Goal: Task Accomplishment & Management: Manage account settings

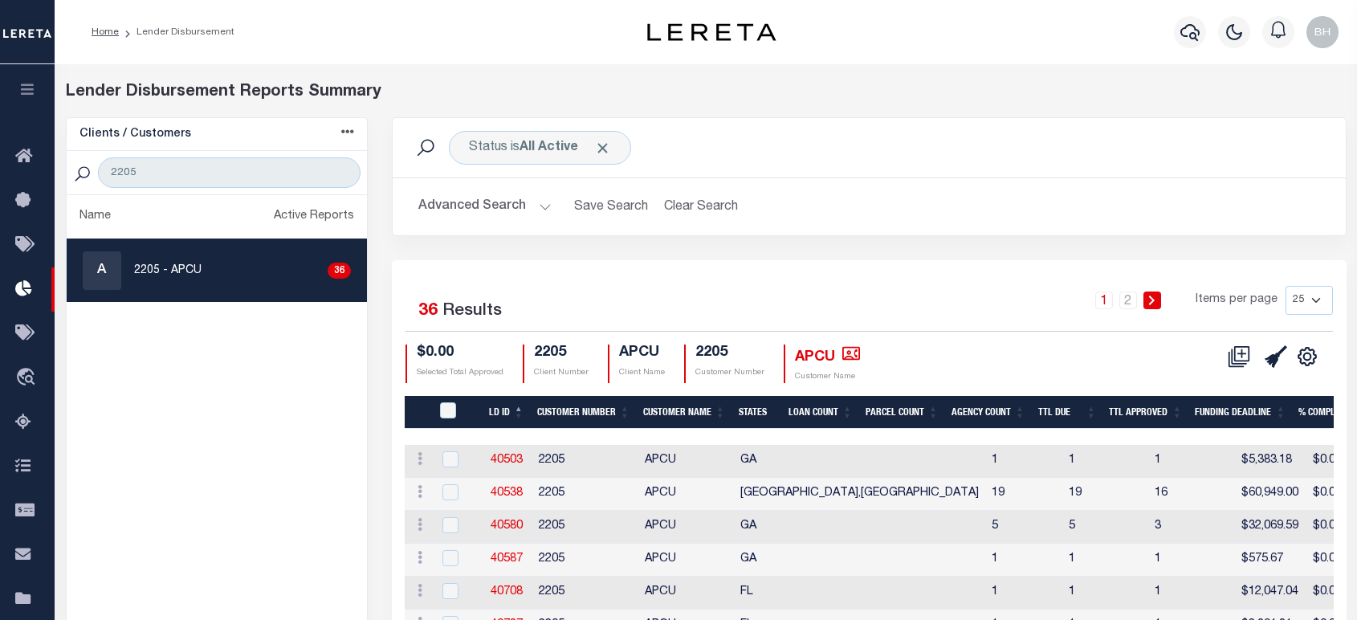
scroll to position [89, 0]
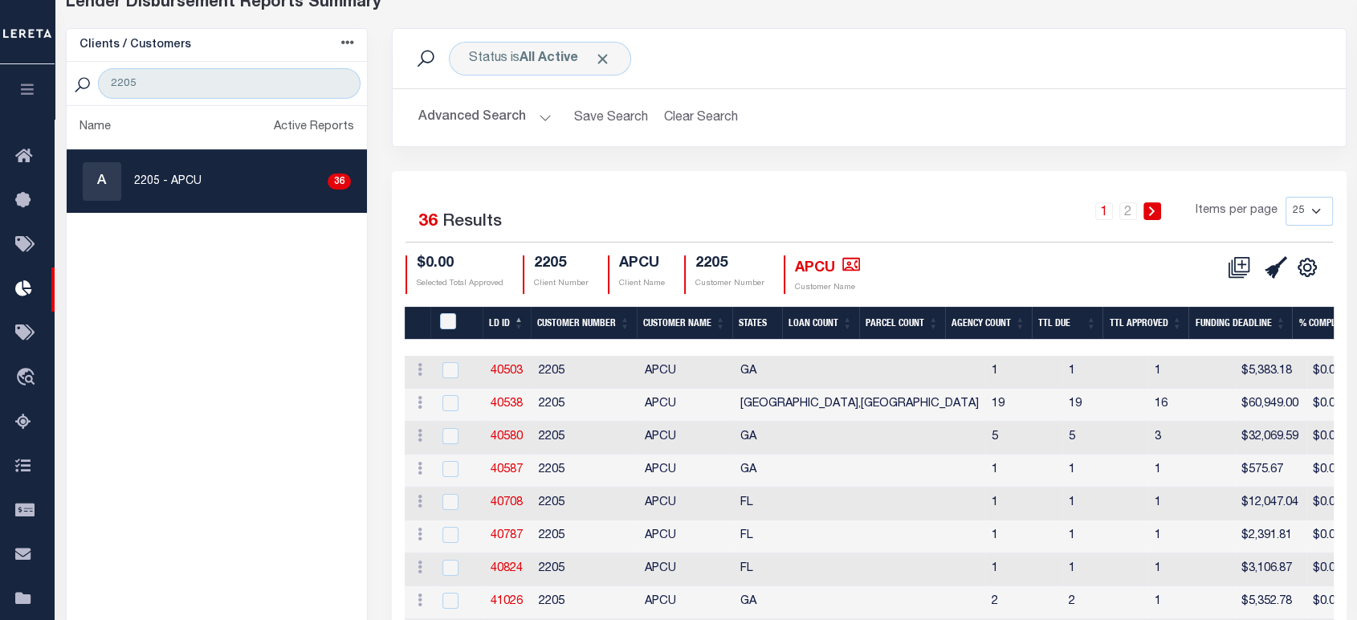
click at [28, 103] on button "button" at bounding box center [27, 91] width 55 height 55
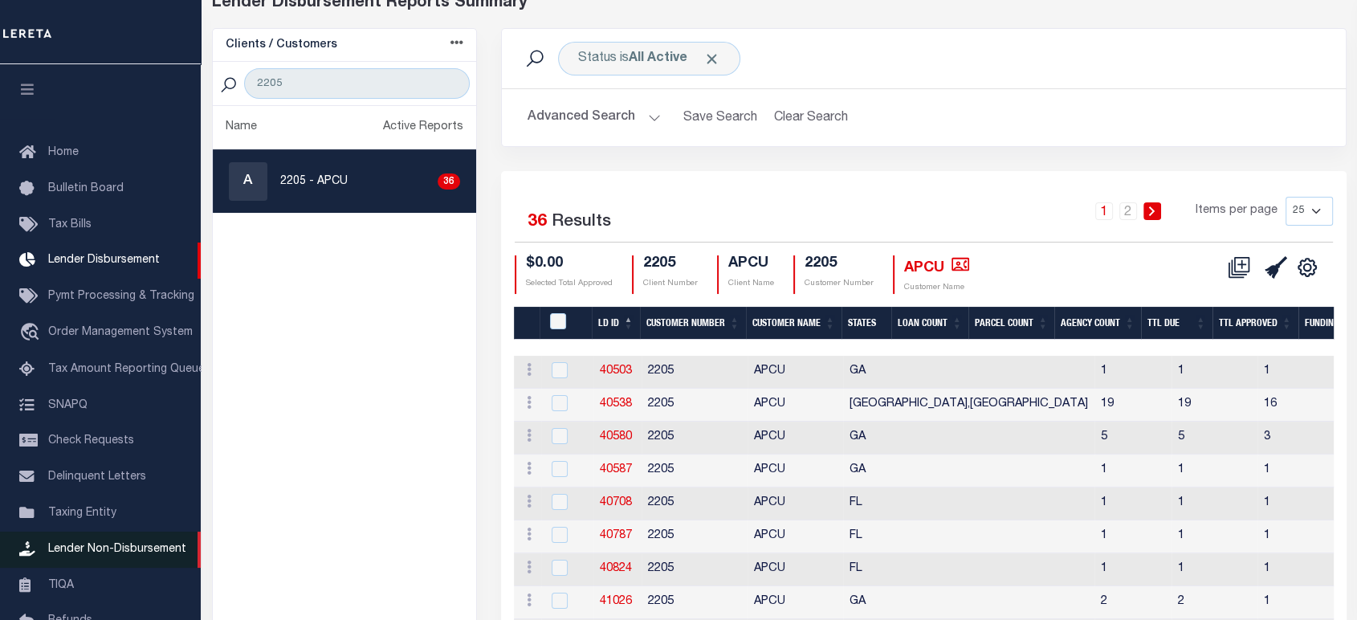
drag, startPoint x: 83, startPoint y: 523, endPoint x: 171, endPoint y: 385, distance: 163.5
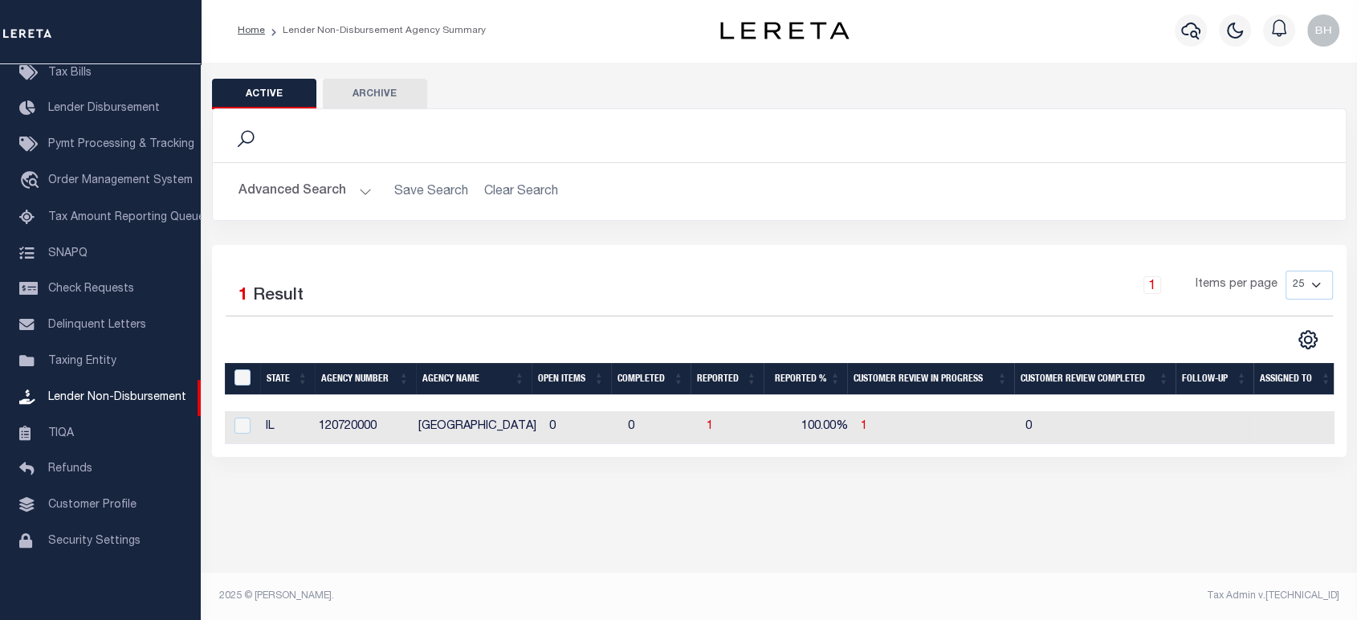
scroll to position [0, 4]
drag, startPoint x: 342, startPoint y: 187, endPoint x: 359, endPoint y: 193, distance: 17.8
click at [342, 187] on button "Advanced Search" at bounding box center [304, 191] width 133 height 31
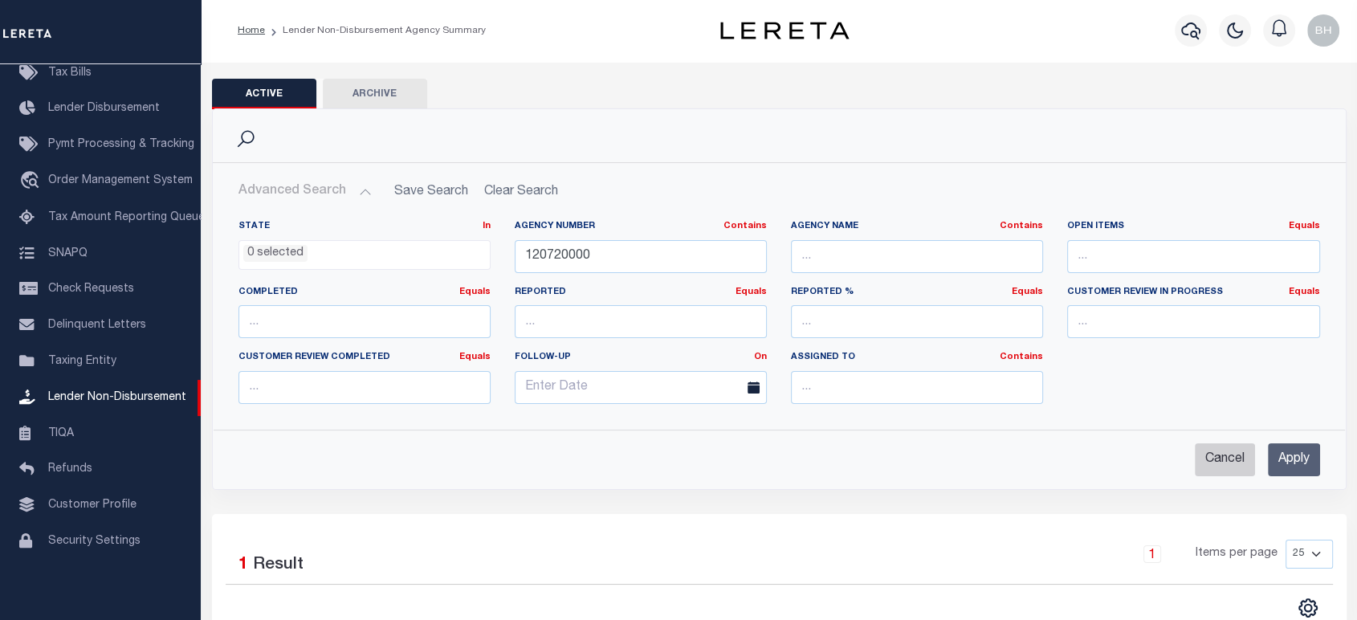
click at [1223, 458] on input "Cancel" at bounding box center [1225, 459] width 60 height 33
checkbox input "true"
select select
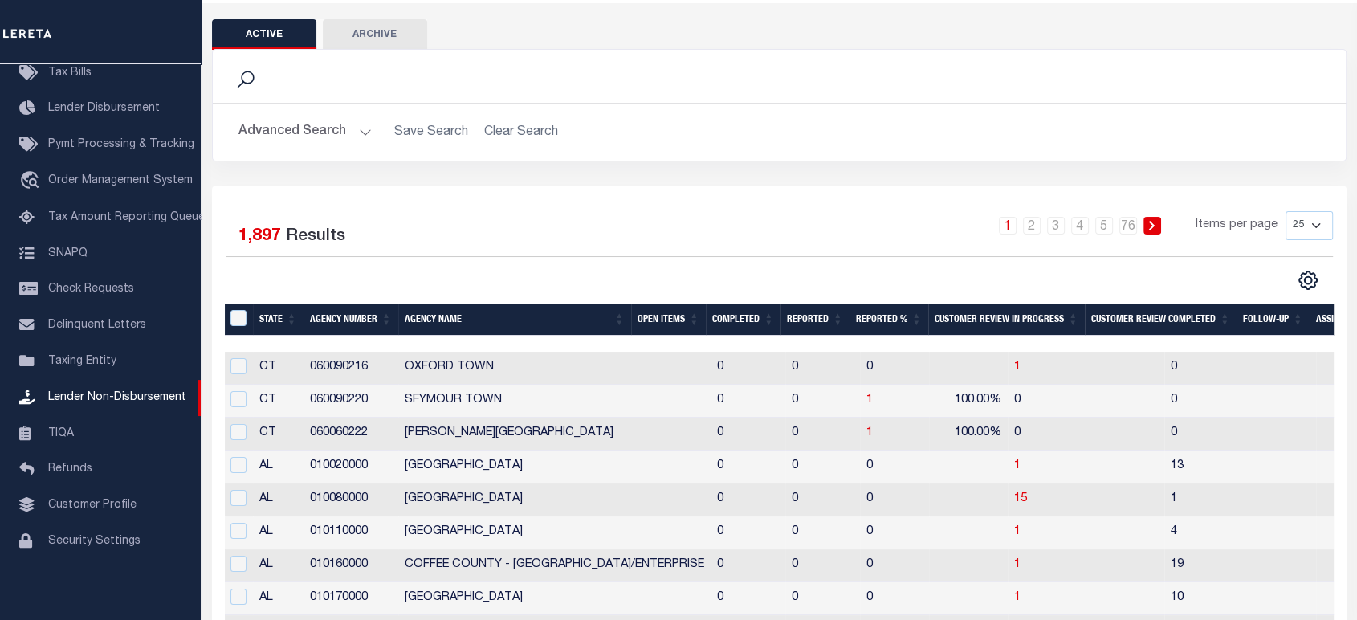
click at [745, 315] on th "Completed" at bounding box center [743, 319] width 75 height 33
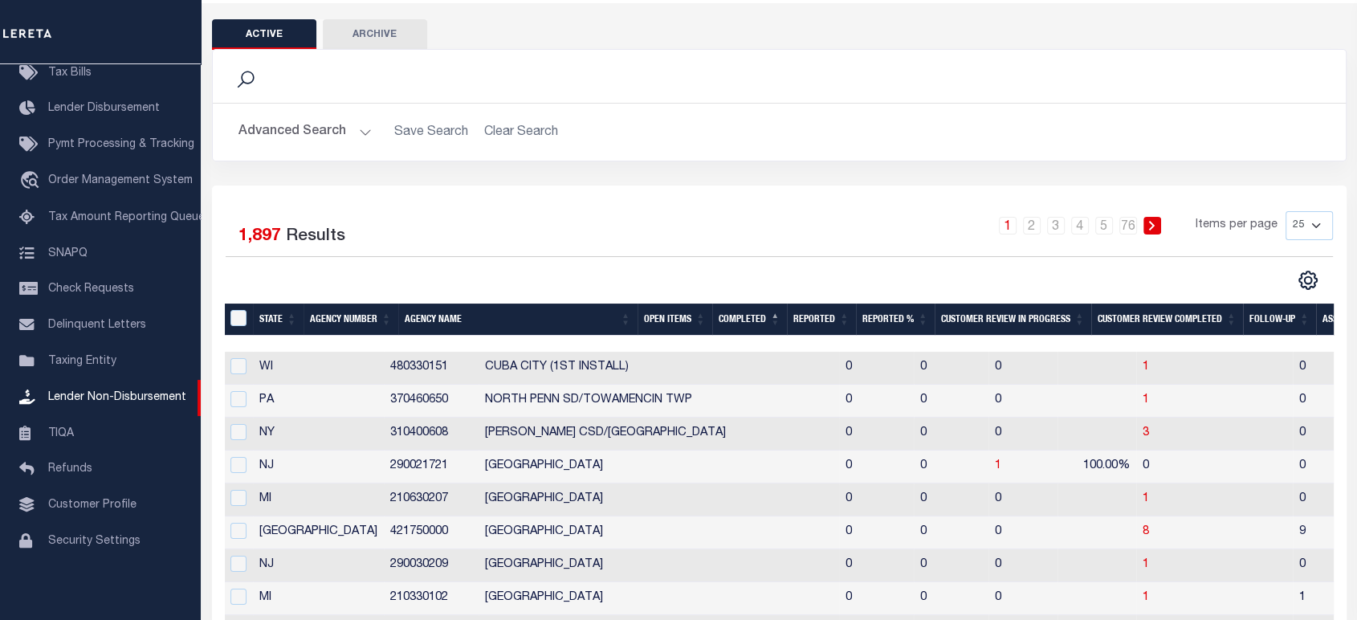
click at [737, 320] on th "Completed" at bounding box center [749, 319] width 75 height 33
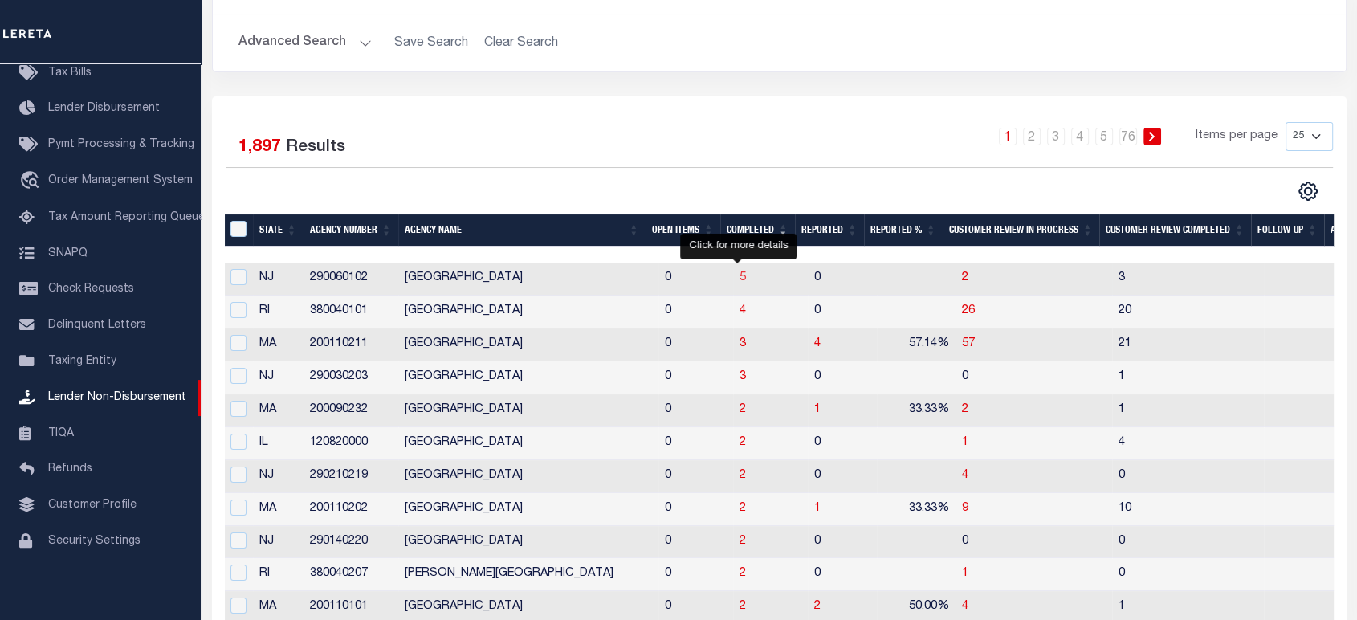
click at [739, 283] on span "5" at bounding box center [742, 277] width 6 height 11
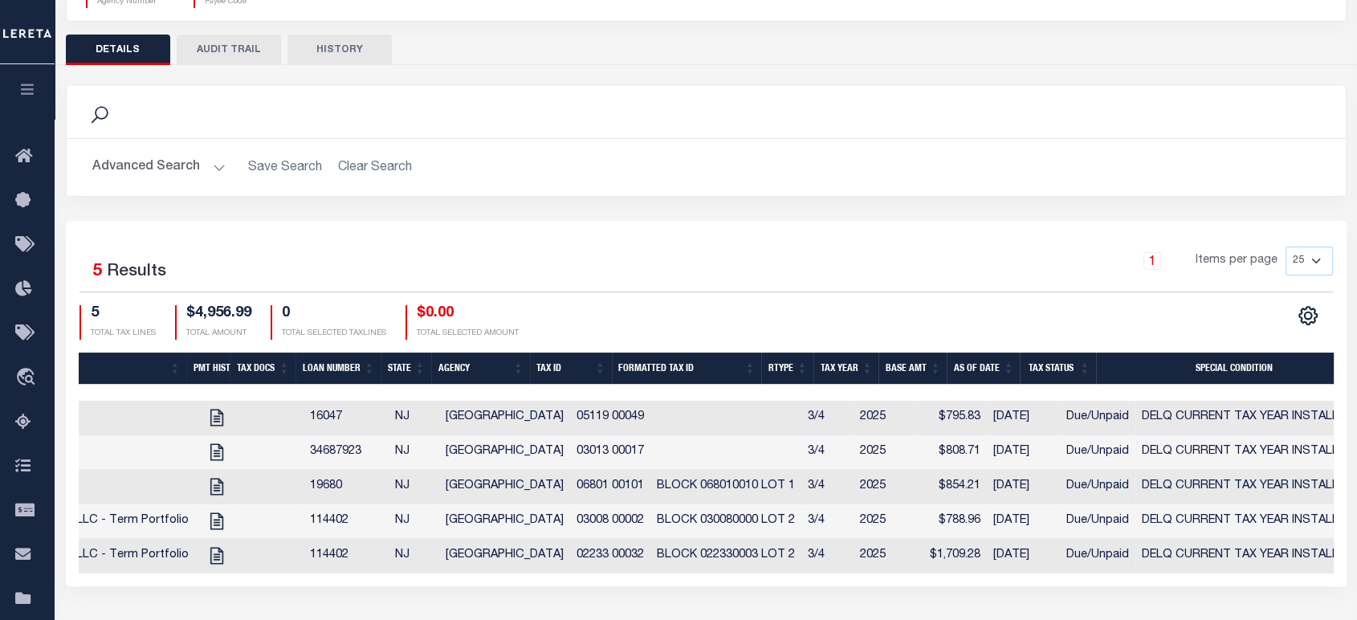
scroll to position [0, 600]
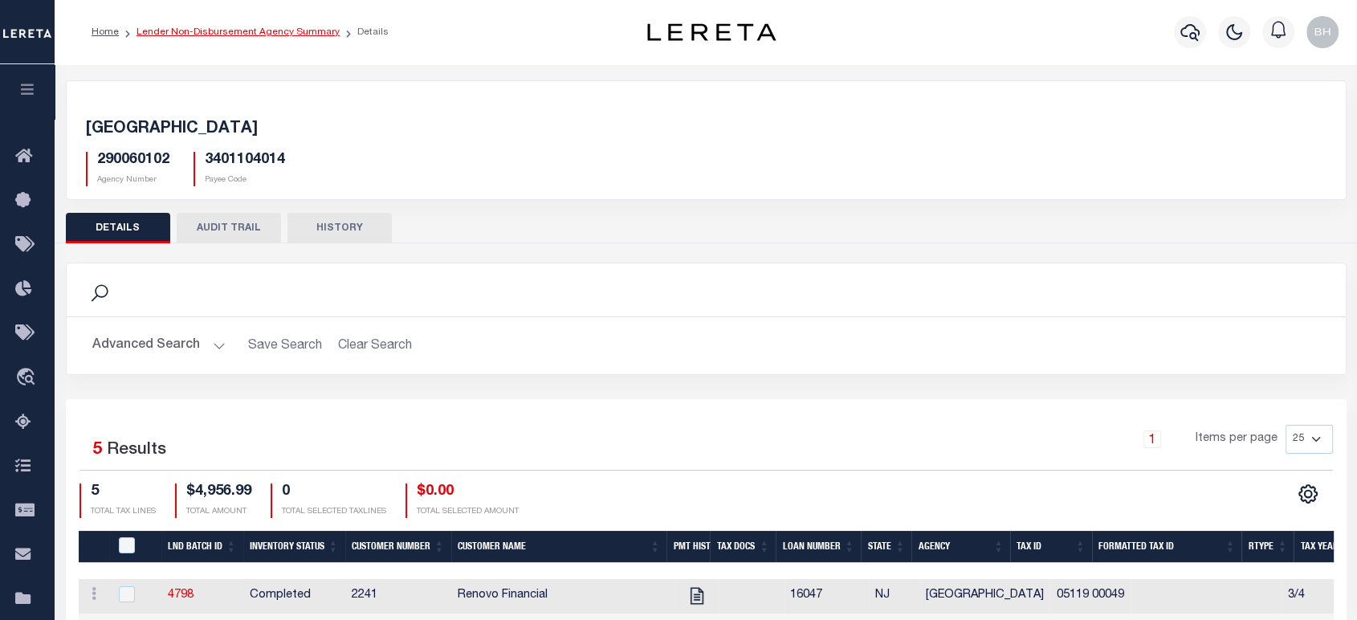
click at [279, 34] on link "Lender Non-Disbursement Agency Summary" at bounding box center [237, 32] width 203 height 10
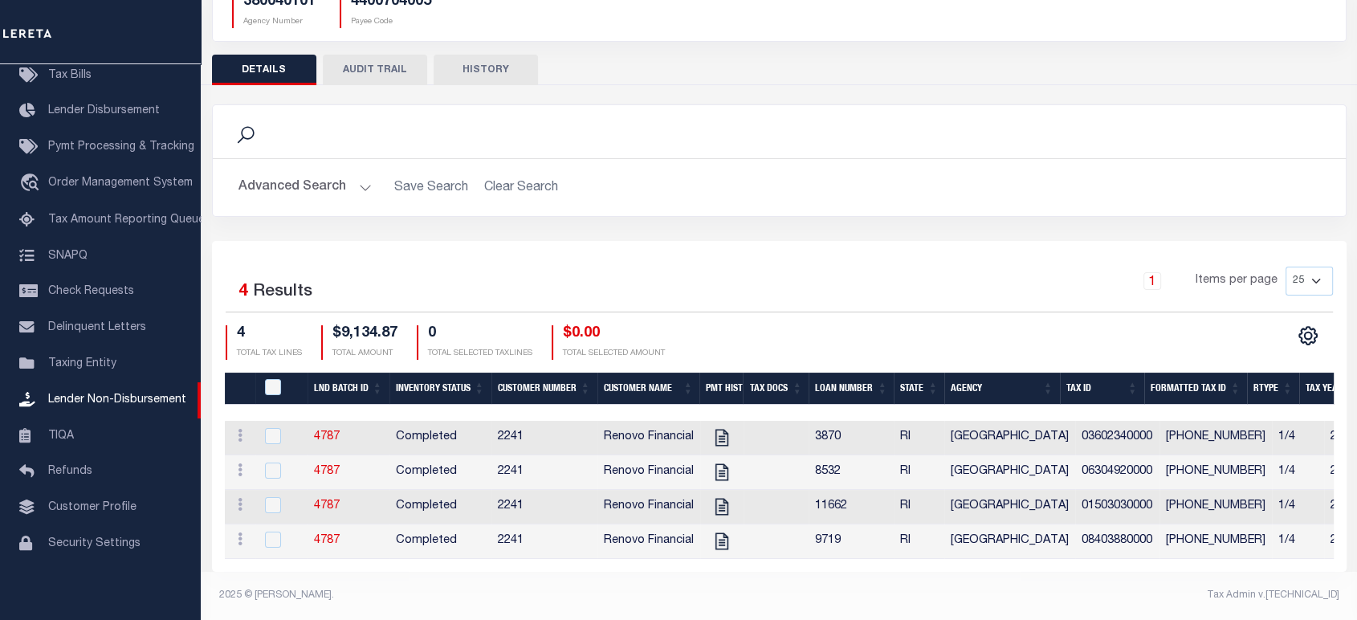
scroll to position [0, 436]
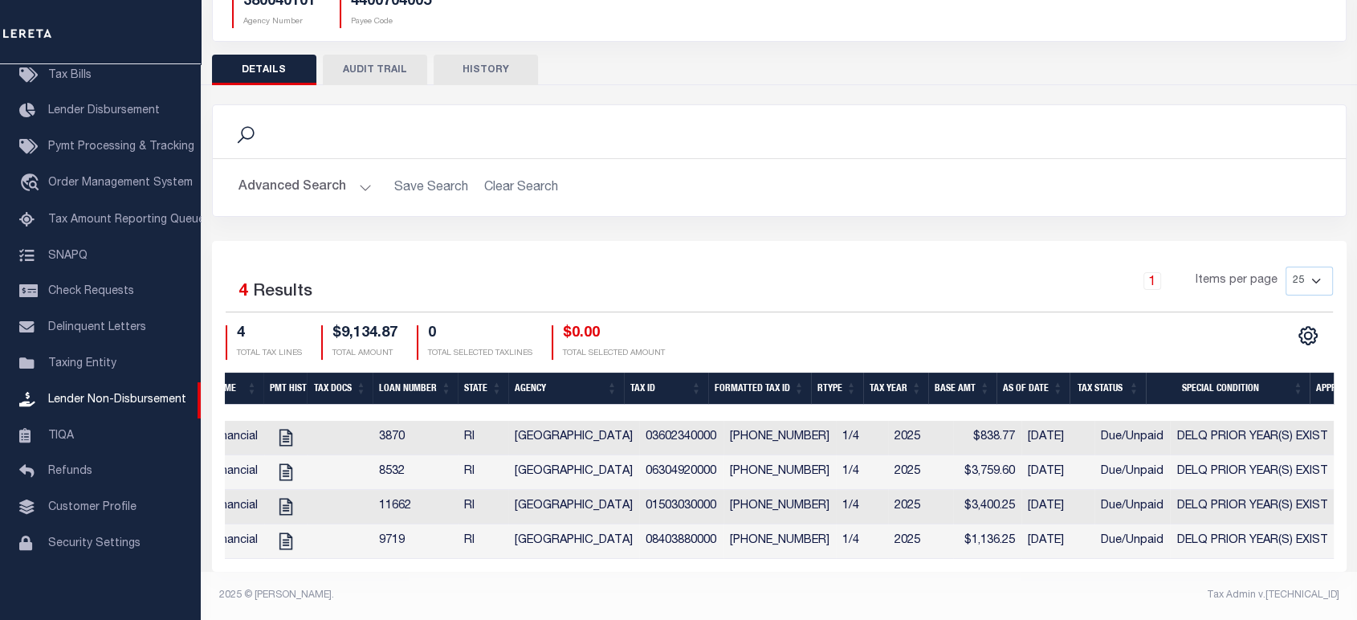
drag, startPoint x: 295, startPoint y: 166, endPoint x: 332, endPoint y: 162, distance: 37.1
click at [301, 172] on button "Advanced Search" at bounding box center [304, 187] width 133 height 31
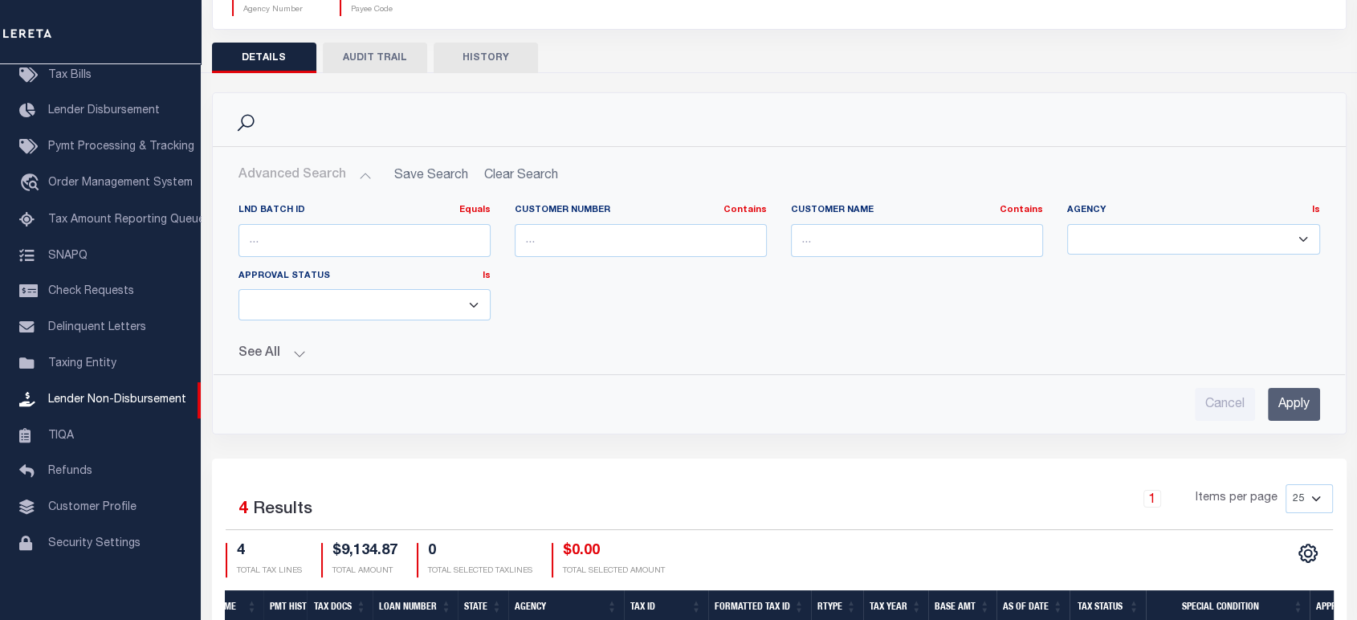
click at [263, 358] on button "See All" at bounding box center [778, 353] width 1081 height 15
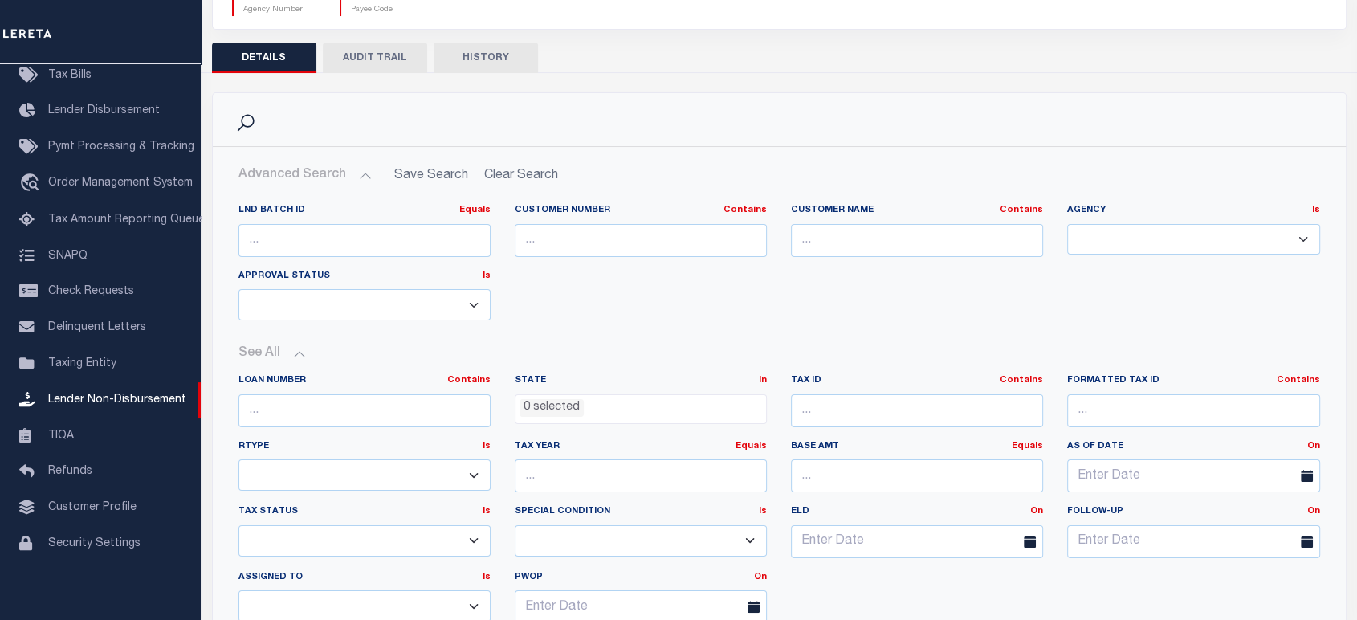
scroll to position [438, 0]
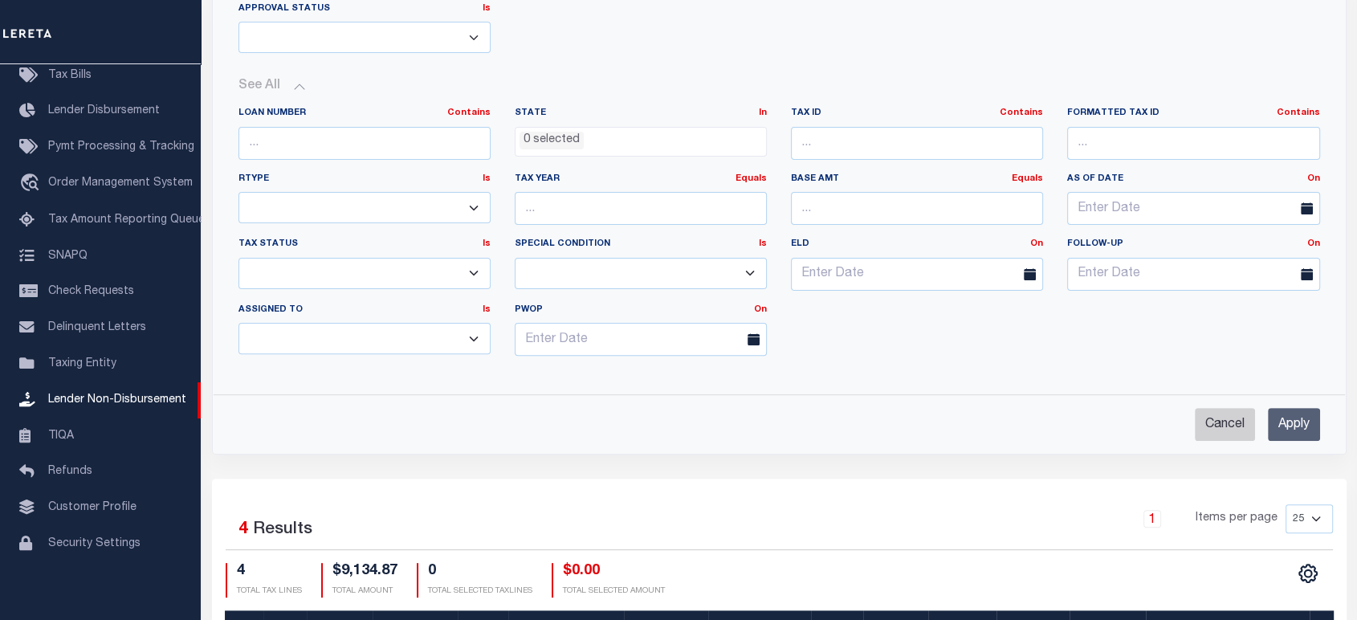
drag, startPoint x: 1219, startPoint y: 422, endPoint x: 1239, endPoint y: 422, distance: 19.3
click at [1220, 423] on input "Cancel" at bounding box center [1225, 424] width 60 height 33
checkbox input "true"
select select
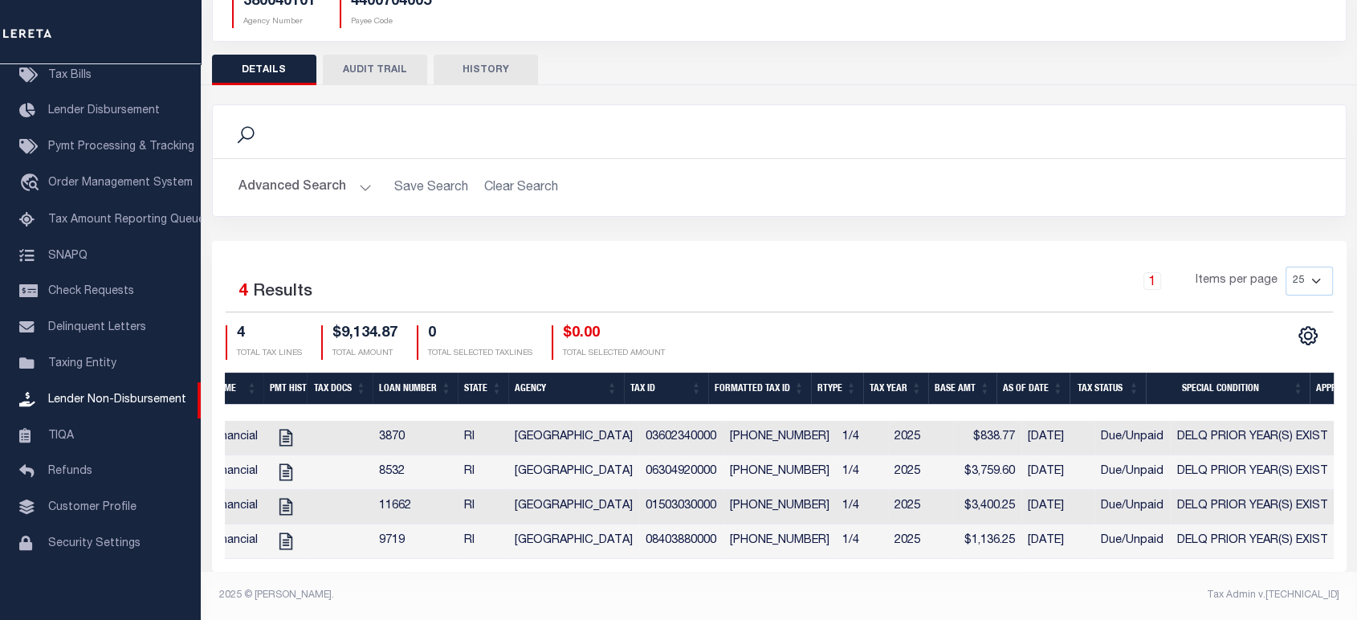
scroll to position [0, 0]
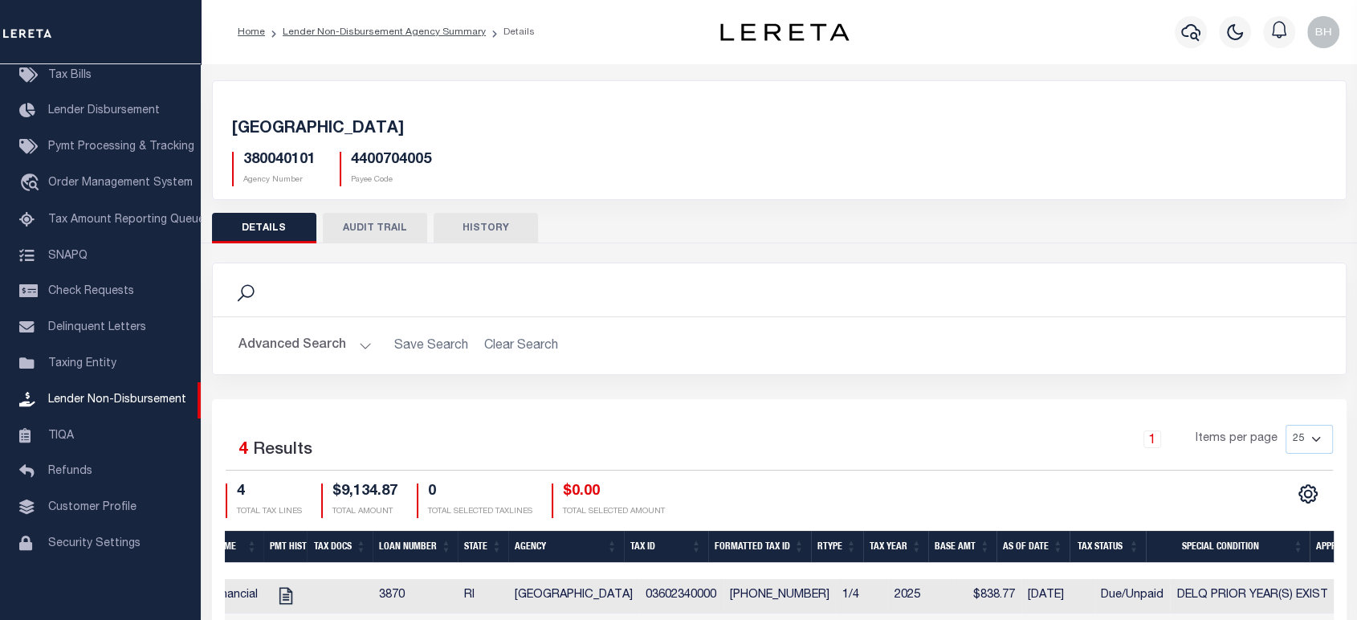
drag, startPoint x: 362, startPoint y: 31, endPoint x: 380, endPoint y: 67, distance: 40.9
click at [362, 31] on link "Lender Non-Disbursement Agency Summary" at bounding box center [384, 32] width 203 height 10
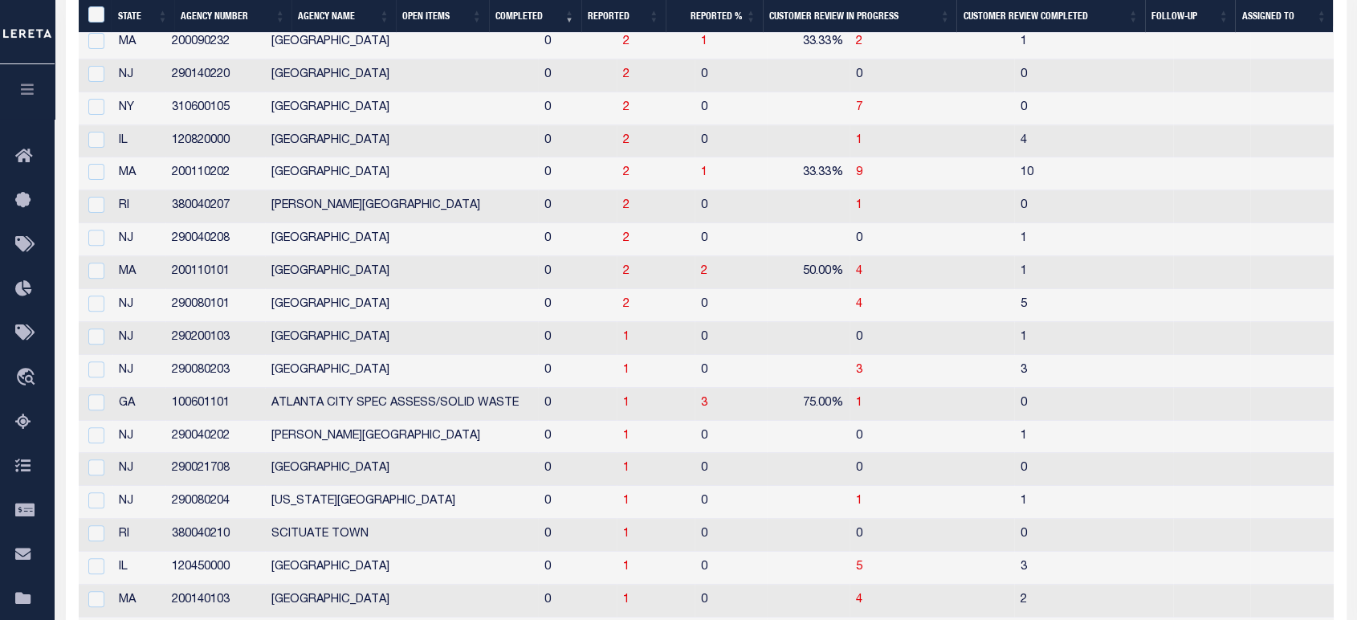
scroll to position [675, 0]
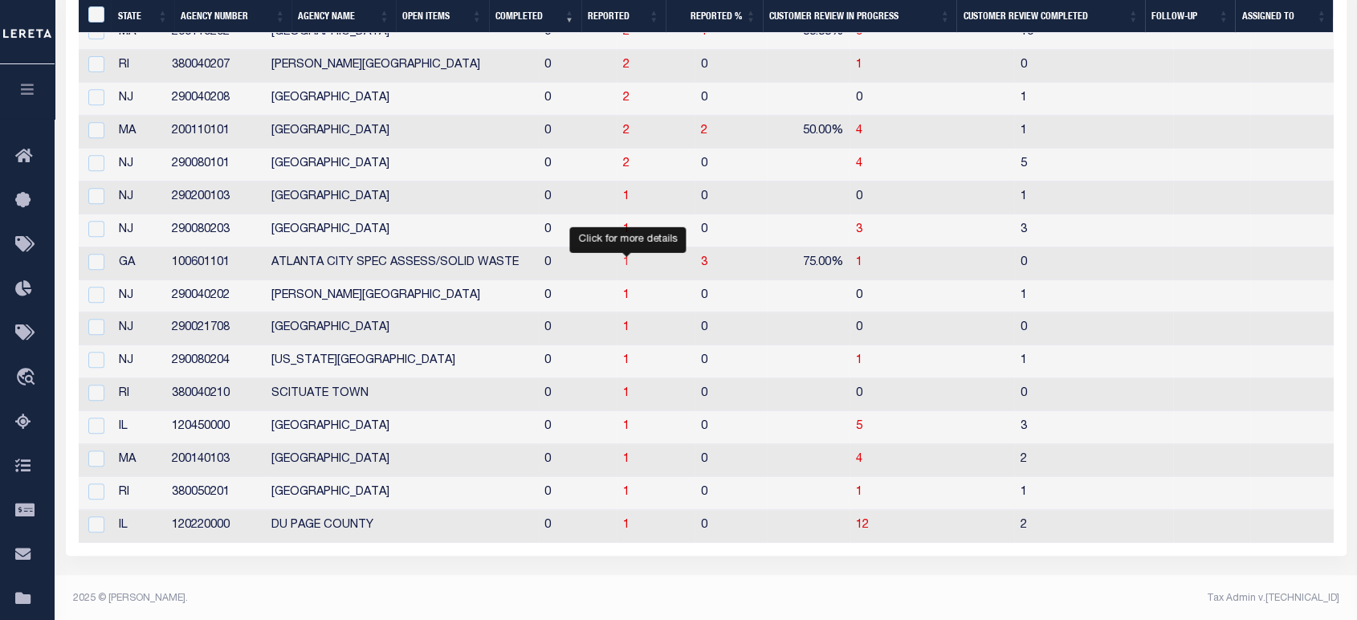
click at [629, 262] on span "1" at bounding box center [626, 262] width 6 height 11
checkbox input "true"
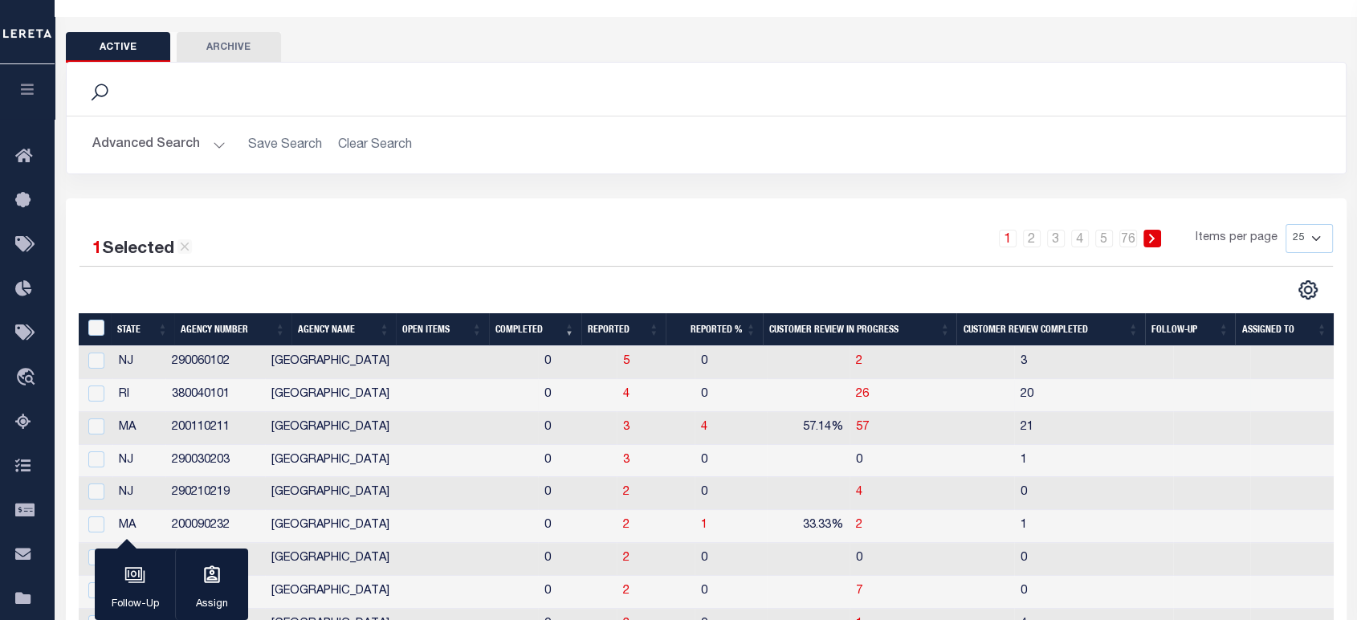
scroll to position [137, 0]
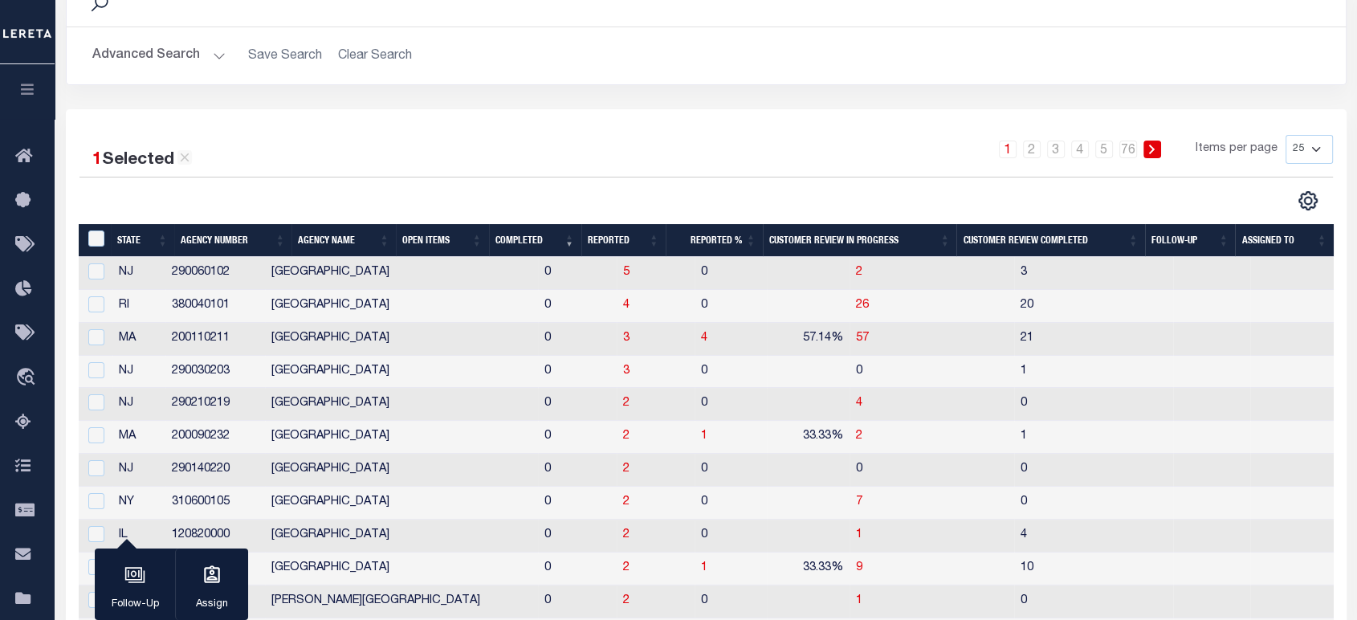
click at [526, 234] on th "Completed" at bounding box center [535, 240] width 92 height 33
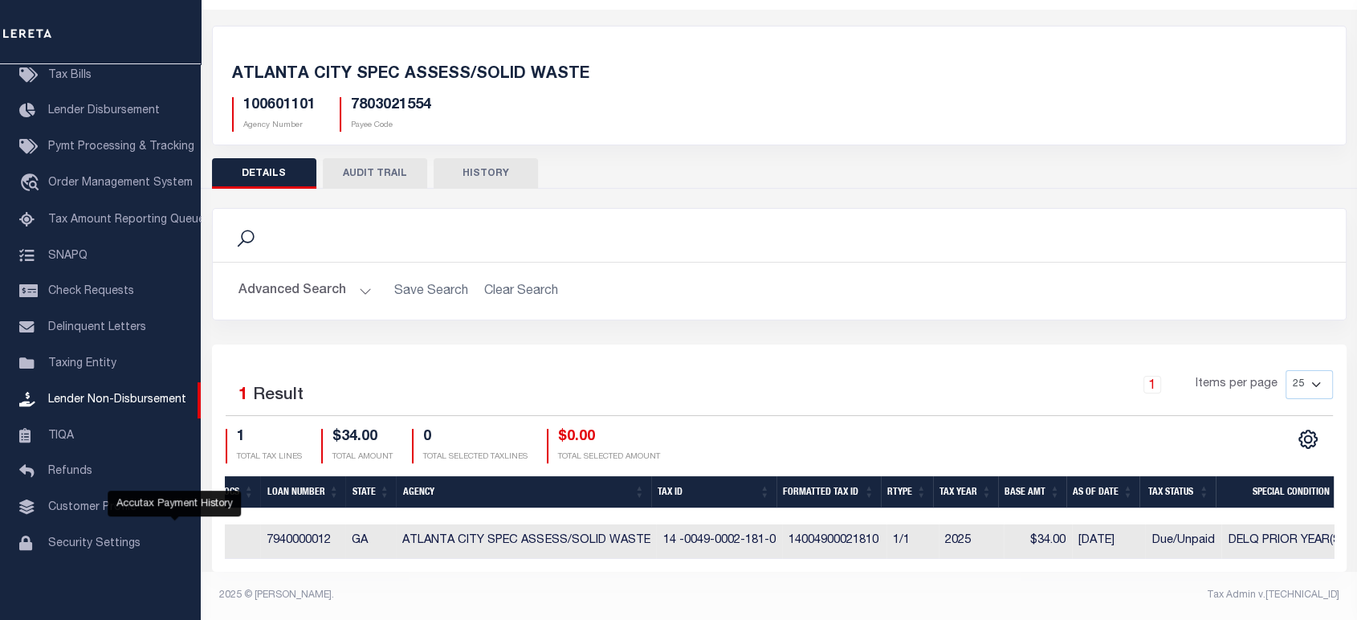
scroll to position [0, 562]
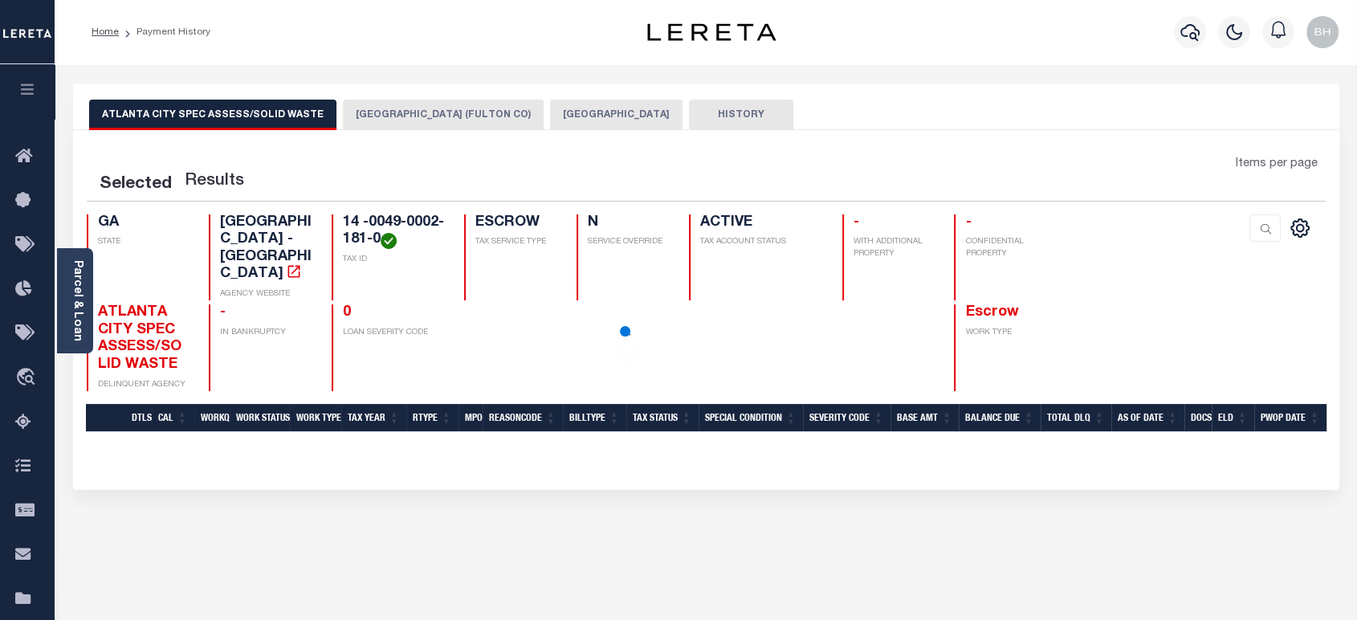
scroll to position [267, 0]
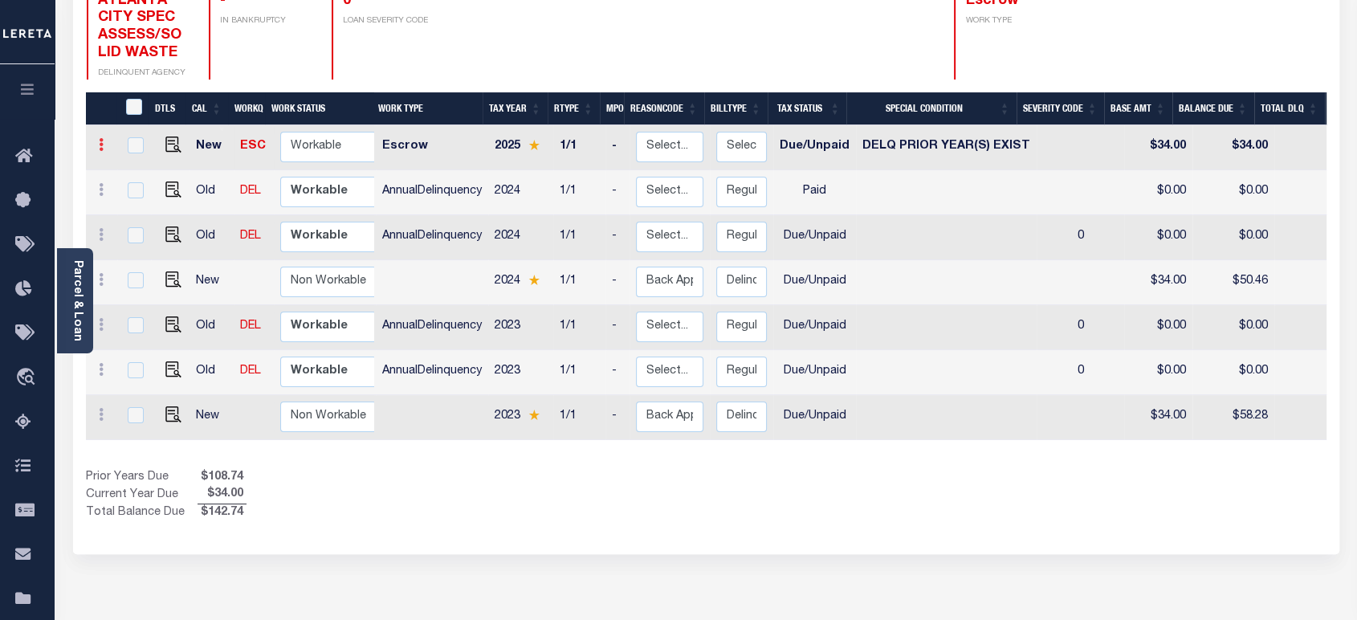
click at [106, 140] on link at bounding box center [101, 146] width 18 height 13
click at [96, 140] on link at bounding box center [101, 146] width 18 height 13
click at [140, 191] on img at bounding box center [140, 199] width 16 height 17
select select "DUE"
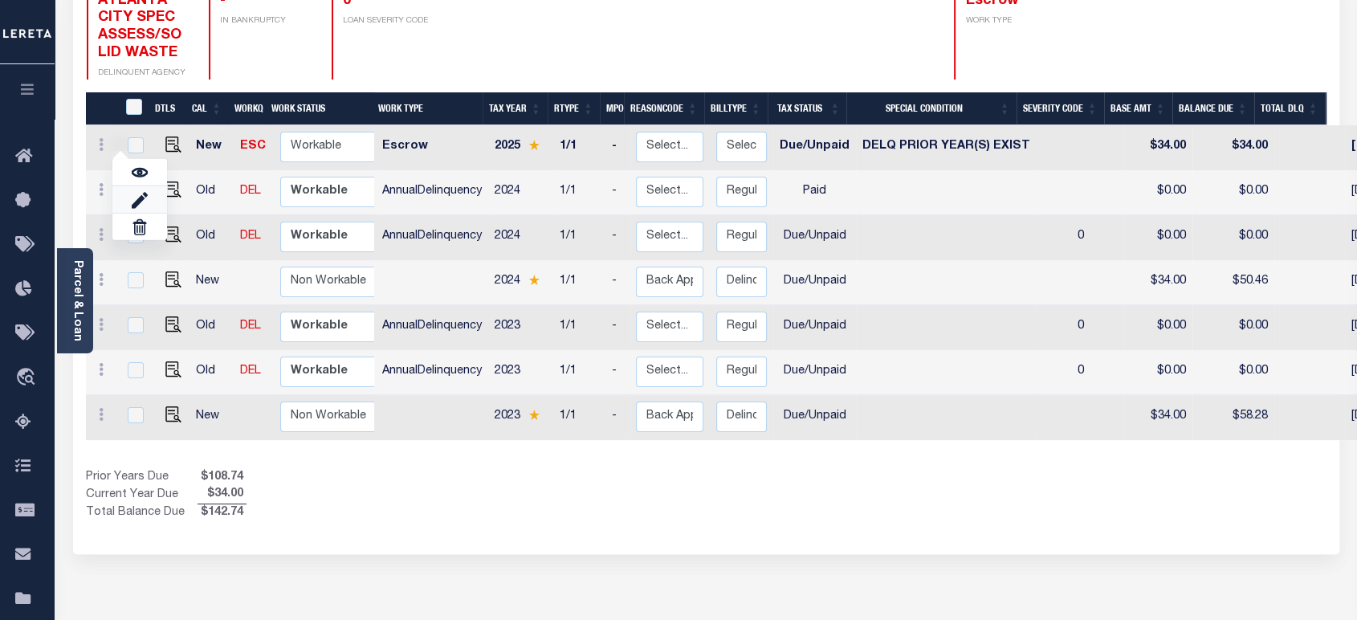
select select "18"
type input "$34.00"
type input "[DATE]"
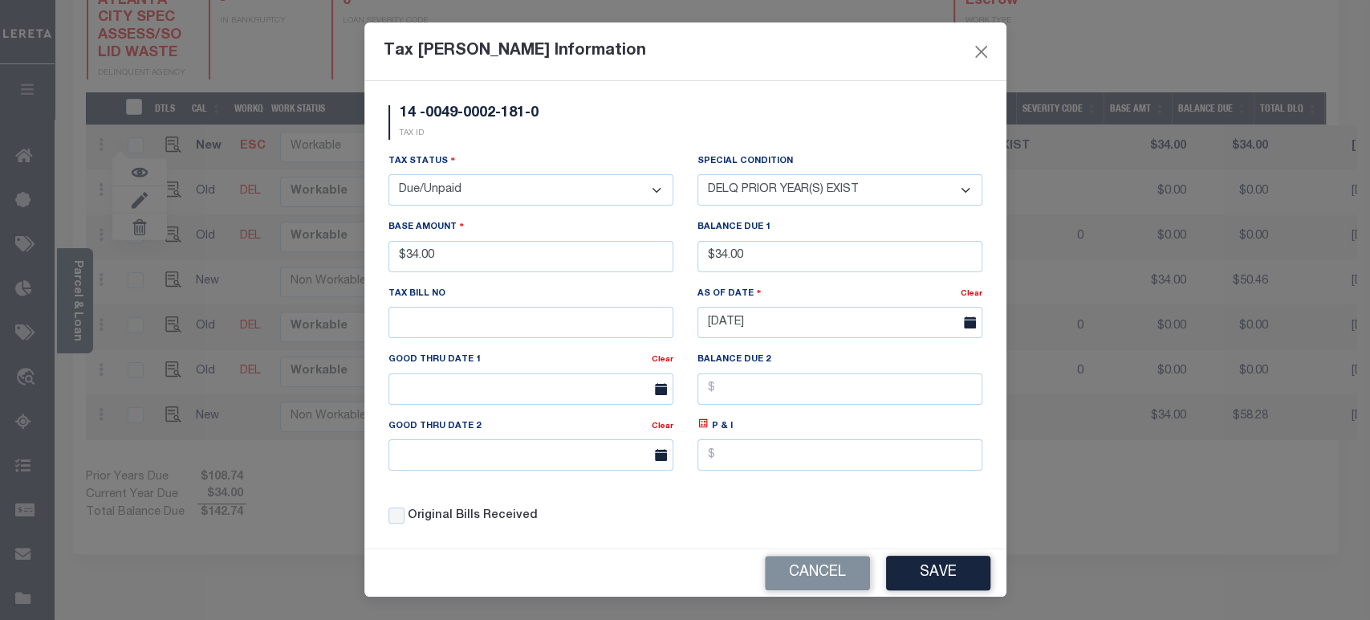
drag, startPoint x: 759, startPoint y: 196, endPoint x: 758, endPoint y: 267, distance: 70.7
click at [759, 196] on select "-- Select Special Condition -- 3RD PARTY TAX LIEN AGENCY TAX LIEN (A.K.A Inside…" at bounding box center [840, 189] width 285 height 31
drag, startPoint x: 771, startPoint y: 197, endPoint x: 782, endPoint y: 204, distance: 12.9
click at [771, 197] on select "-- Select Special Condition -- 3RD PARTY TAX LIEN AGENCY TAX LIEN (A.K.A Inside…" at bounding box center [840, 189] width 285 height 31
click at [698, 175] on select "-- Select Special Condition -- 3RD PARTY TAX LIEN AGENCY TAX LIEN (A.K.A Inside…" at bounding box center [840, 189] width 285 height 31
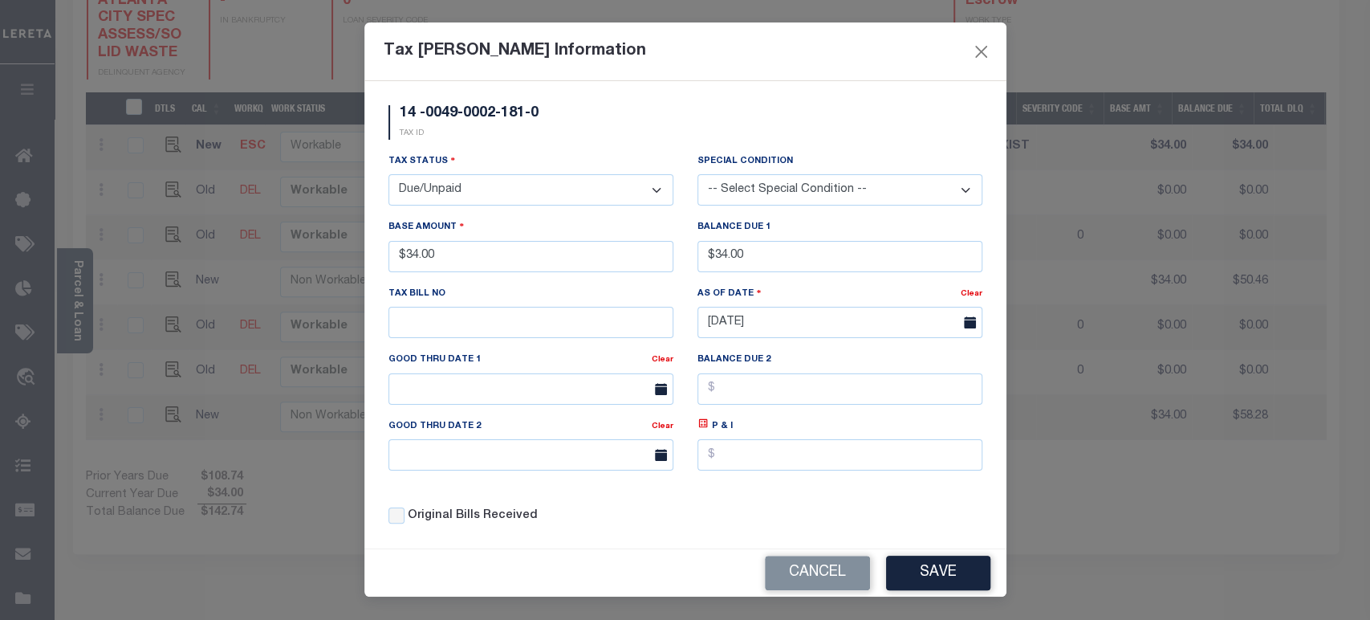
click at [753, 191] on select "-- Select Special Condition -- 3RD PARTY TAX LIEN AGENCY TAX LIEN (A.K.A Inside…" at bounding box center [840, 189] width 285 height 31
click at [698, 175] on select "-- Select Special Condition -- 3RD PARTY TAX LIEN AGENCY TAX LIEN (A.K.A Inside…" at bounding box center [840, 189] width 285 height 31
drag, startPoint x: 920, startPoint y: 571, endPoint x: 656, endPoint y: 413, distance: 307.9
click at [919, 568] on button "Save" at bounding box center [938, 573] width 104 height 35
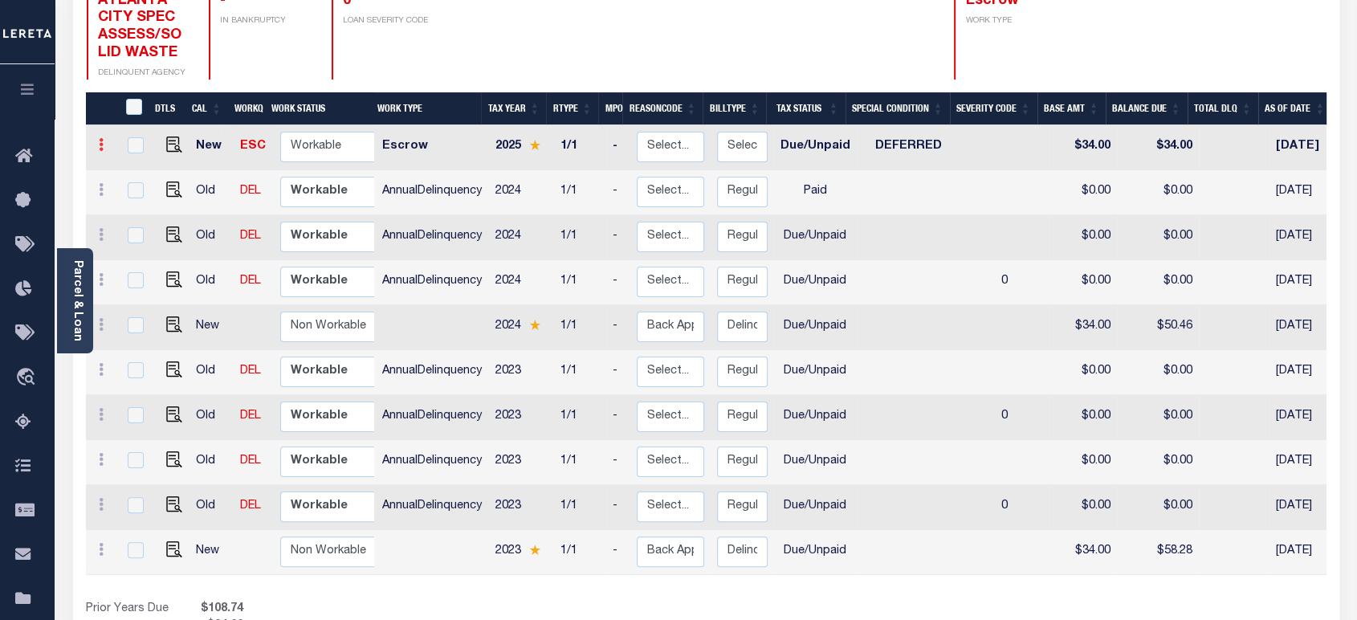
click at [103, 140] on link at bounding box center [101, 146] width 18 height 13
click at [143, 191] on img at bounding box center [140, 199] width 16 height 17
select select "6"
type input "$34.00"
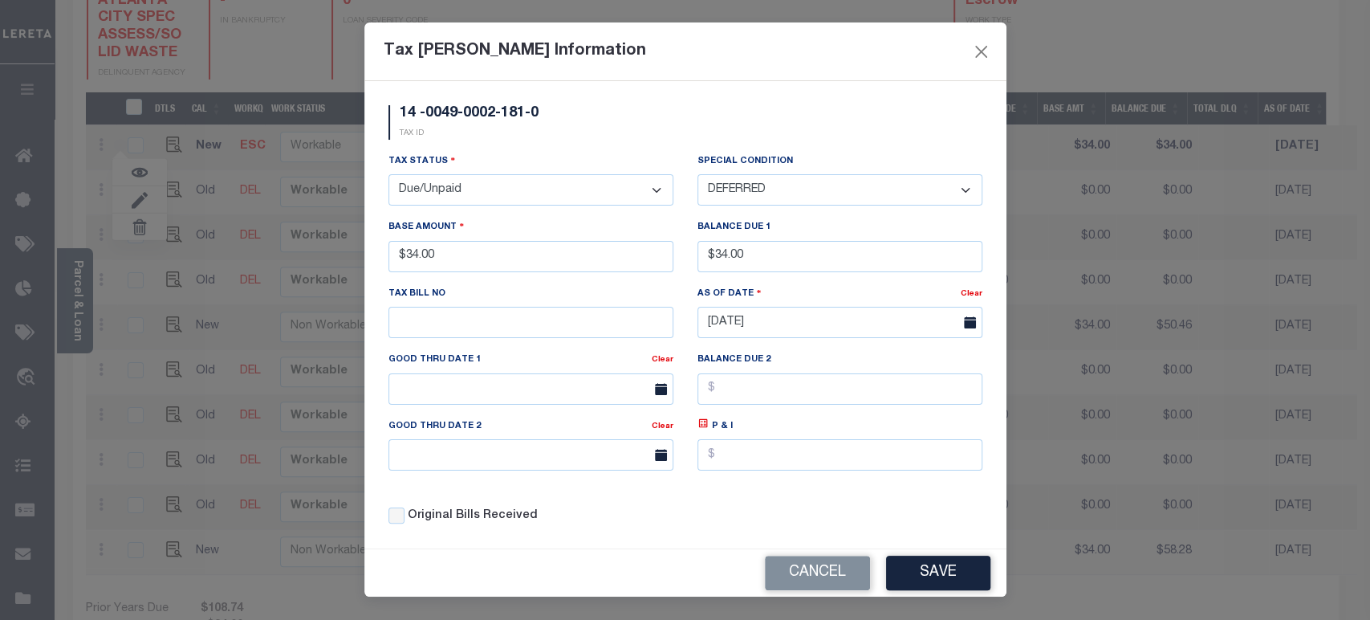
click at [784, 185] on select "-- Select Special Condition -- 3RD PARTY TAX LIEN AGENCY TAX LIEN (A.K.A Inside…" at bounding box center [840, 189] width 285 height 31
click at [920, 185] on select "-- Select Special Condition -- 3RD PARTY TAX LIEN AGENCY TAX LIEN (A.K.A Inside…" at bounding box center [840, 189] width 285 height 31
select select "18"
click at [698, 175] on select "-- Select Special Condition -- 3RD PARTY TAX LIEN AGENCY TAX LIEN (A.K.A Inside…" at bounding box center [840, 189] width 285 height 31
drag, startPoint x: 926, startPoint y: 565, endPoint x: 873, endPoint y: 529, distance: 64.1
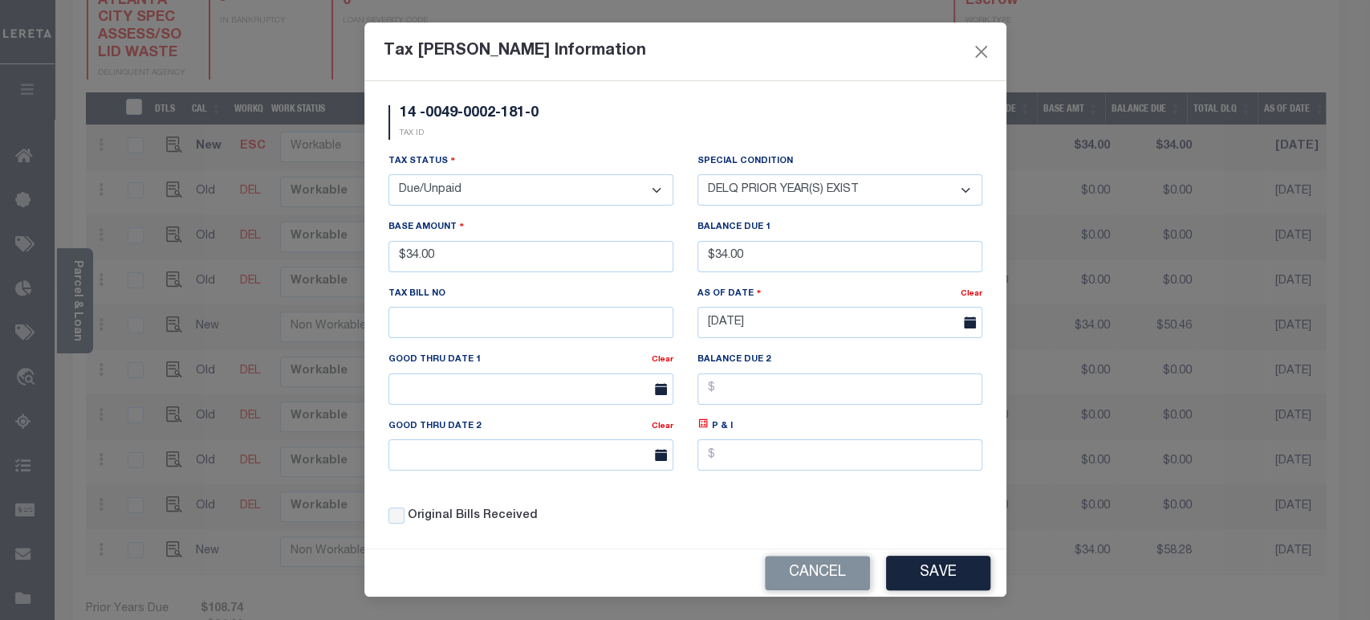
click at [922, 564] on button "Save" at bounding box center [938, 573] width 104 height 35
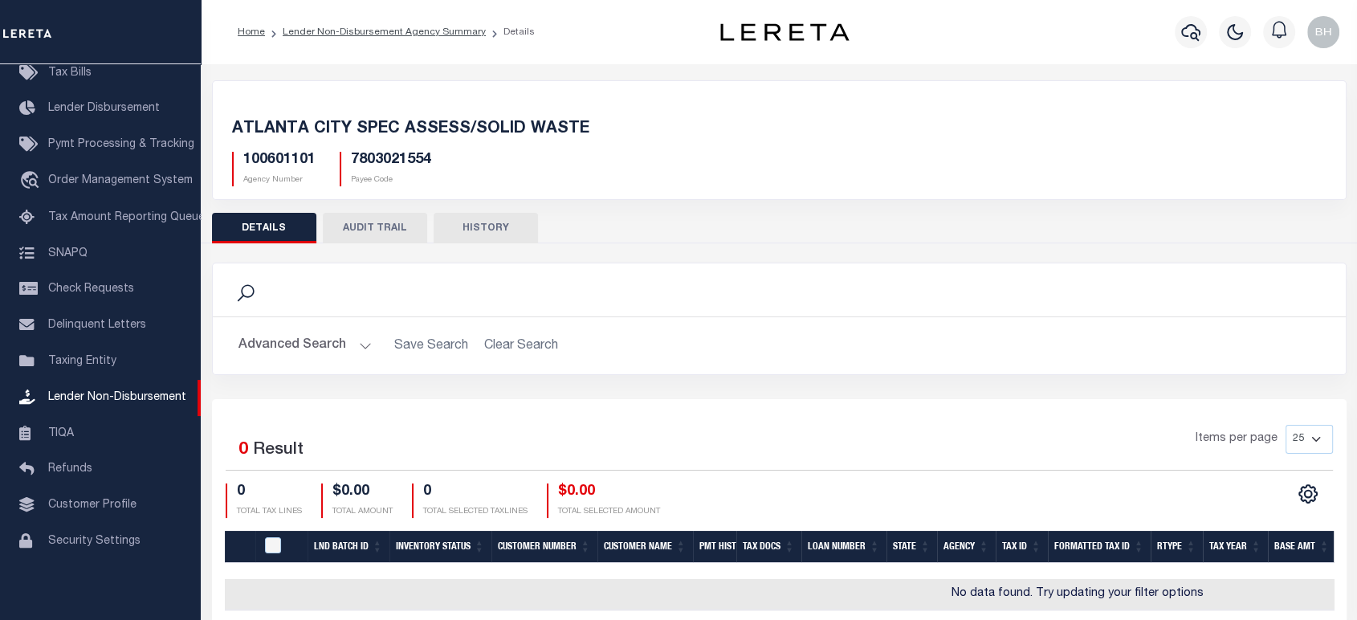
scroll to position [60, 0]
click at [387, 35] on link "Lender Non-Disbursement Agency Summary" at bounding box center [384, 32] width 203 height 10
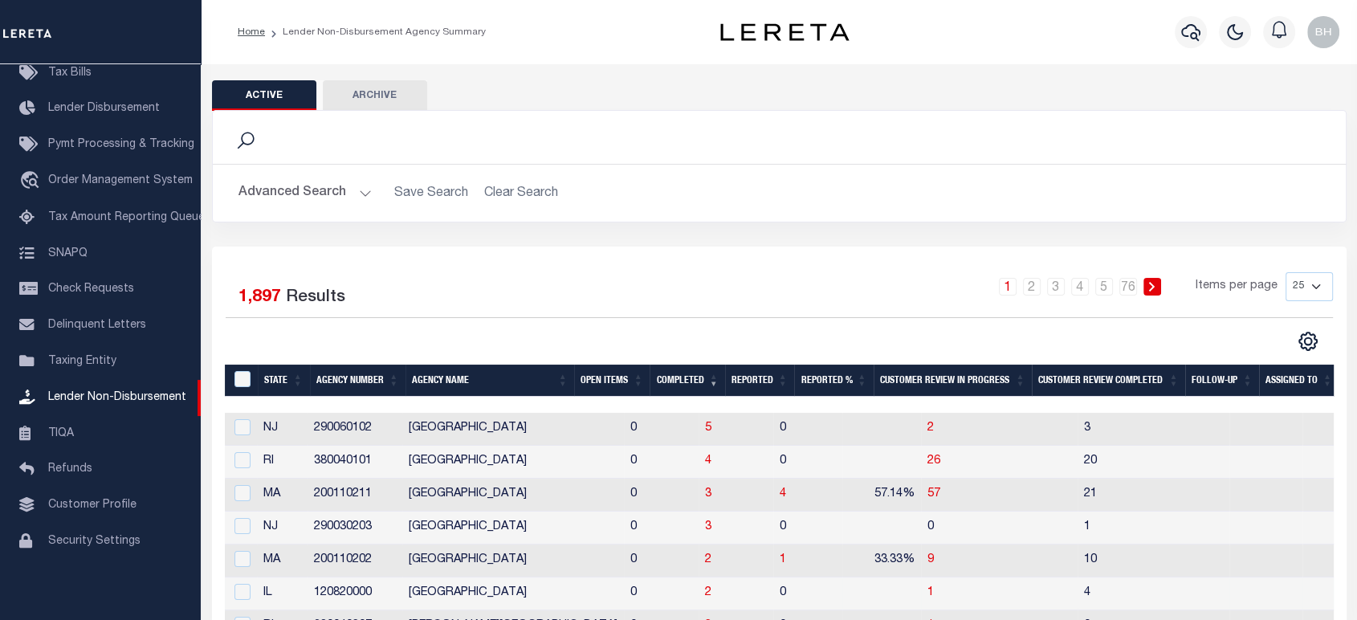
scroll to position [267, 0]
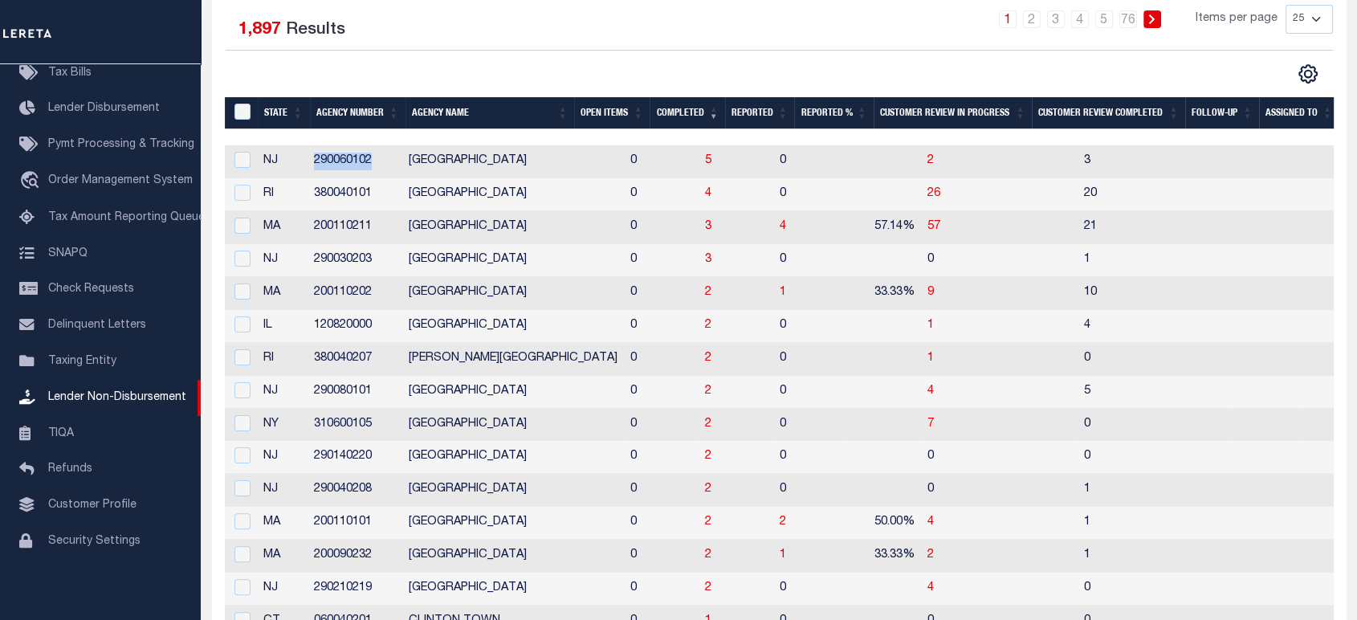
drag, startPoint x: 307, startPoint y: 162, endPoint x: 379, endPoint y: 156, distance: 72.5
click at [379, 156] on tr "NJ 290060102 [GEOGRAPHIC_DATA] 0 5 0 2 3" at bounding box center [804, 161] width 1158 height 33
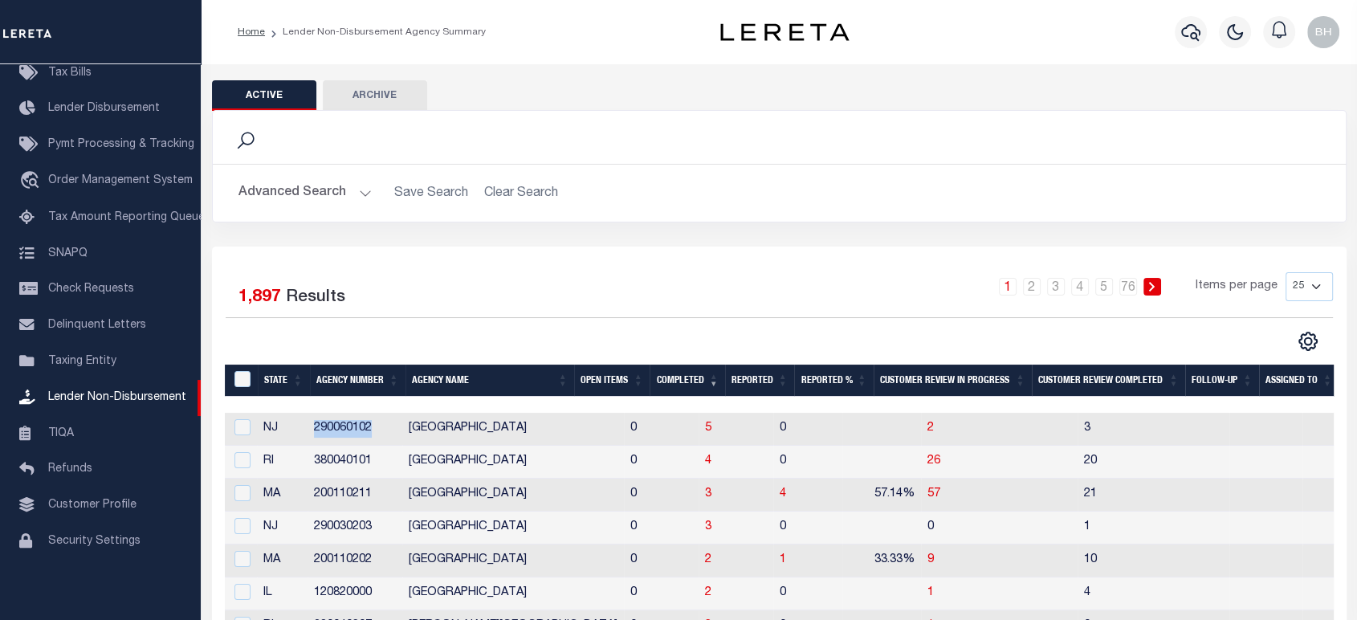
click at [294, 192] on button "Advanced Search" at bounding box center [304, 192] width 133 height 31
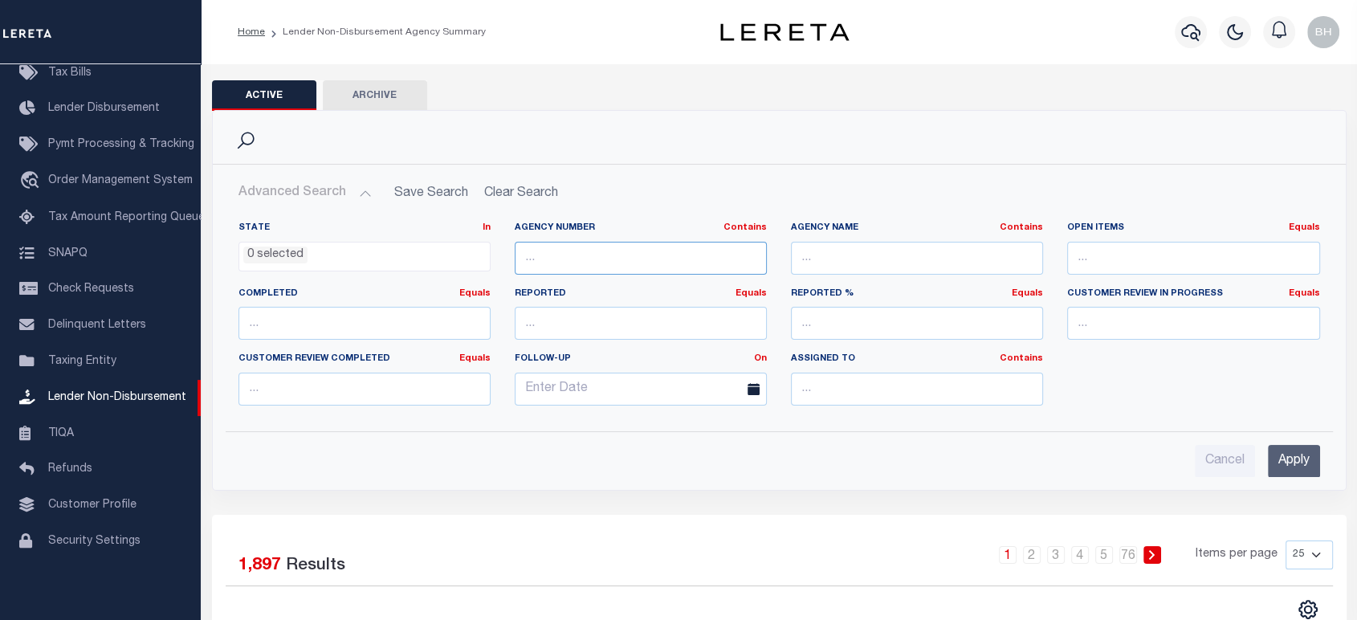
drag, startPoint x: 561, startPoint y: 255, endPoint x: 561, endPoint y: 273, distance: 17.7
click at [561, 255] on input "text" at bounding box center [641, 258] width 252 height 33
paste input "290060102"
type input "290060102"
click at [1305, 468] on input "Apply" at bounding box center [1294, 461] width 52 height 33
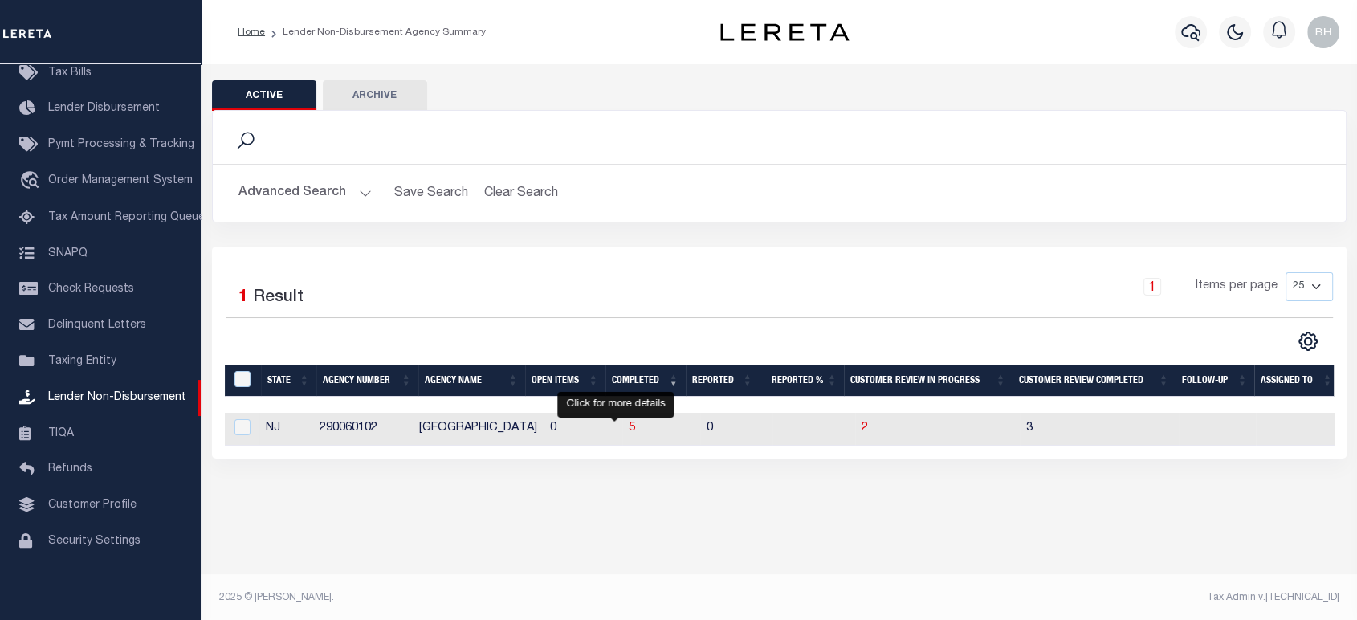
scroll to position [0, 6]
click at [499, 548] on div "Active Archive Search Advanced Search Save Search Clear Search In In AK AL AR AZ" at bounding box center [779, 343] width 1156 height 558
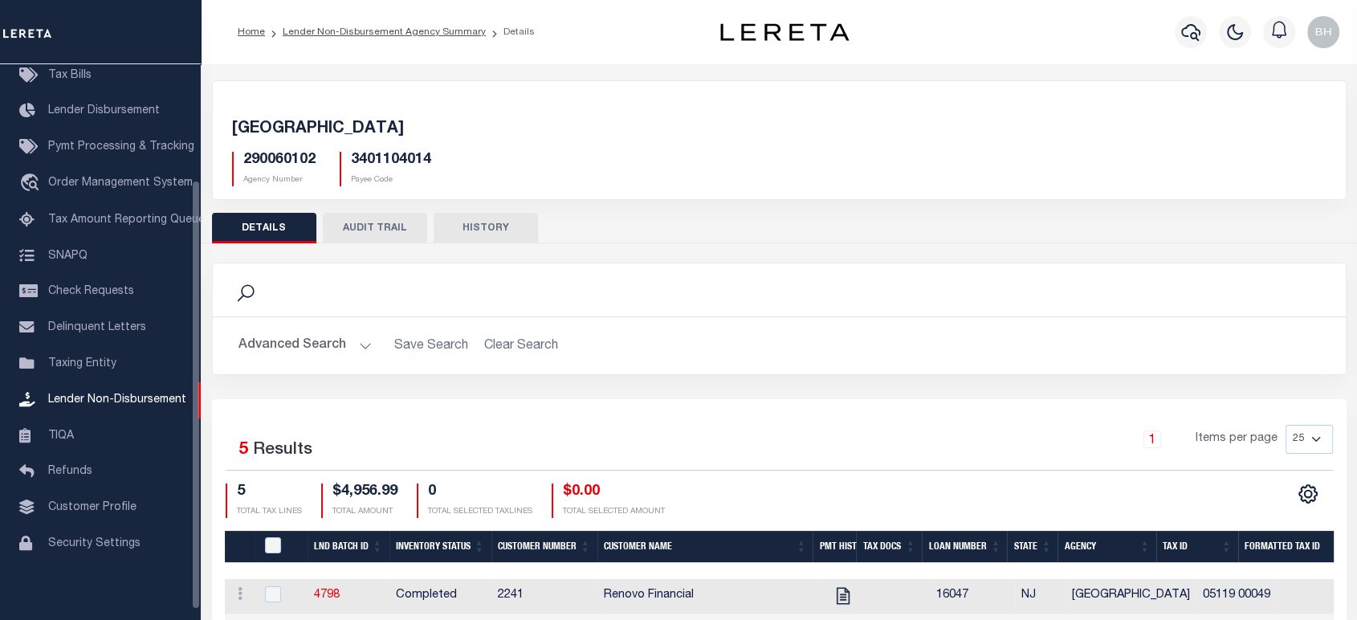
scroll to position [206, 0]
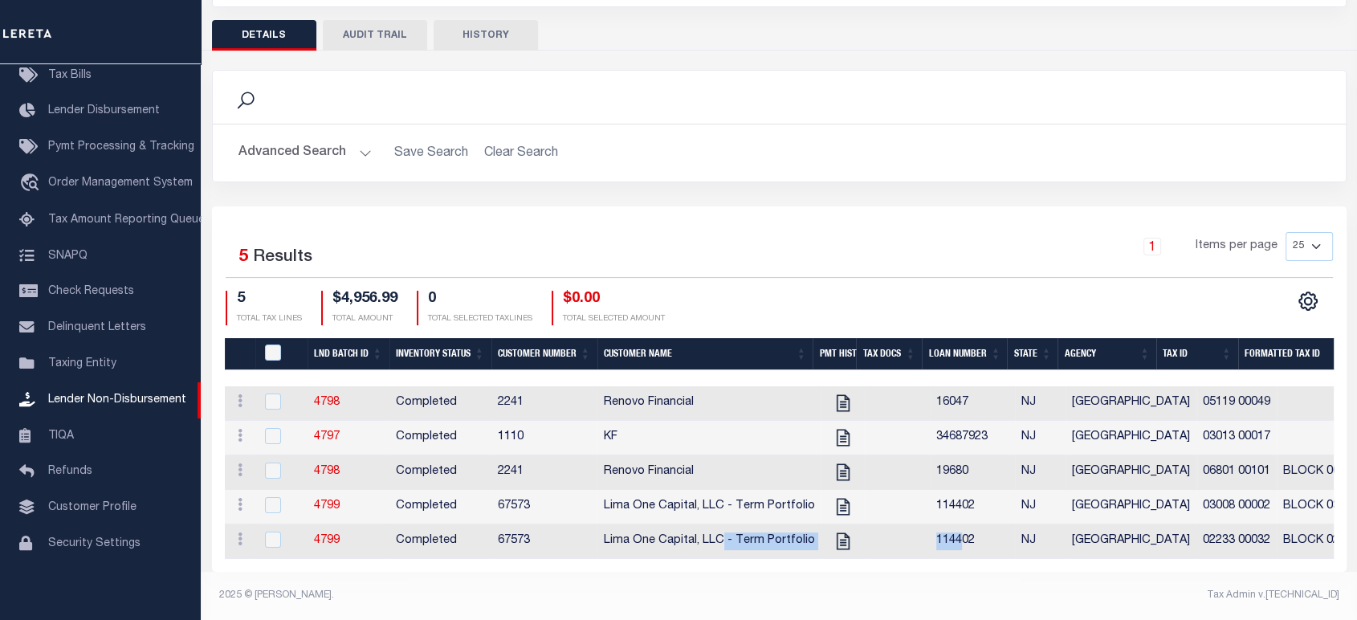
drag, startPoint x: 722, startPoint y: 548, endPoint x: 952, endPoint y: 544, distance: 230.4
click at [952, 544] on tr "ACTIONS View Tax Line Detail Internal Comments 4799 Completed 67573 Lima One Ca…" at bounding box center [1318, 541] width 2186 height 35
click at [840, 568] on div "Selected 5 Results 1 Items per page 25 50 100 200 5 $4,956.99 0" at bounding box center [779, 388] width 1134 height 365
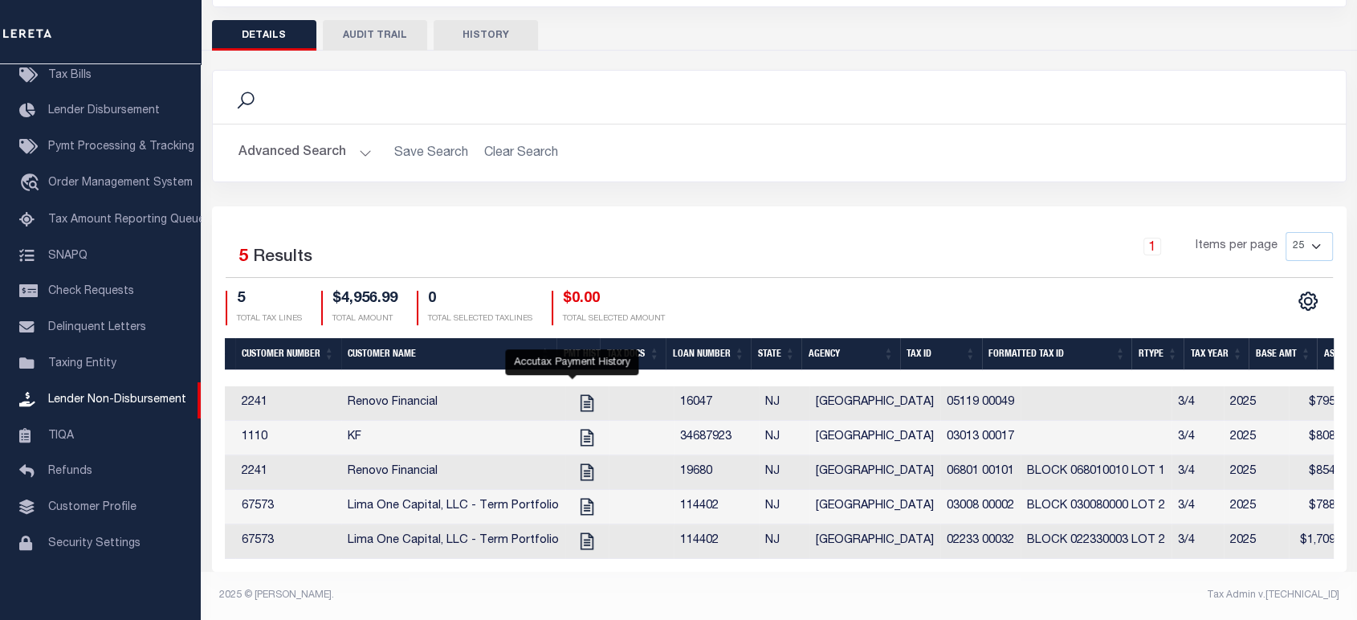
scroll to position [0, 0]
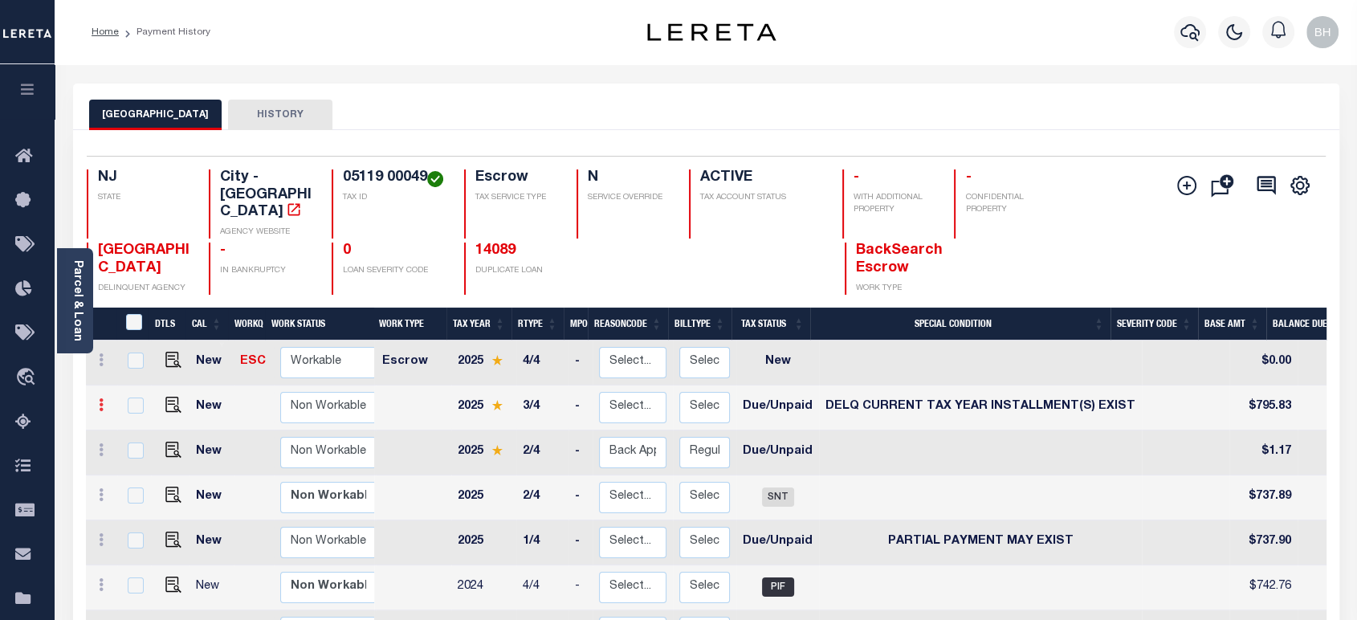
click at [103, 401] on link at bounding box center [101, 407] width 18 height 13
click at [141, 451] on img at bounding box center [140, 459] width 16 height 17
select select "DUE"
select select "17"
type input "$795.83"
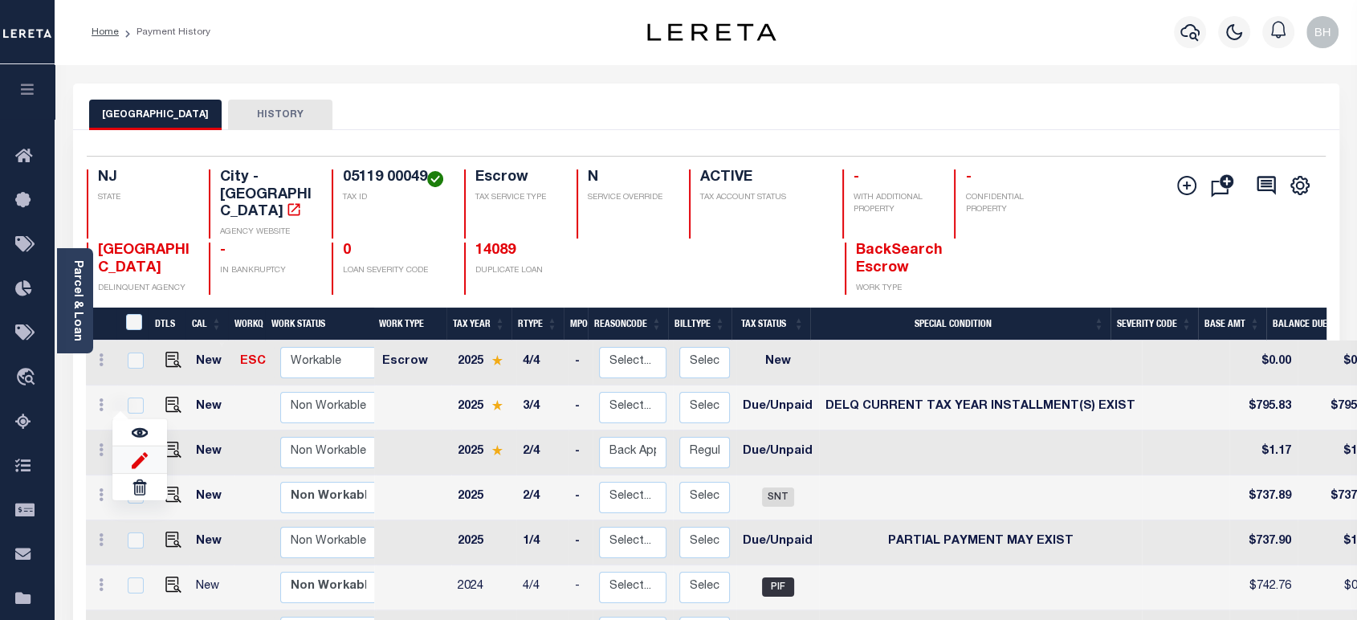
type input "$795.83"
type input "00012940"
type input "09/09/2025"
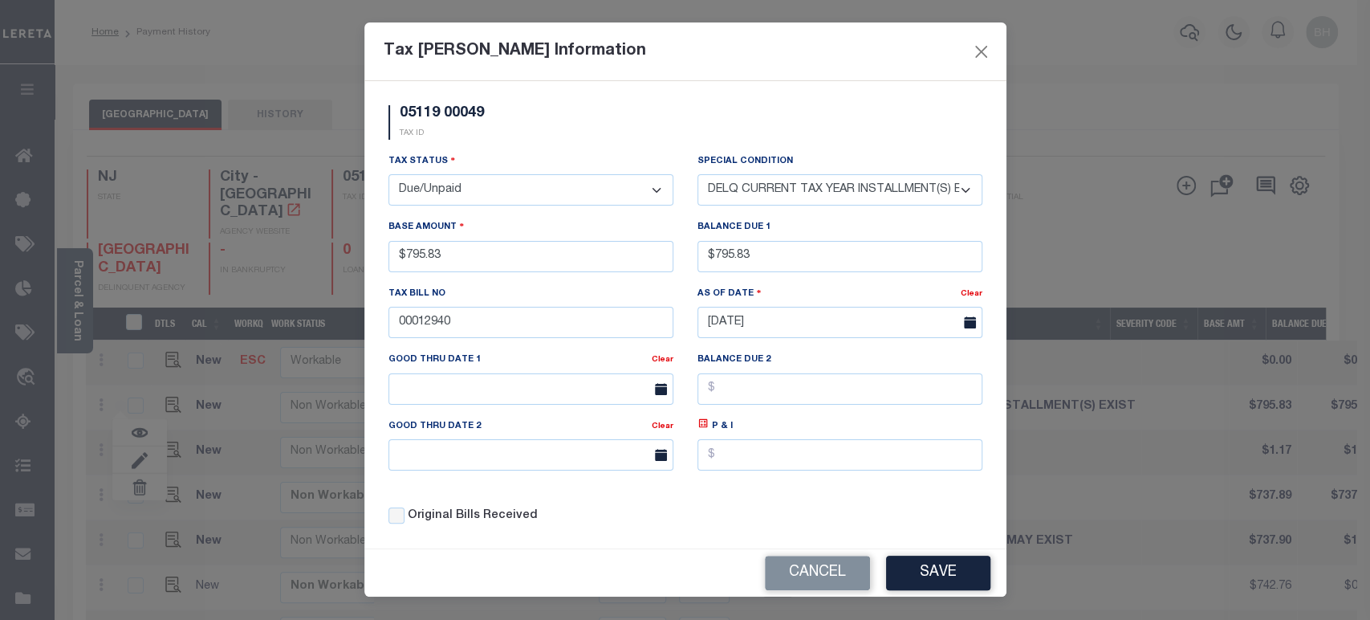
drag, startPoint x: 714, startPoint y: 192, endPoint x: 711, endPoint y: 214, distance: 21.8
click at [714, 192] on select "-- Select Special Condition -- 3RD PARTY TAX LIEN AGENCY TAX LIEN (A.K.A Inside…" at bounding box center [840, 189] width 285 height 31
click at [756, 204] on select "-- Select Special Condition -- 3RD PARTY TAX LIEN AGENCY TAX LIEN (A.K.A Inside…" at bounding box center [840, 189] width 285 height 31
select select "19"
click at [698, 175] on select "-- Select Special Condition -- 3RD PARTY TAX LIEN AGENCY TAX LIEN (A.K.A Inside…" at bounding box center [840, 189] width 285 height 31
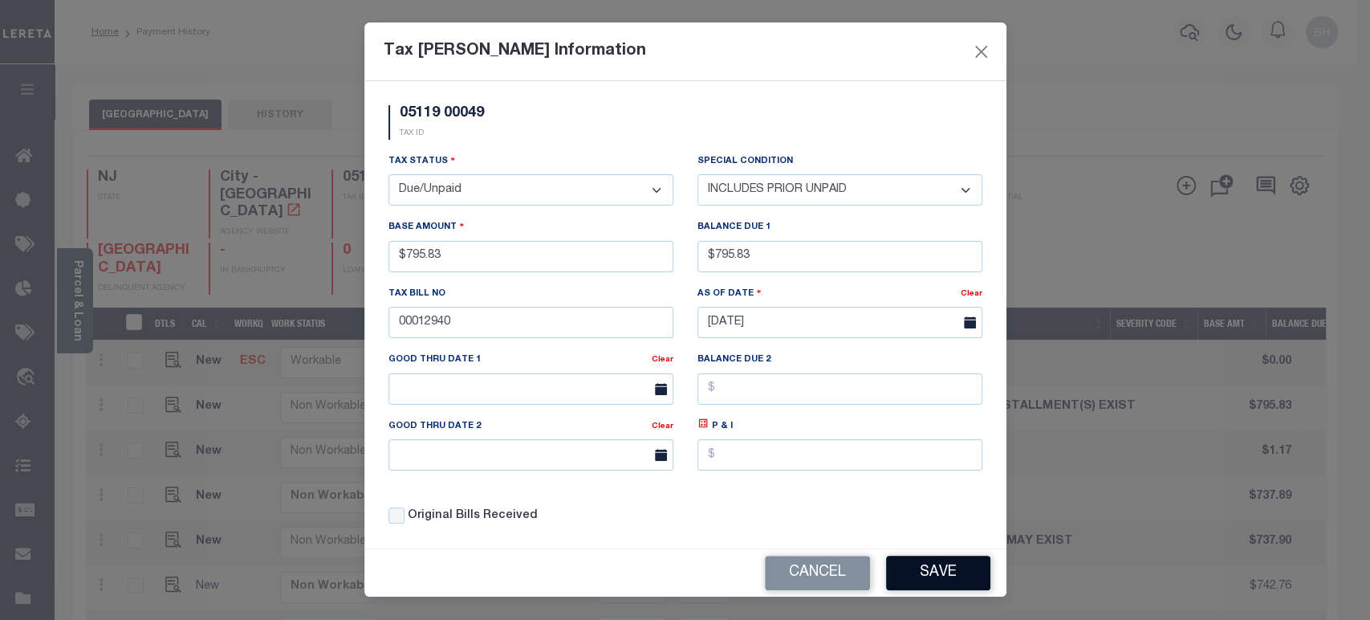
click at [922, 566] on button "Save" at bounding box center [938, 573] width 104 height 35
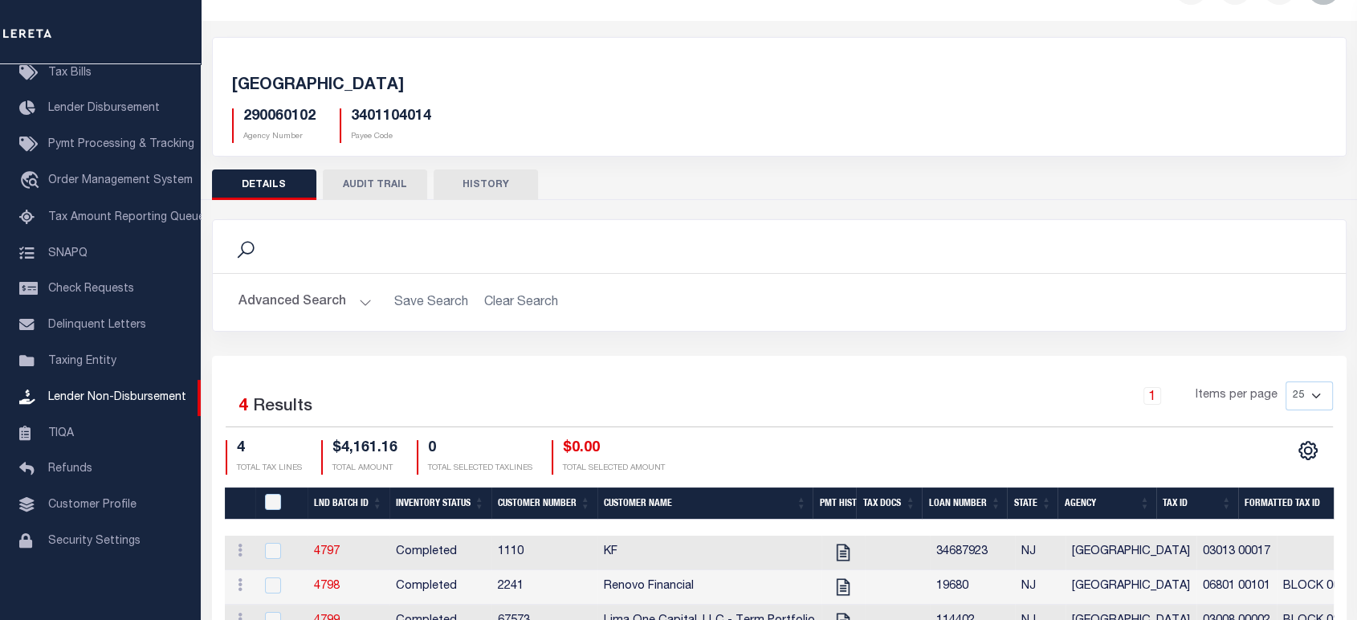
scroll to position [170, 0]
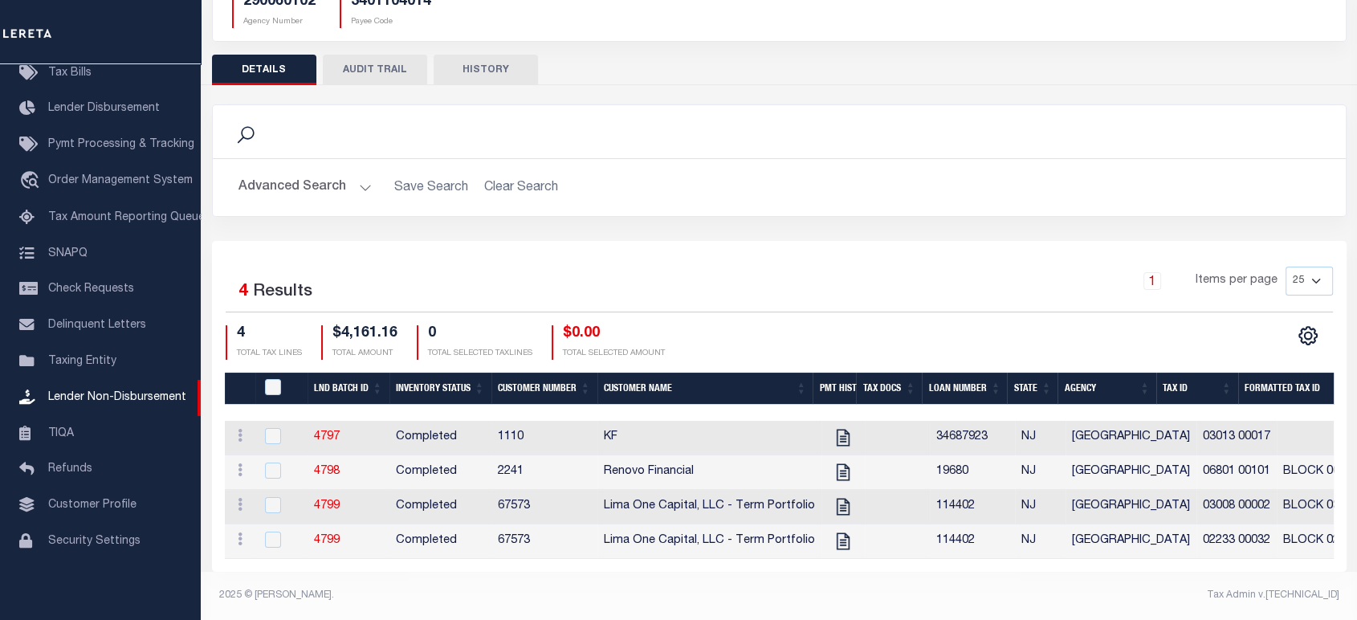
click at [326, 175] on button "Advanced Search" at bounding box center [304, 187] width 133 height 31
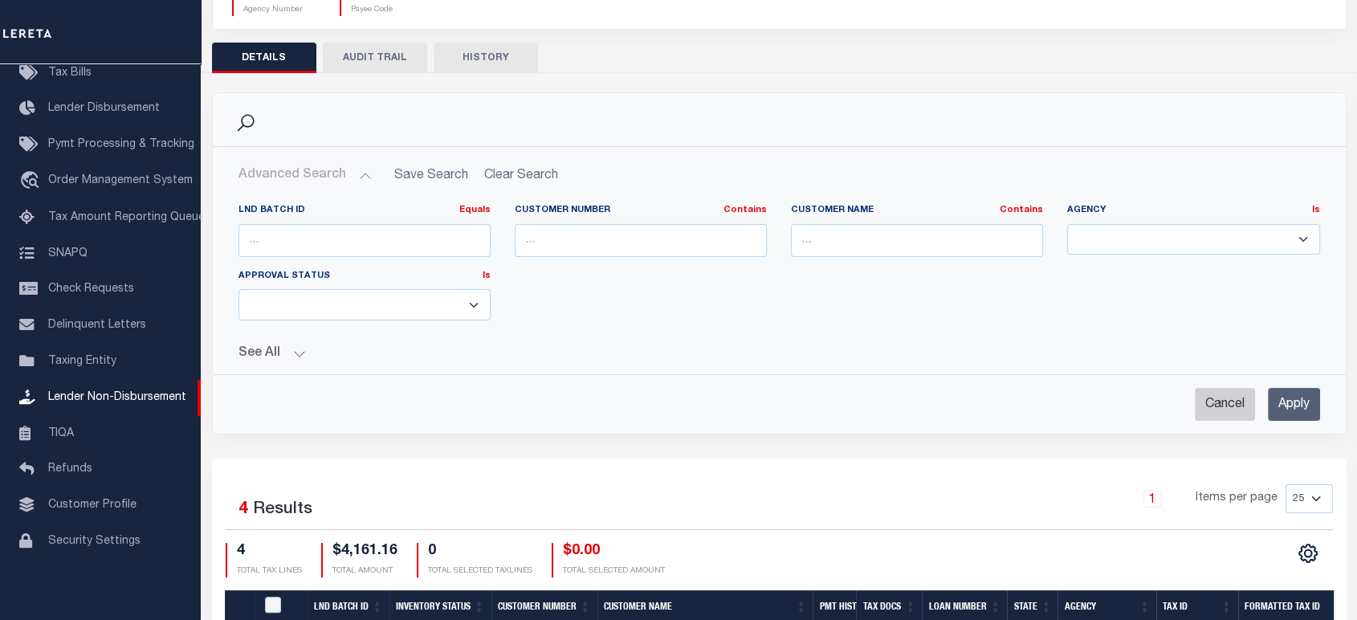
click at [1239, 411] on input "Cancel" at bounding box center [1225, 404] width 60 height 33
checkbox input "true"
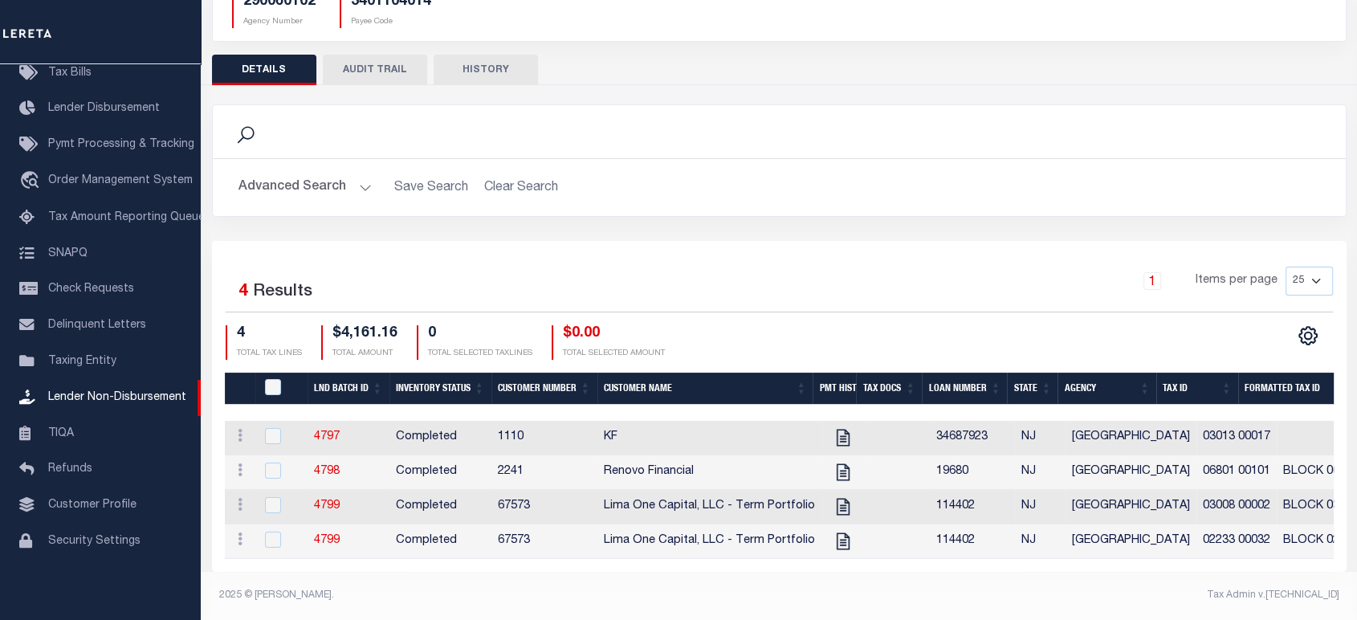
click at [311, 172] on button "Advanced Search" at bounding box center [304, 187] width 133 height 31
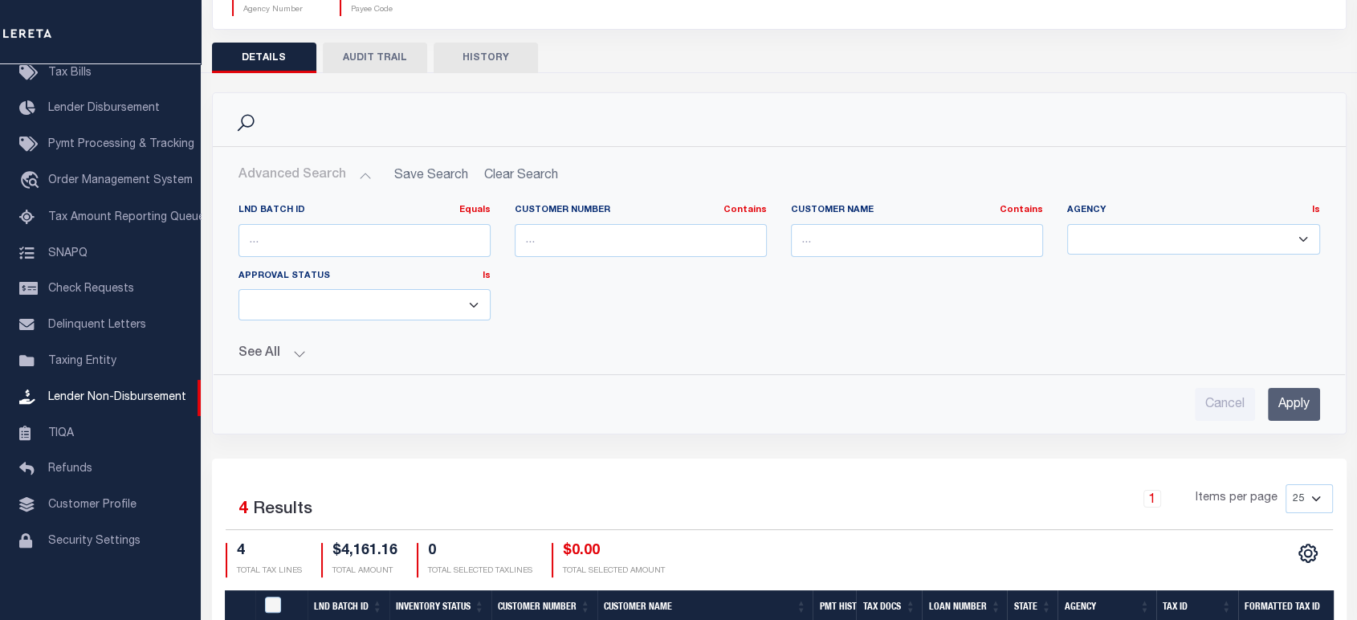
click at [289, 352] on button "See All" at bounding box center [778, 353] width 1081 height 15
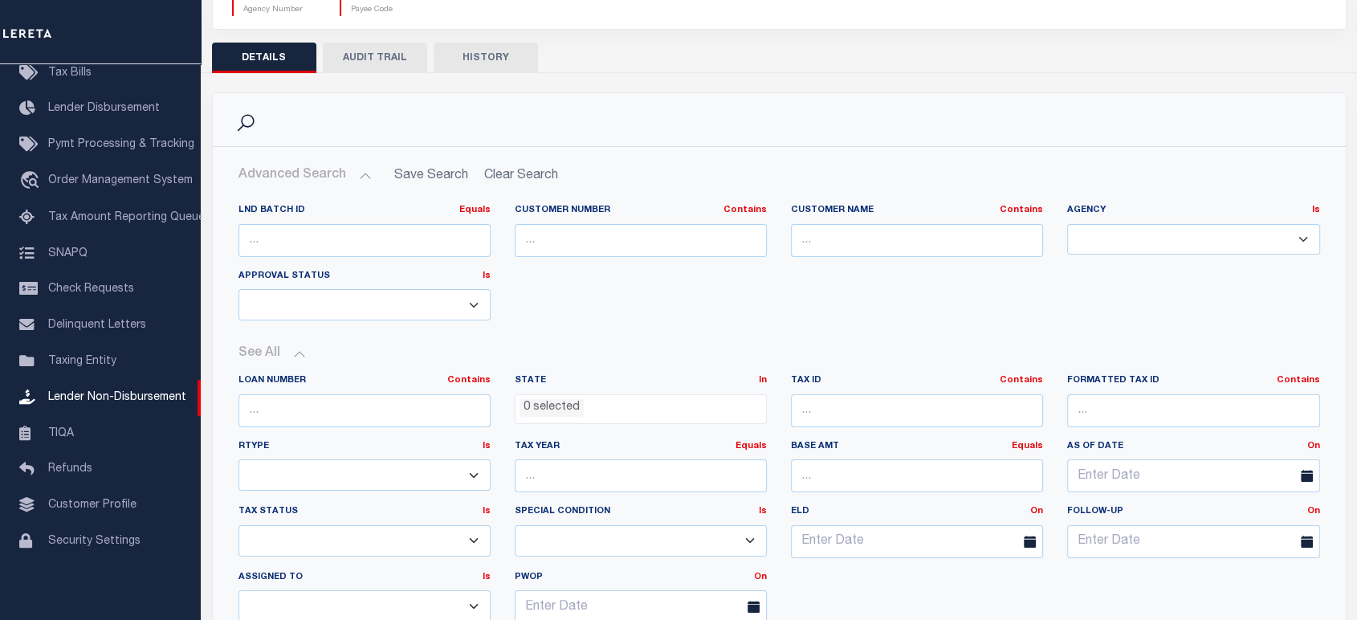
scroll to position [438, 0]
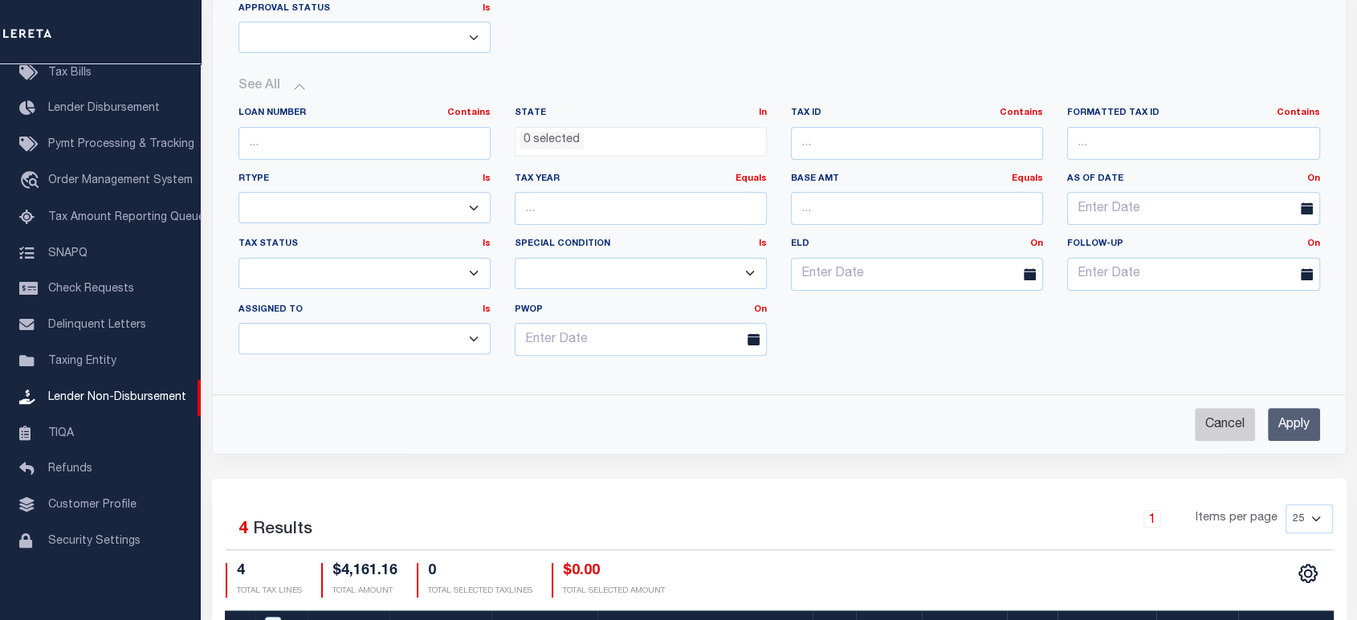
drag, startPoint x: 1226, startPoint y: 421, endPoint x: 1214, endPoint y: 399, distance: 24.8
click at [1223, 419] on input "Cancel" at bounding box center [1225, 424] width 60 height 33
checkbox input "true"
select select
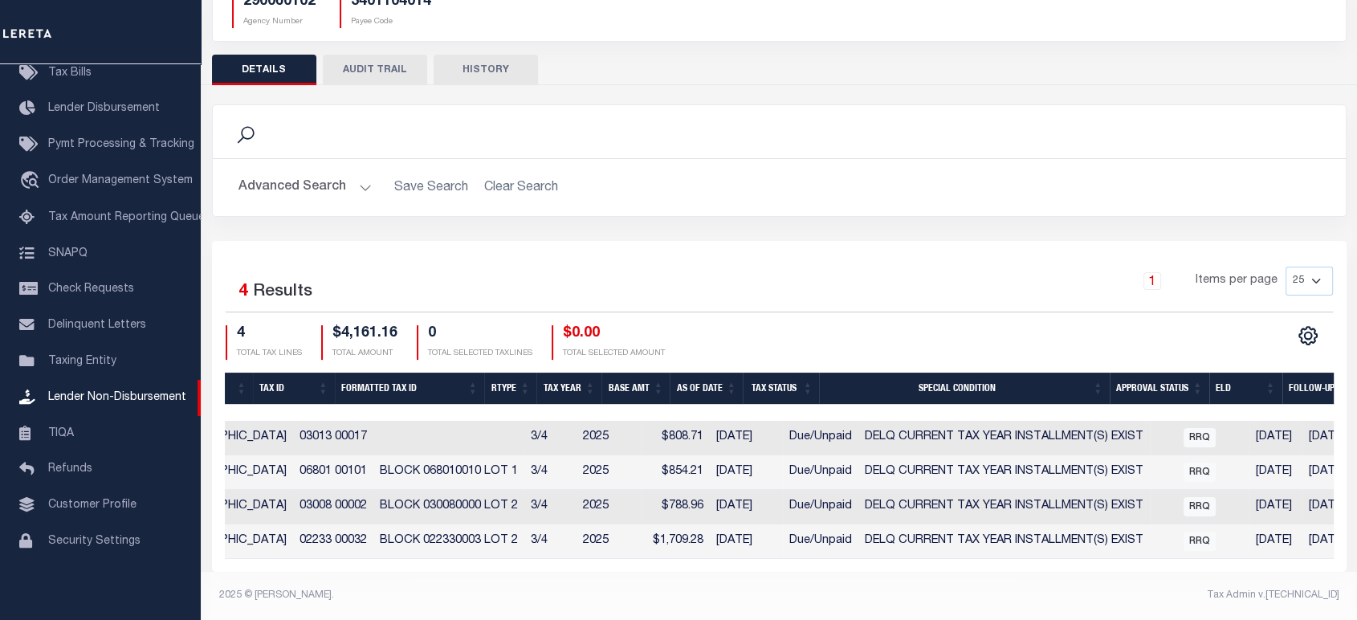
scroll to position [0, 421]
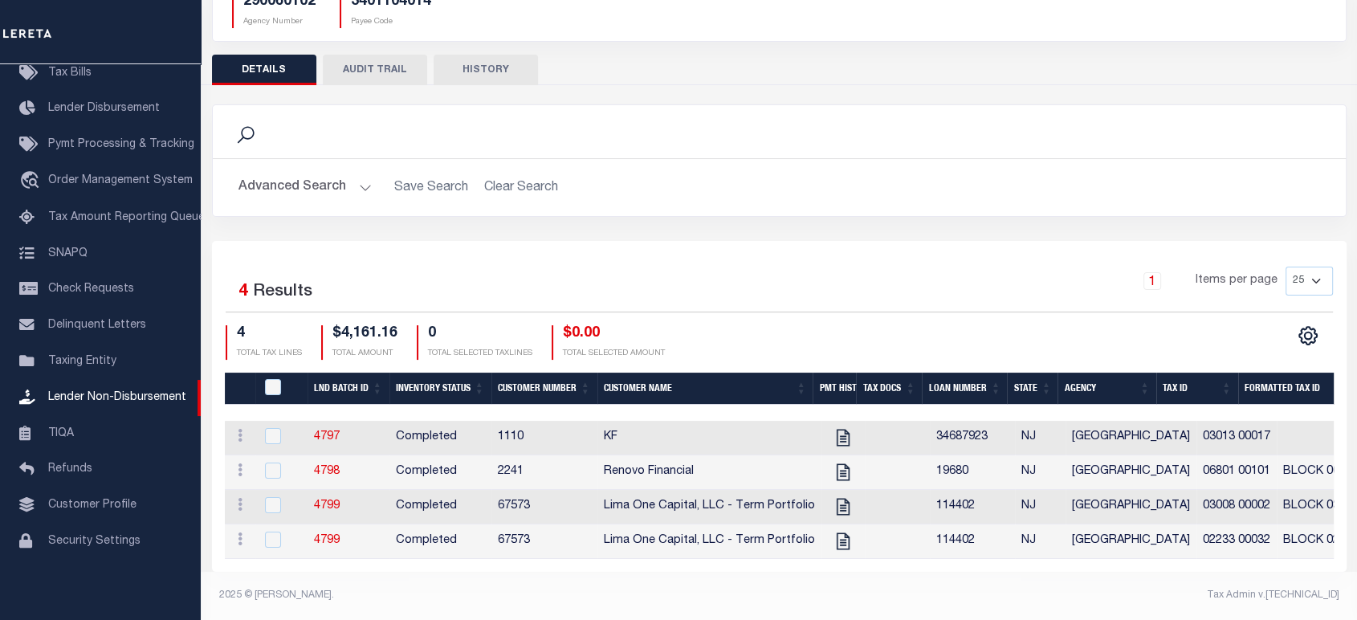
drag, startPoint x: 507, startPoint y: 174, endPoint x: 515, endPoint y: 181, distance: 10.3
click at [508, 175] on h2 "Advanced Search Save Search Clear Search" at bounding box center [779, 187] width 1107 height 31
click at [320, 172] on button "Advanced Search" at bounding box center [304, 187] width 133 height 31
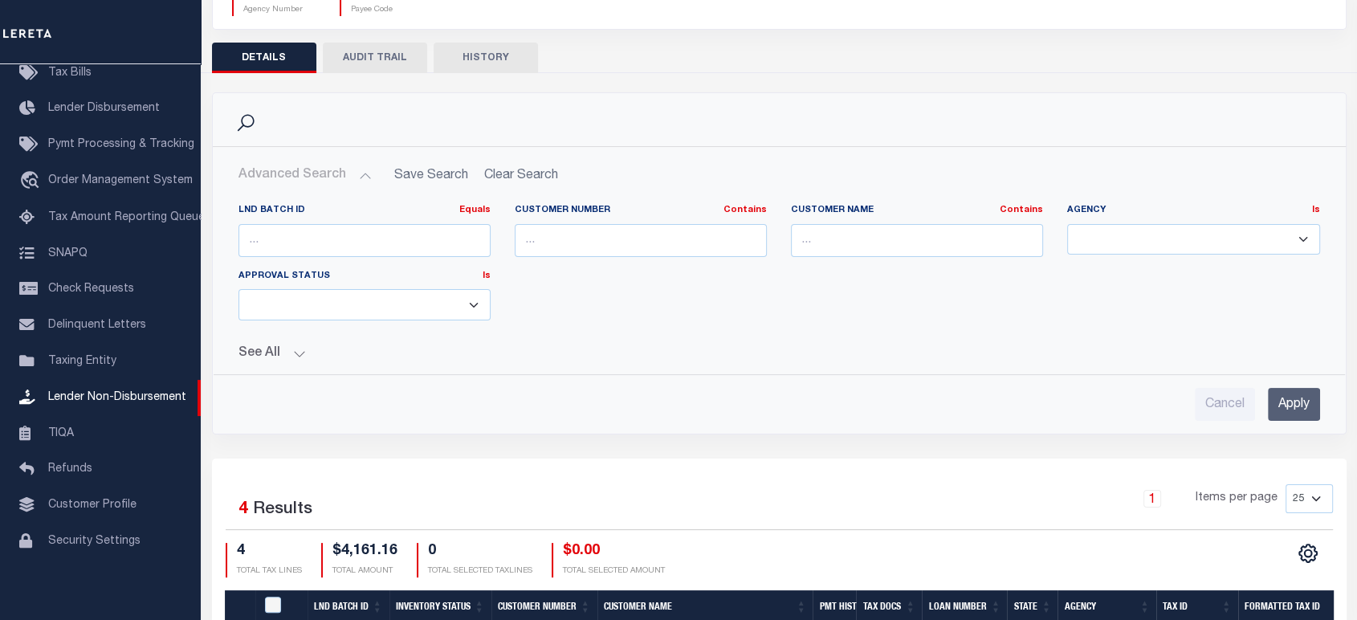
click at [271, 361] on div "LND Batch ID Equals Equals Is Not Equal To Is Greater Than Is Less Than Custome…" at bounding box center [779, 306] width 1107 height 230
click at [292, 348] on button "See All" at bounding box center [778, 353] width 1081 height 15
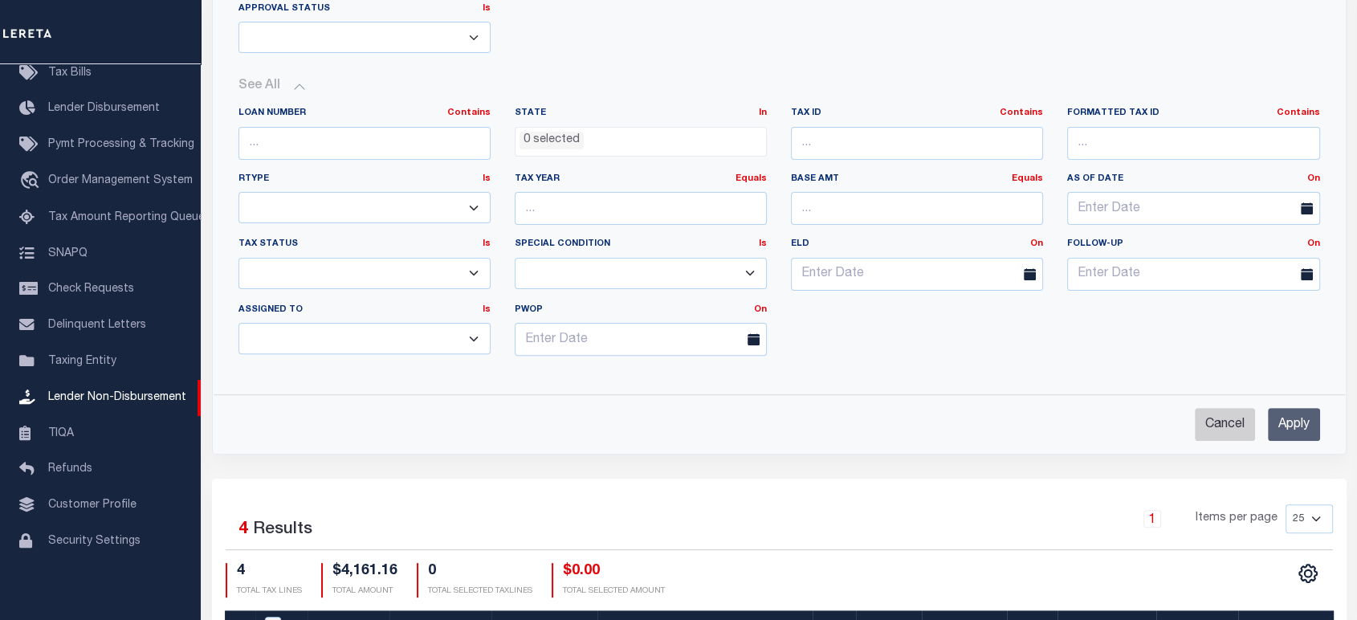
click at [1212, 417] on input "Cancel" at bounding box center [1225, 424] width 60 height 33
checkbox input "true"
select select
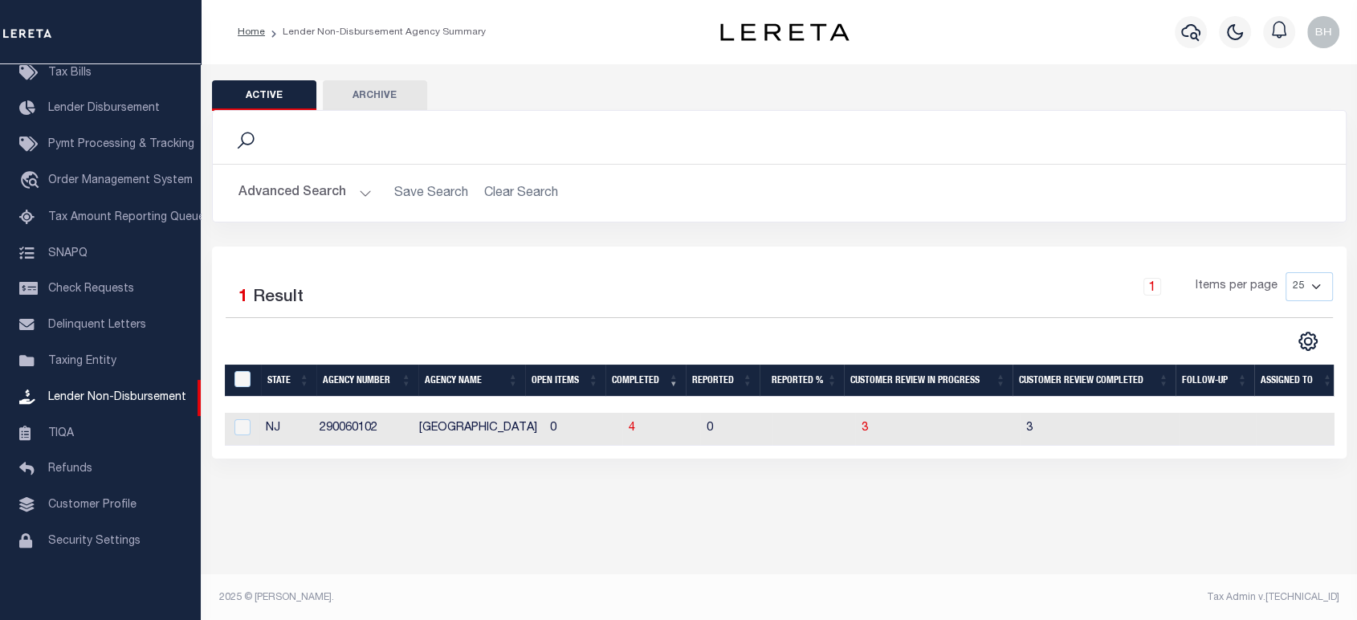
click at [364, 97] on button "Archive" at bounding box center [375, 95] width 104 height 31
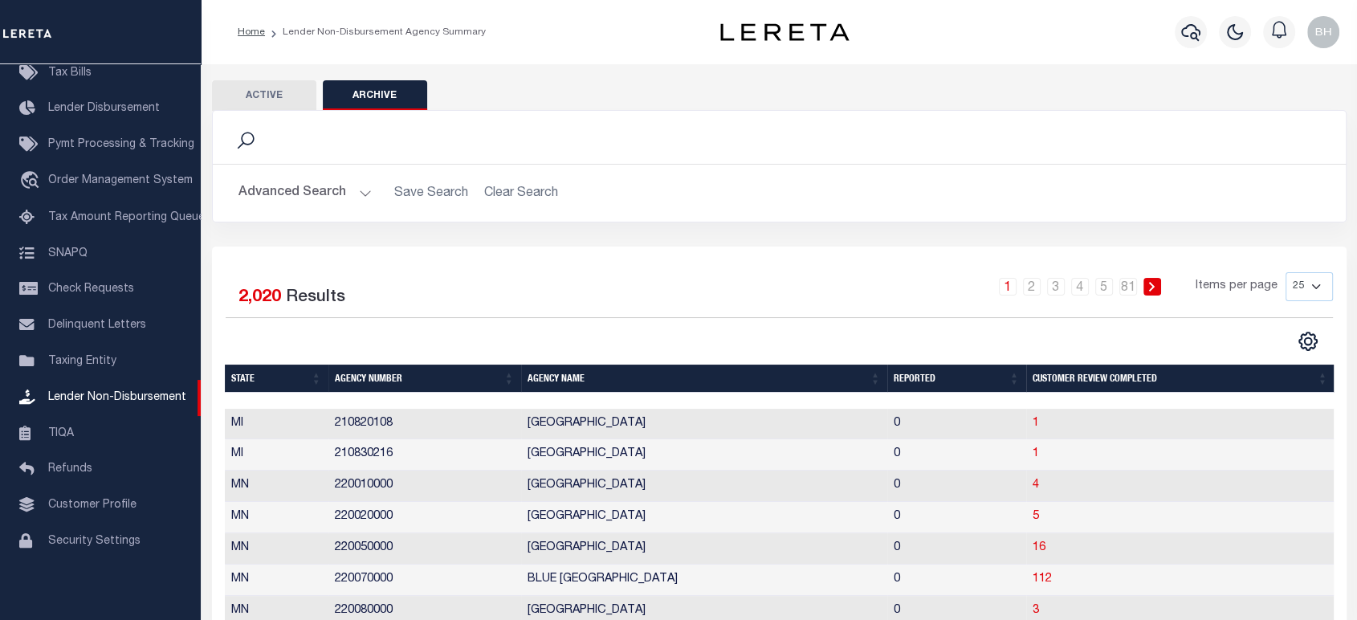
drag, startPoint x: 263, startPoint y: 89, endPoint x: 308, endPoint y: 114, distance: 52.1
click at [263, 89] on button "Active" at bounding box center [264, 95] width 104 height 31
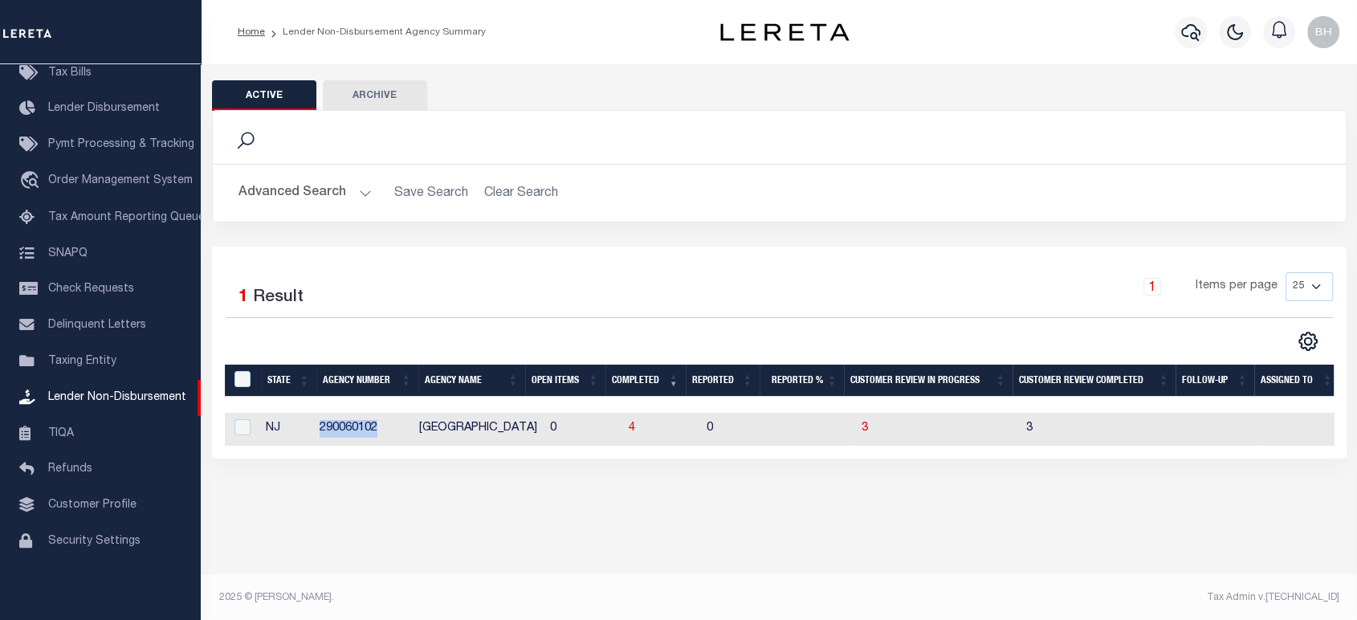
drag, startPoint x: 311, startPoint y: 423, endPoint x: 380, endPoint y: 429, distance: 69.3
click at [380, 429] on tr "NJ 290060102 VINELAND CITY 0 4 0 3 3" at bounding box center [782, 429] width 1114 height 33
click at [371, 97] on button "Archive" at bounding box center [375, 95] width 104 height 31
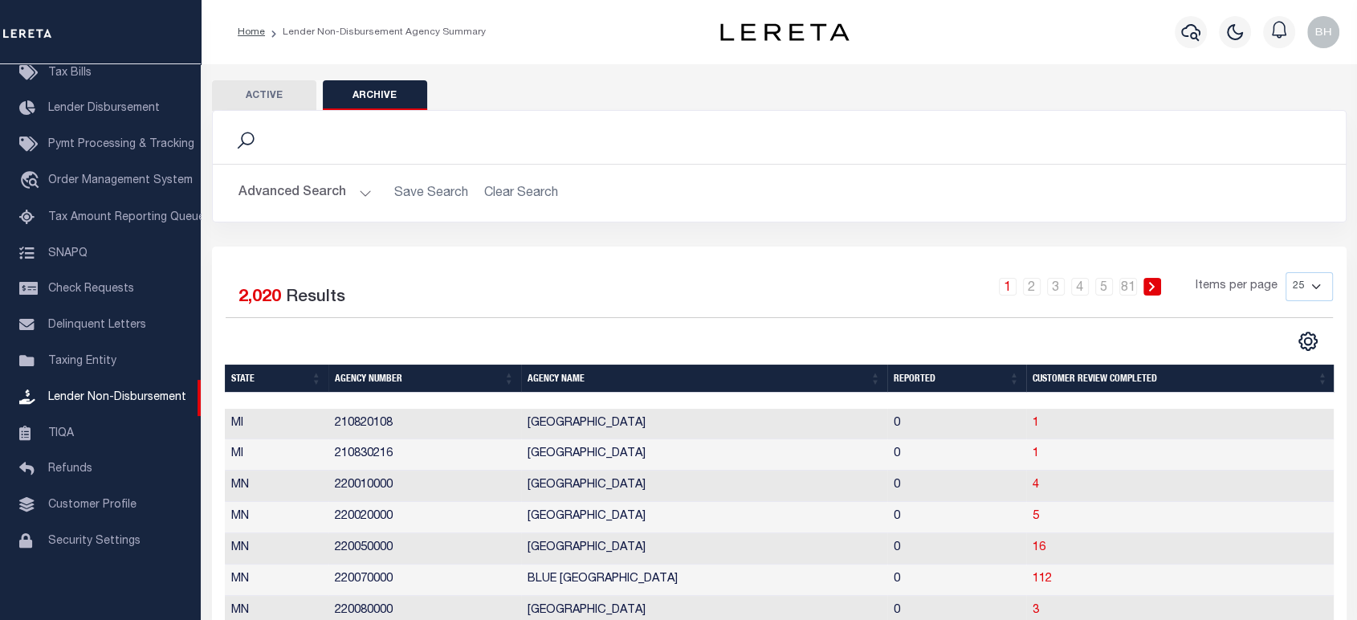
click at [334, 191] on button "Advanced Search" at bounding box center [304, 192] width 133 height 31
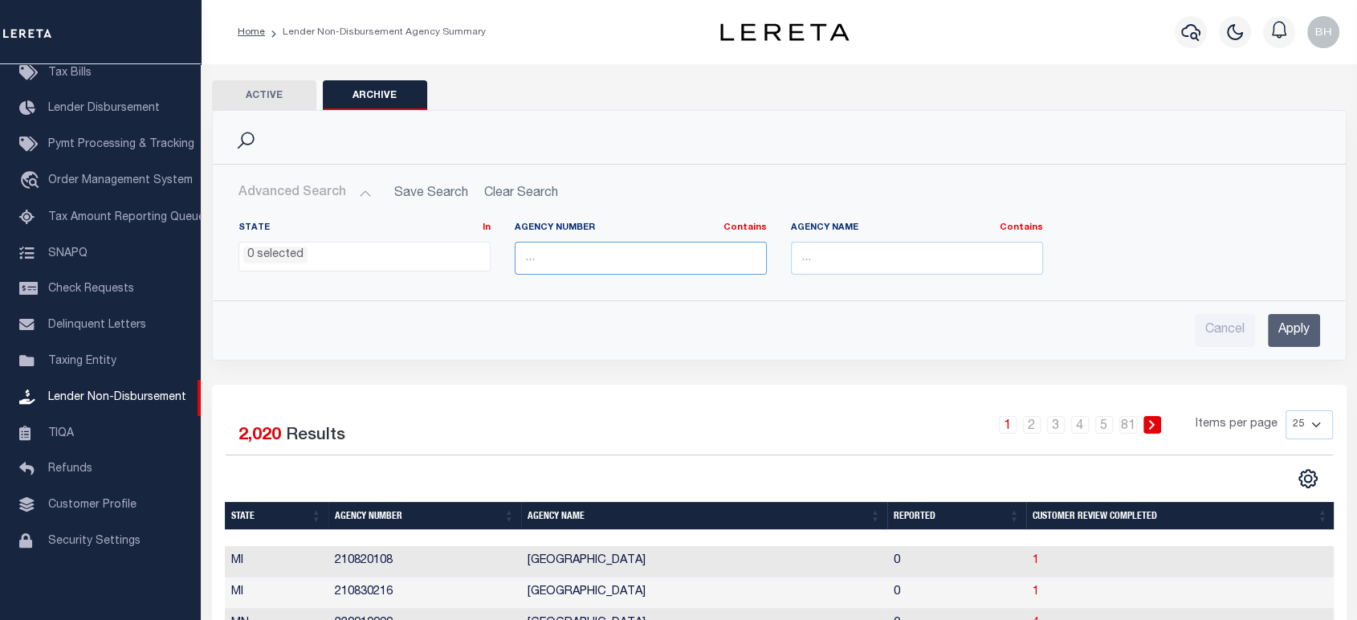
click at [610, 258] on input "text" at bounding box center [641, 258] width 252 height 33
paste input "290060102"
click at [552, 256] on input "290060102" at bounding box center [641, 258] width 252 height 33
type input "290060102"
click at [1304, 339] on input "Apply" at bounding box center [1294, 330] width 52 height 33
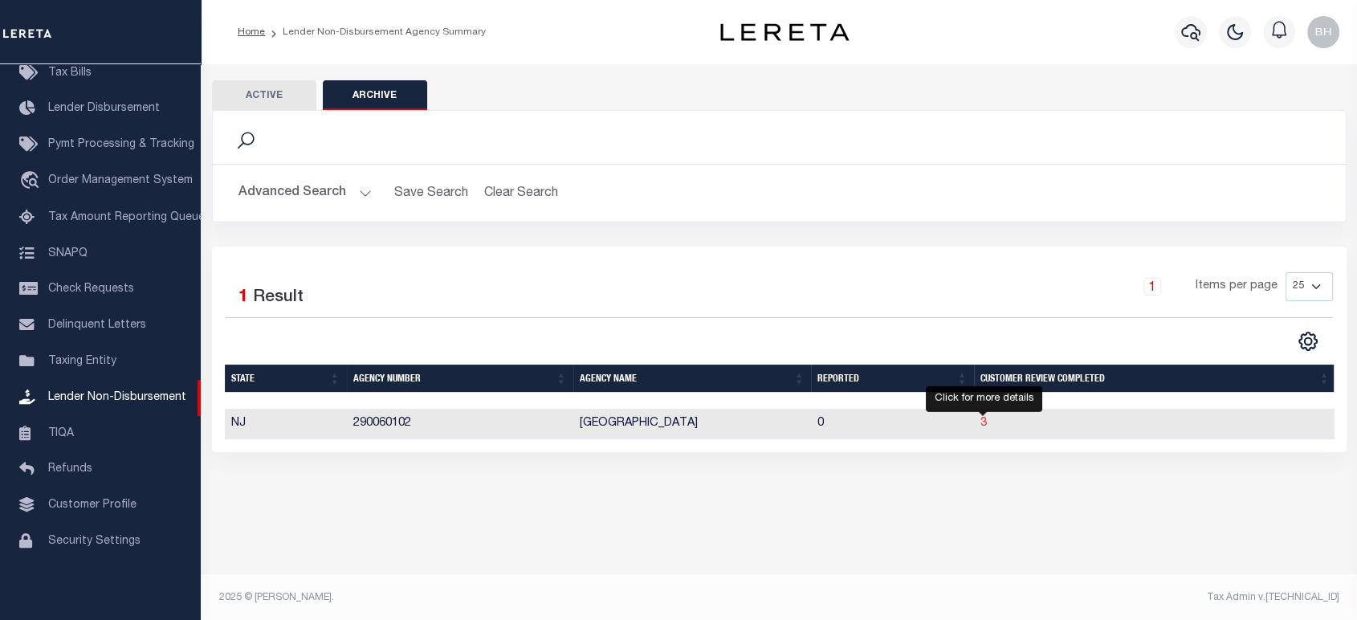
click at [981, 424] on span "3" at bounding box center [983, 422] width 6 height 11
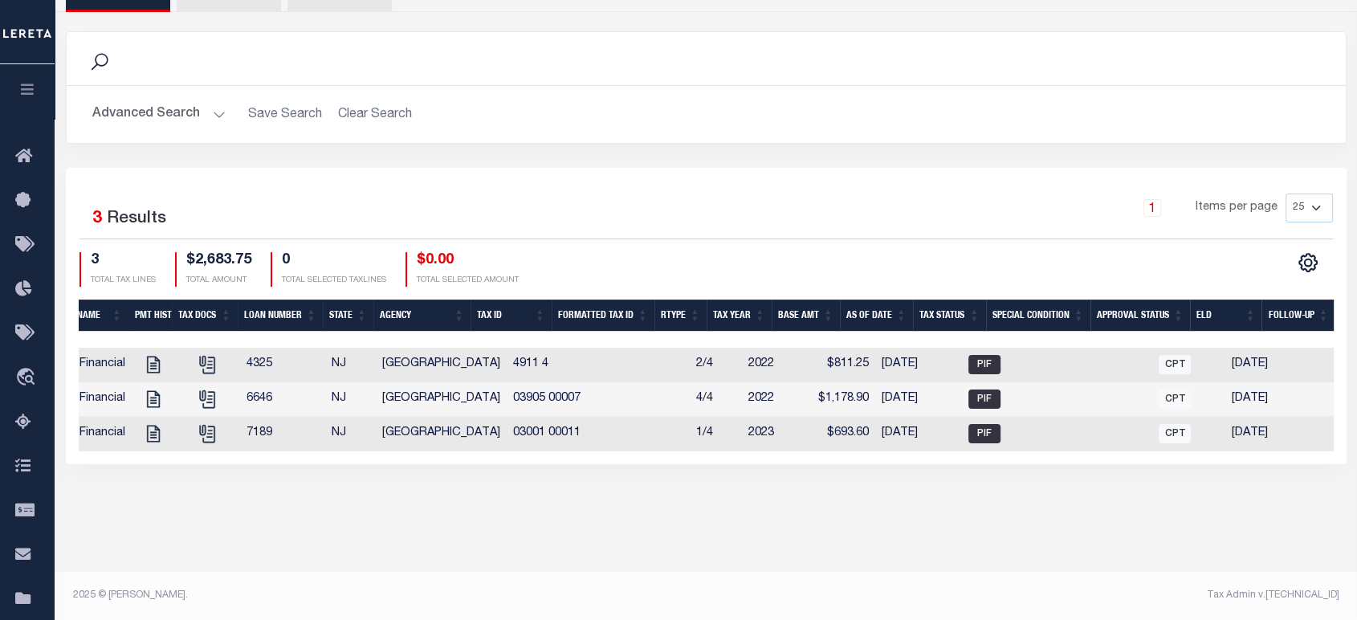
scroll to position [0, 450]
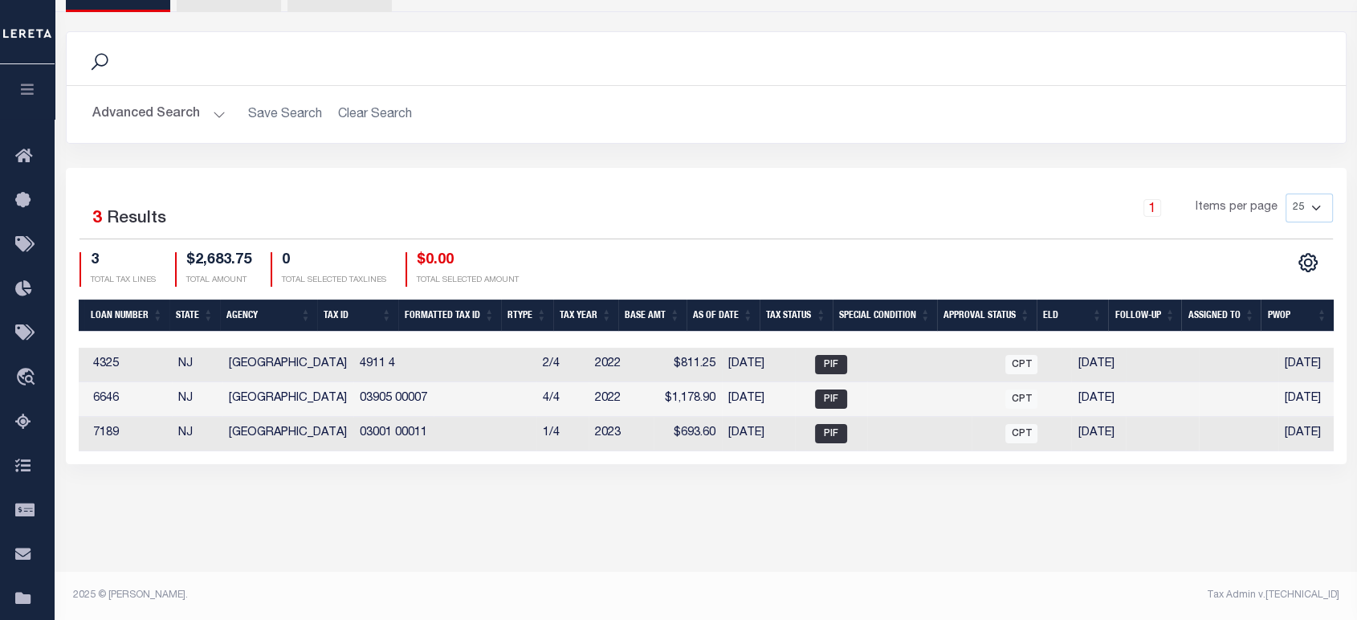
click at [894, 360] on td at bounding box center [919, 365] width 104 height 35
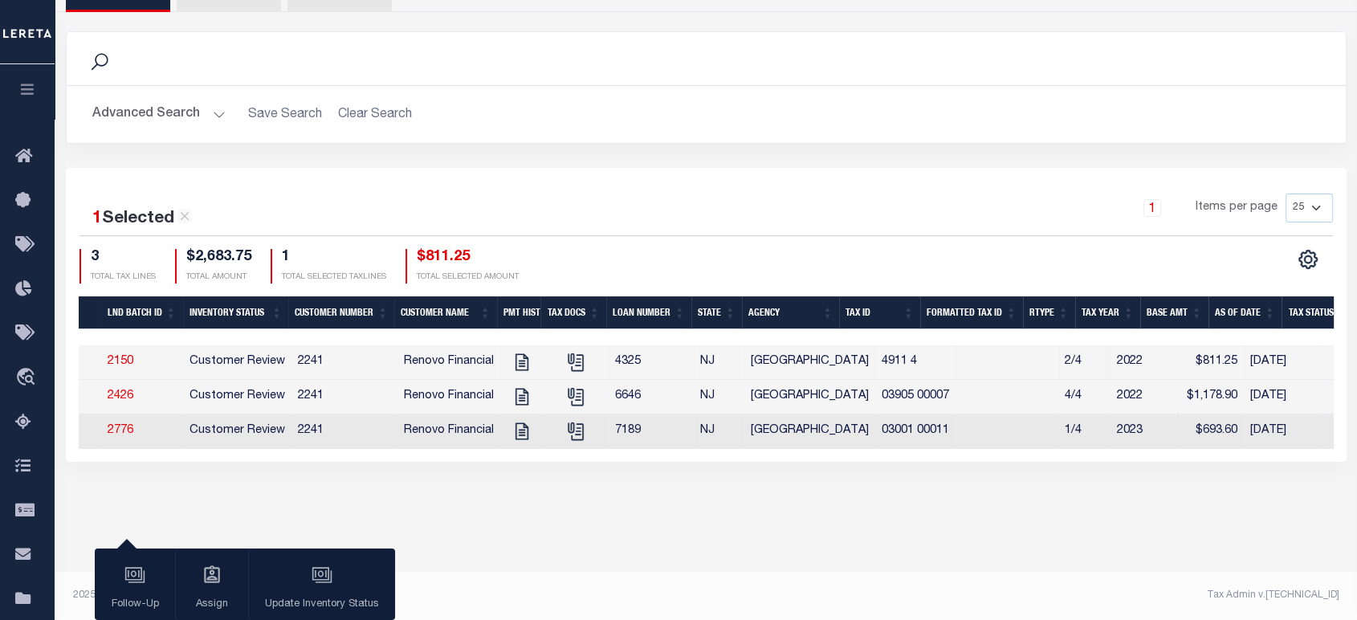
click at [161, 108] on button "Advanced Search" at bounding box center [158, 114] width 133 height 31
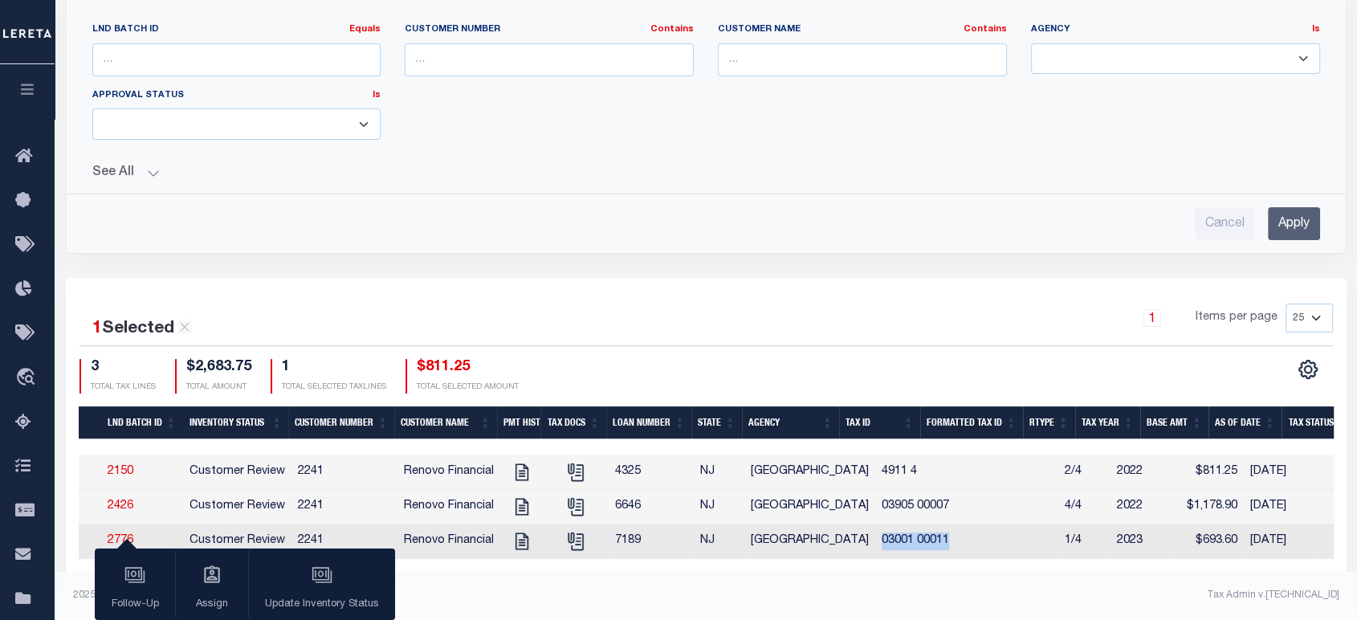
drag, startPoint x: 841, startPoint y: 547, endPoint x: 933, endPoint y: 540, distance: 91.7
click at [933, 540] on tr "ACTIONS View Tax Line Detail Internal Comments 2776 Customer Review 2241 Renovo…" at bounding box center [936, 541] width 1837 height 35
drag, startPoint x: 929, startPoint y: 596, endPoint x: 922, endPoint y: 574, distance: 23.6
click at [928, 592] on div "Tax Admin v.[TECHNICAL_ID]" at bounding box center [1028, 595] width 621 height 14
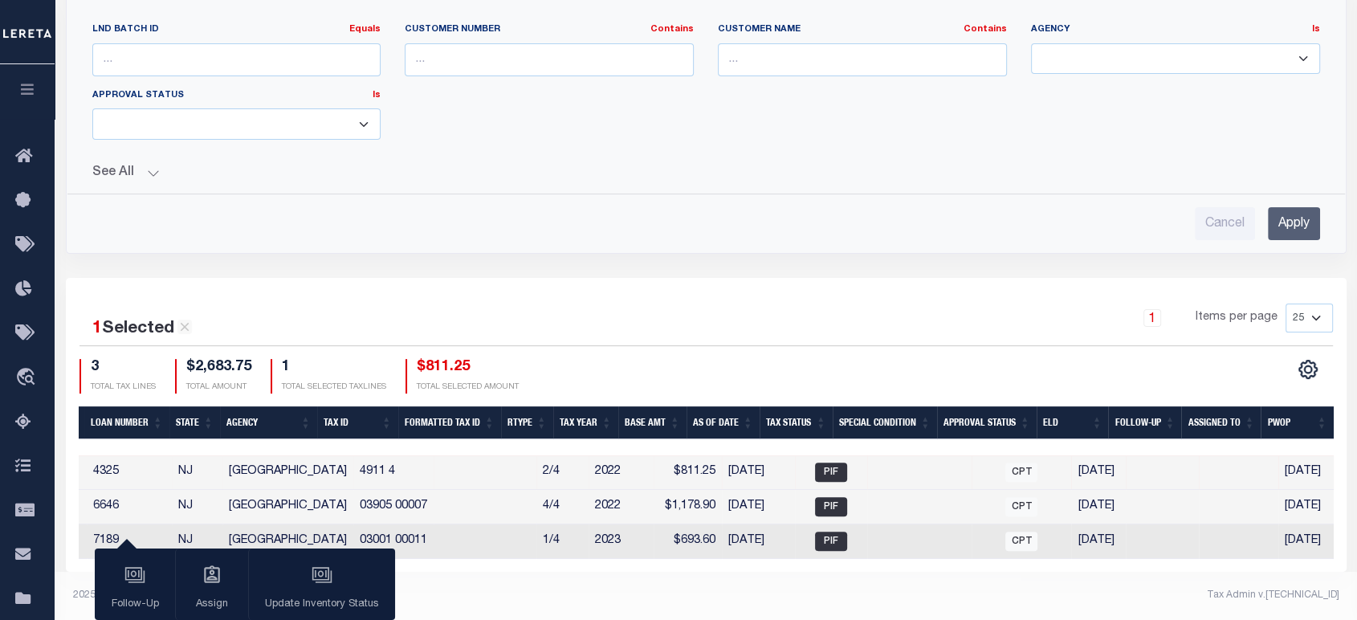
drag, startPoint x: 603, startPoint y: 460, endPoint x: 617, endPoint y: 476, distance: 21.6
click at [609, 462] on td "2022" at bounding box center [620, 472] width 65 height 35
checkbox input "false"
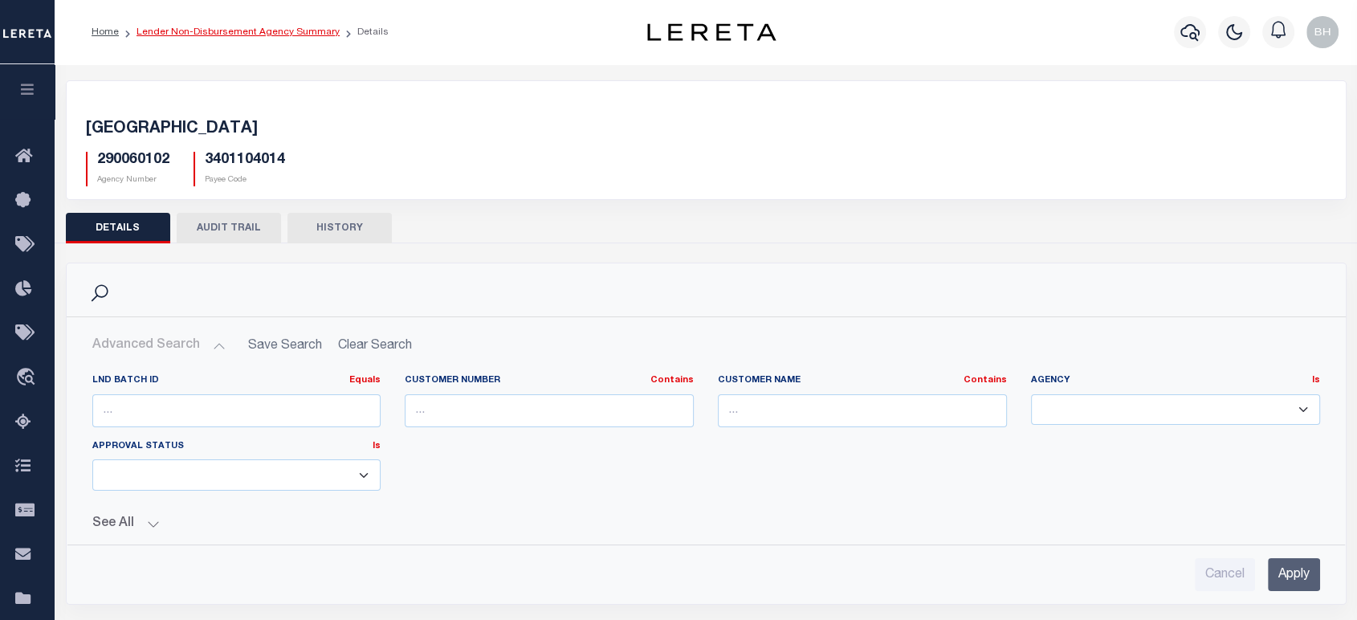
click at [244, 28] on link "Lender Non-Disbursement Agency Summary" at bounding box center [237, 32] width 203 height 10
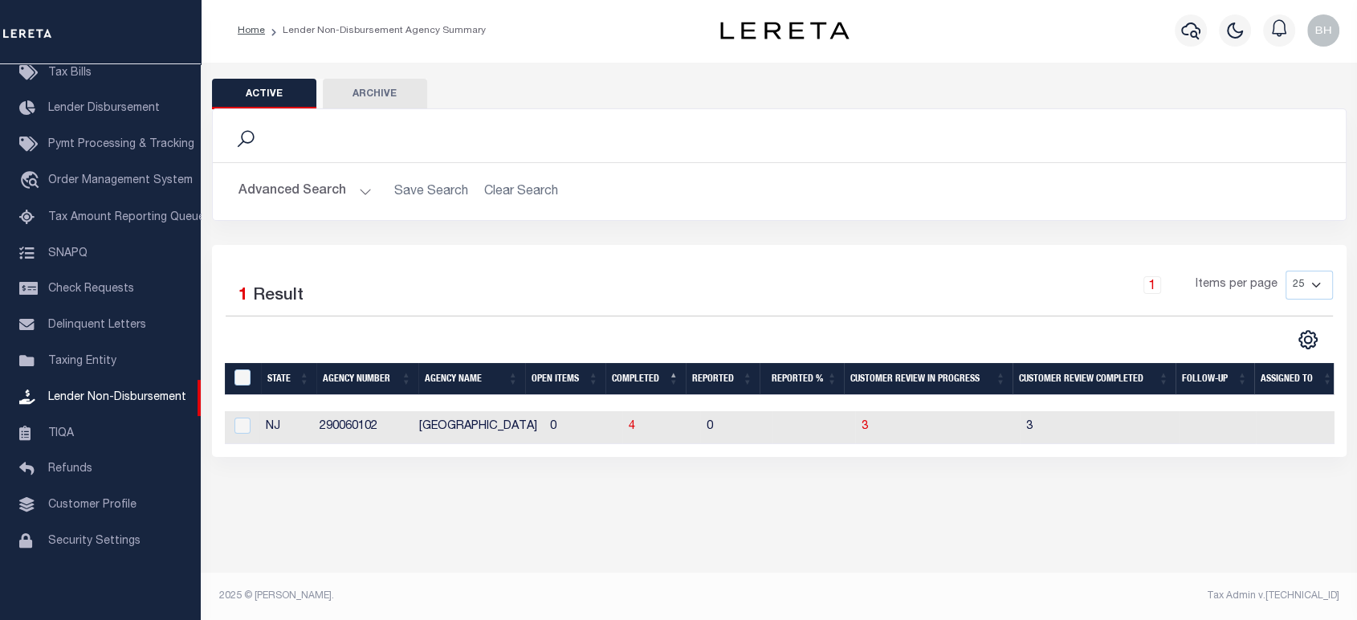
scroll to position [0, 6]
click at [1015, 428] on td "3" at bounding box center [1093, 427] width 159 height 33
checkbox input "true"
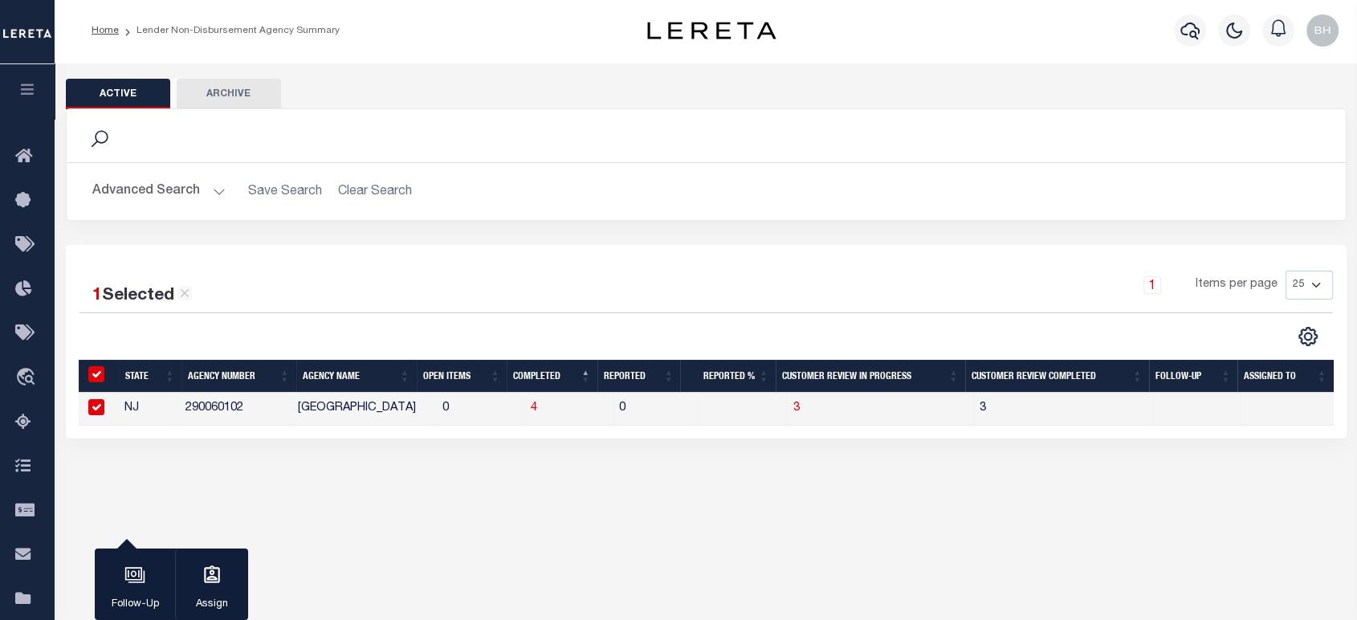
scroll to position [0, 0]
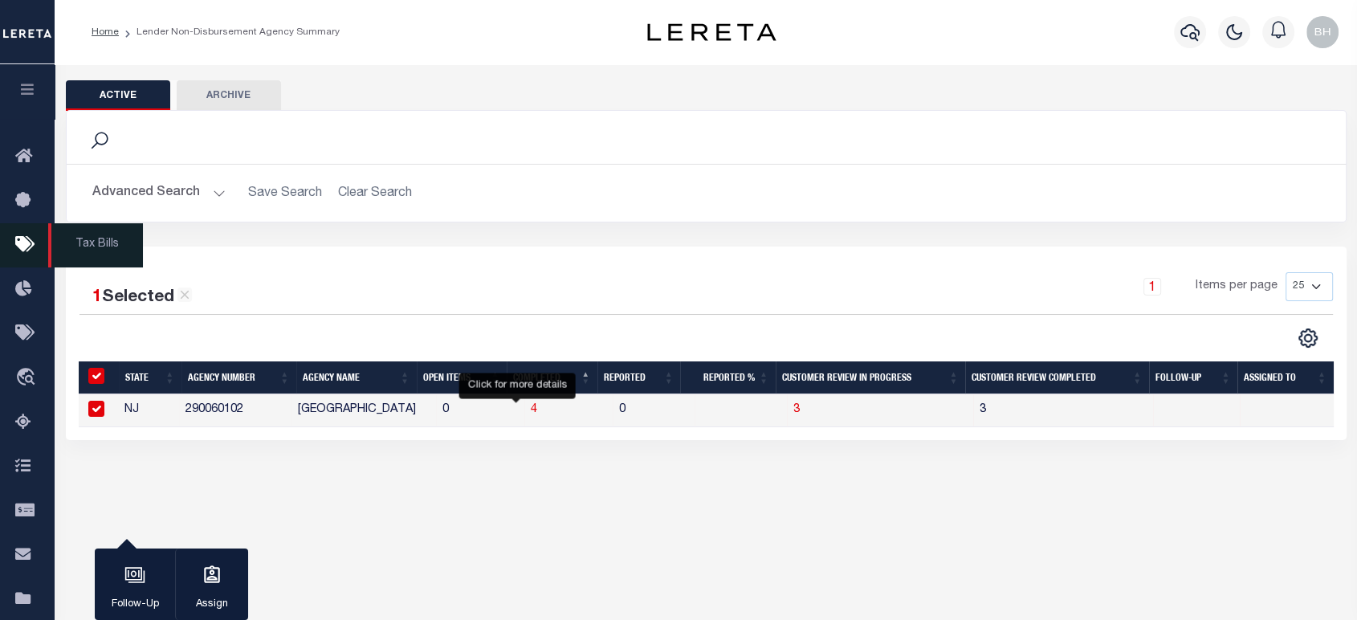
click at [31, 95] on icon "button" at bounding box center [27, 89] width 18 height 14
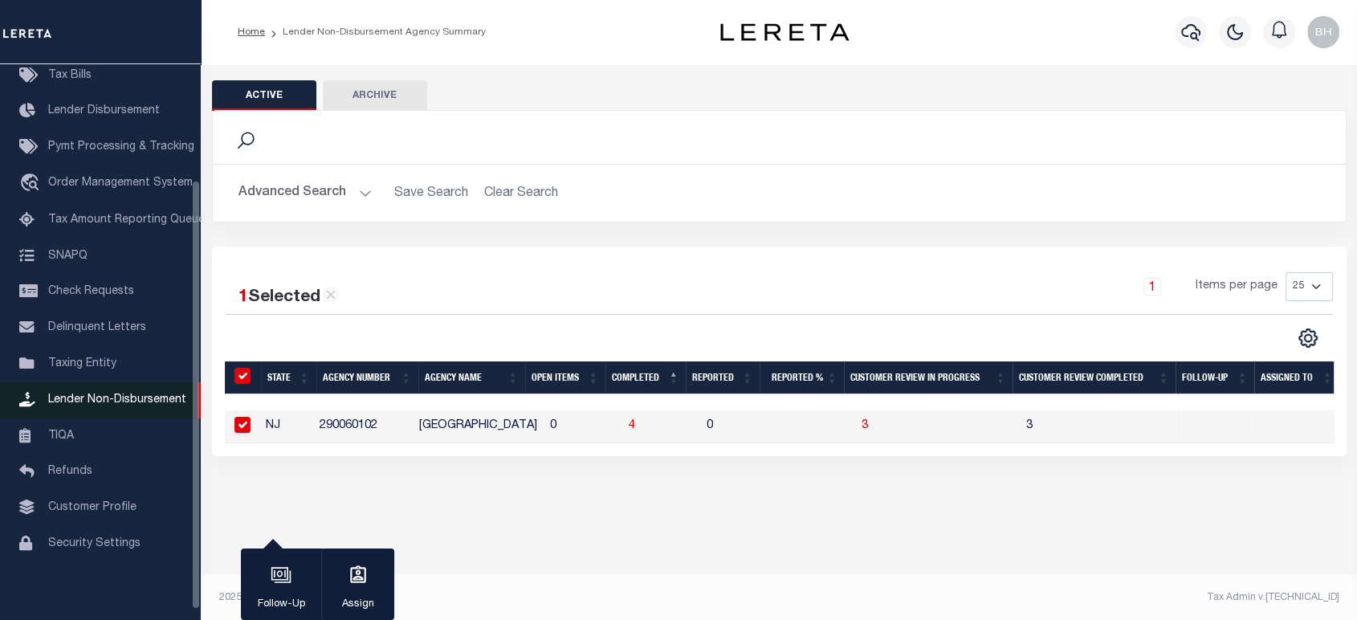
scroll to position [149, 0]
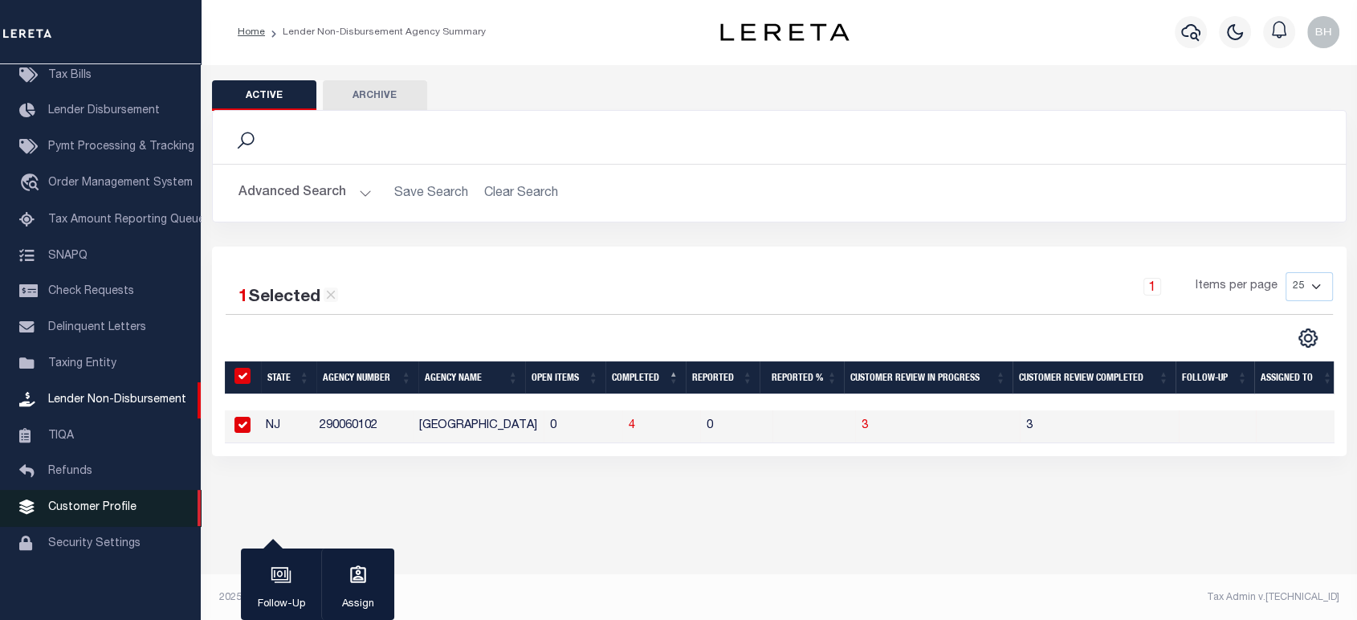
click at [67, 513] on span "Customer Profile" at bounding box center [92, 507] width 88 height 11
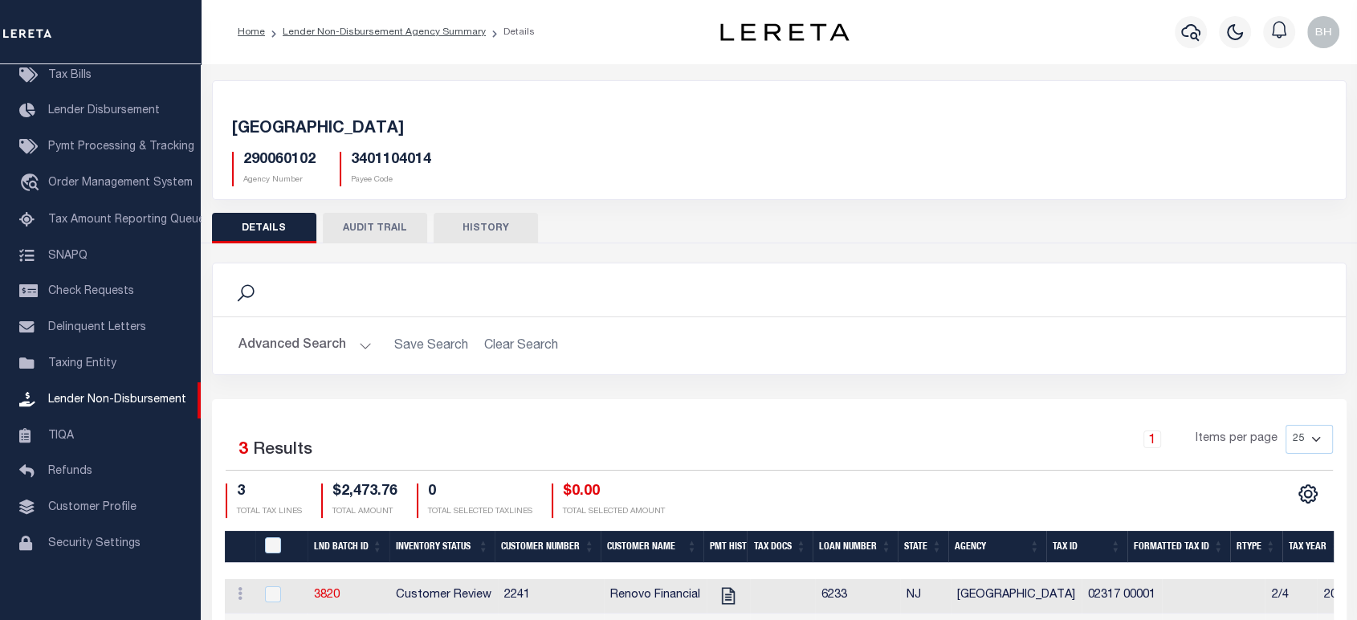
scroll to position [135, 0]
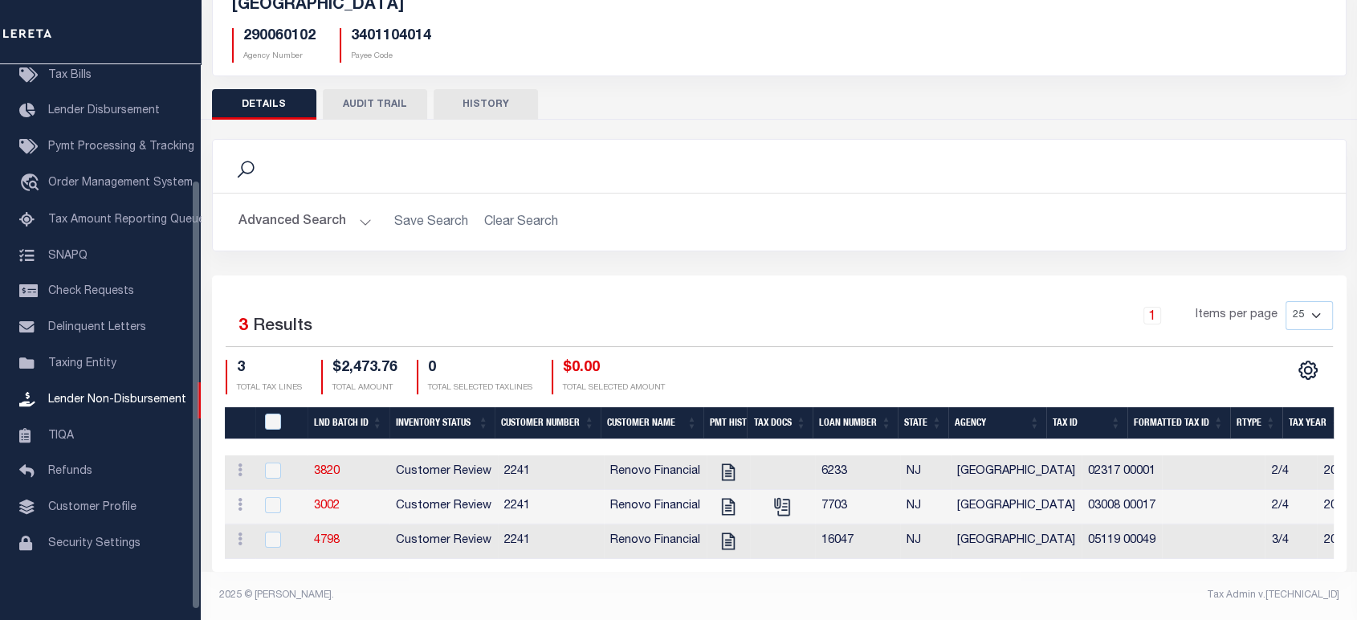
drag, startPoint x: 315, startPoint y: 197, endPoint x: 354, endPoint y: 201, distance: 39.5
click at [315, 206] on button "Advanced Search" at bounding box center [304, 221] width 133 height 31
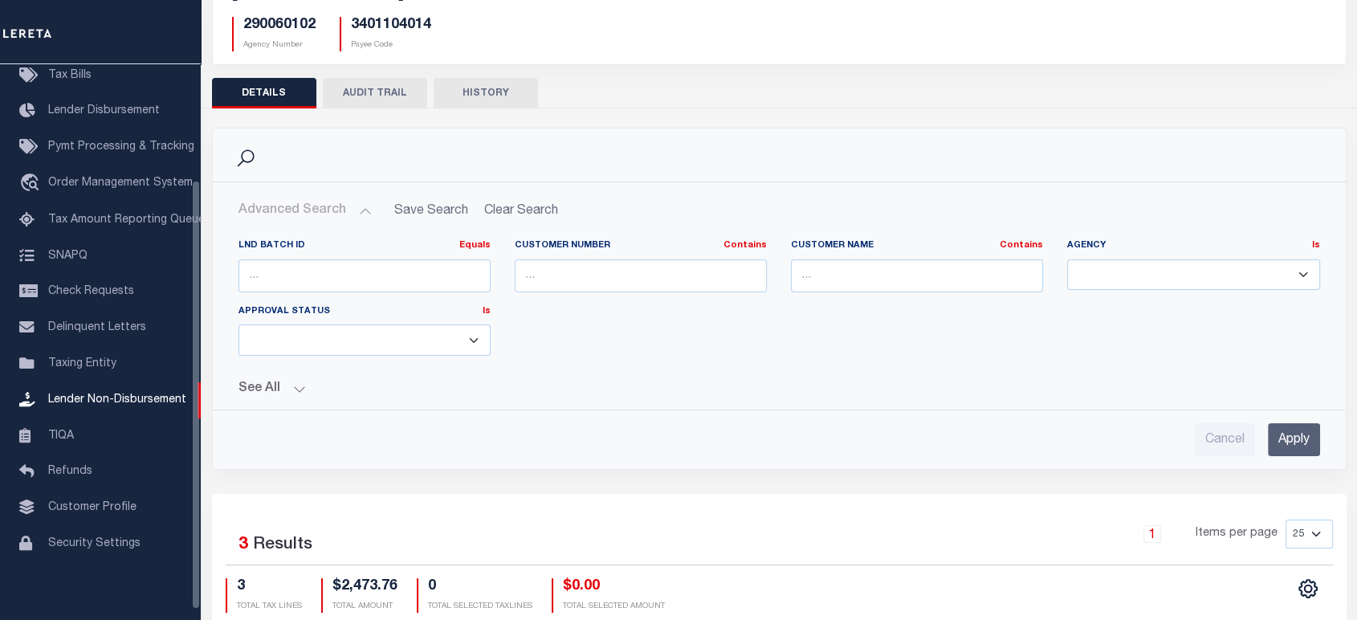
click at [265, 384] on button "See All" at bounding box center [778, 388] width 1081 height 15
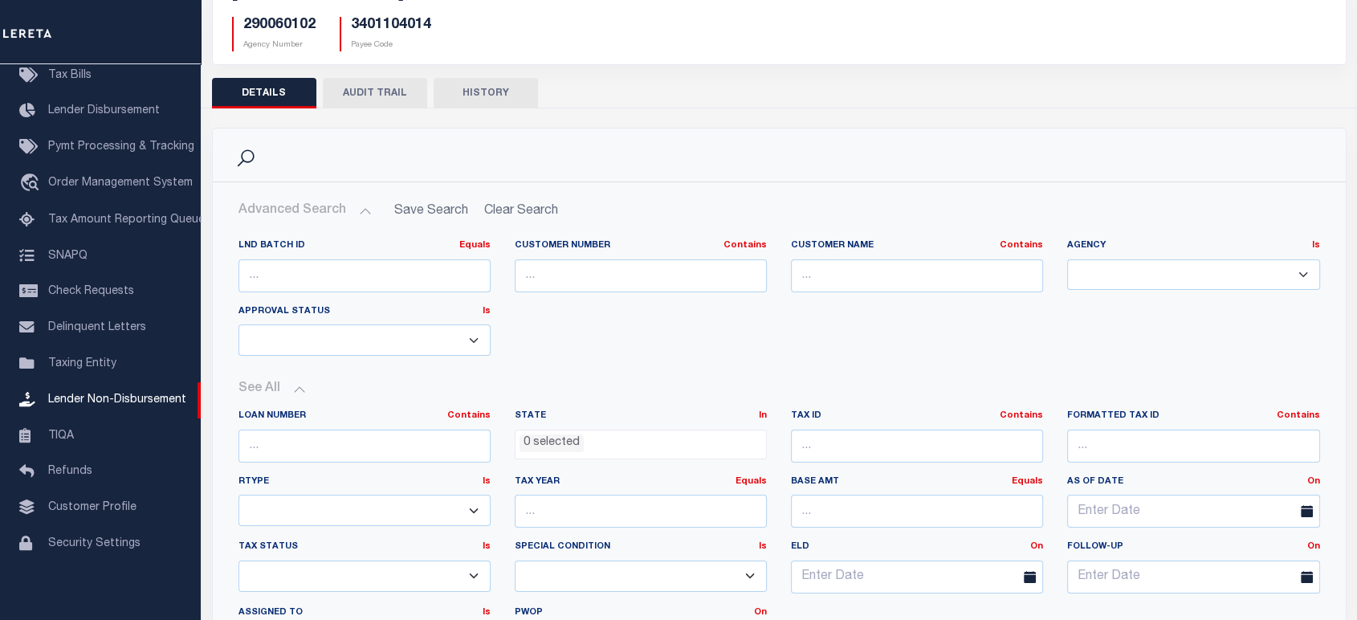
scroll to position [492, 0]
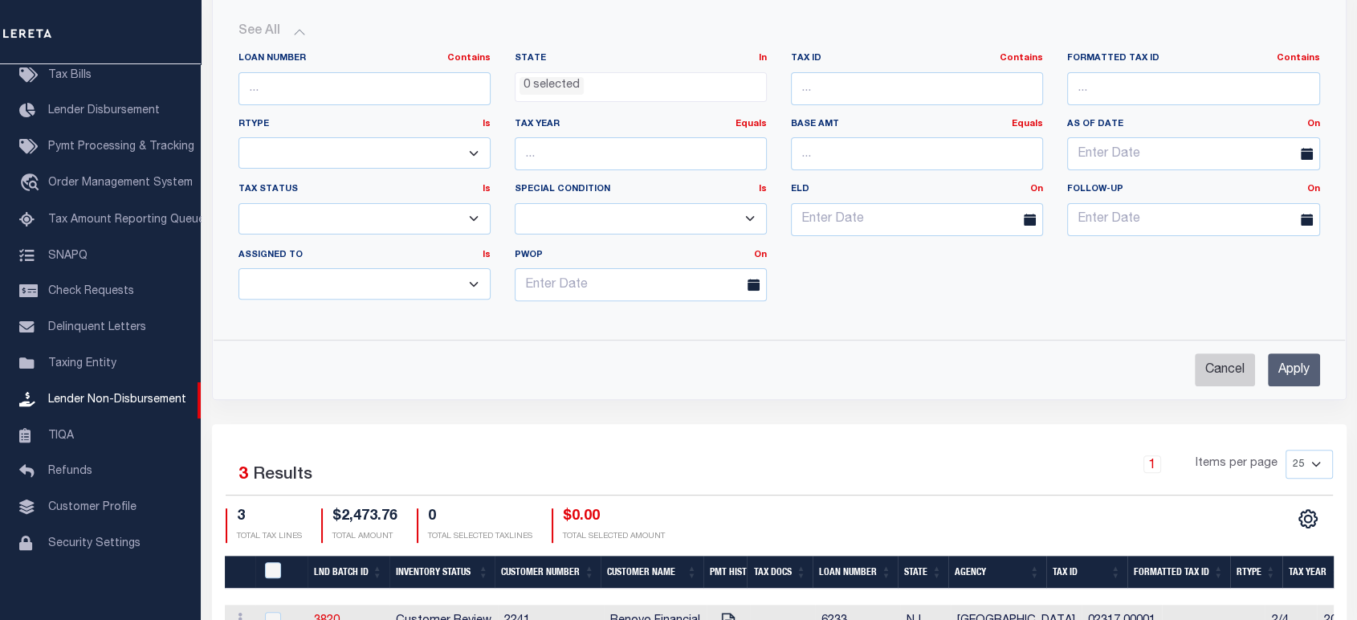
click at [1219, 359] on input "Cancel" at bounding box center [1225, 369] width 60 height 33
checkbox input "true"
select select
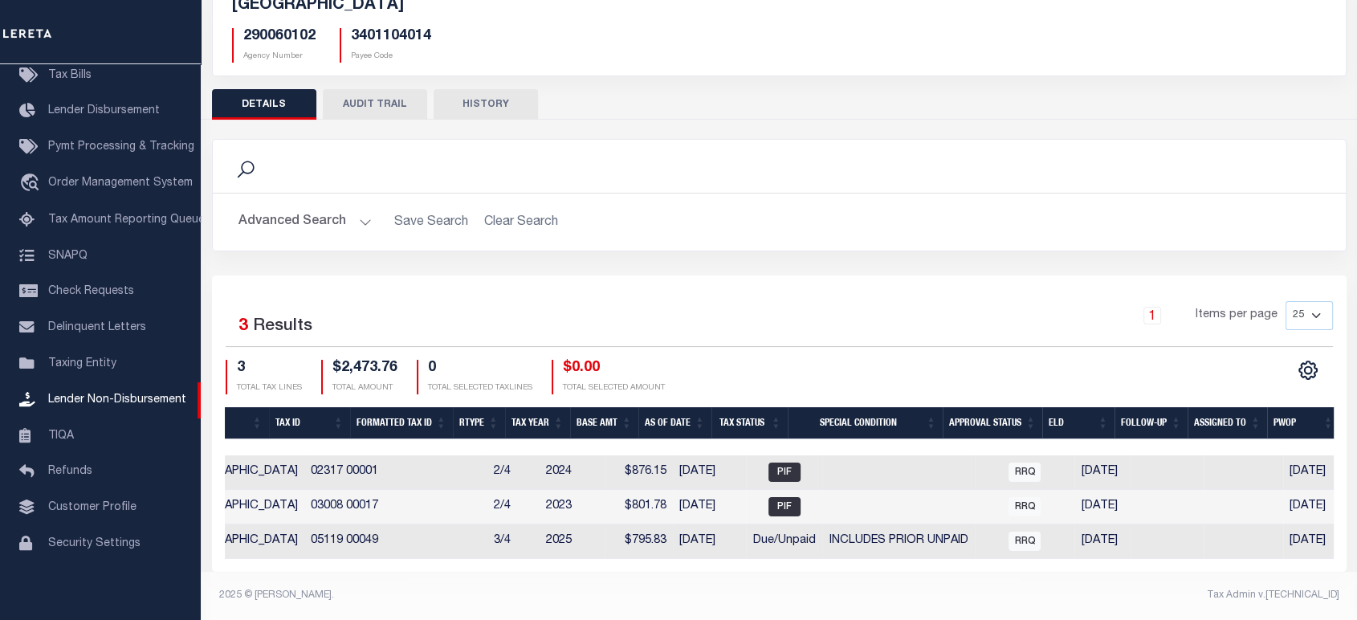
scroll to position [0, 0]
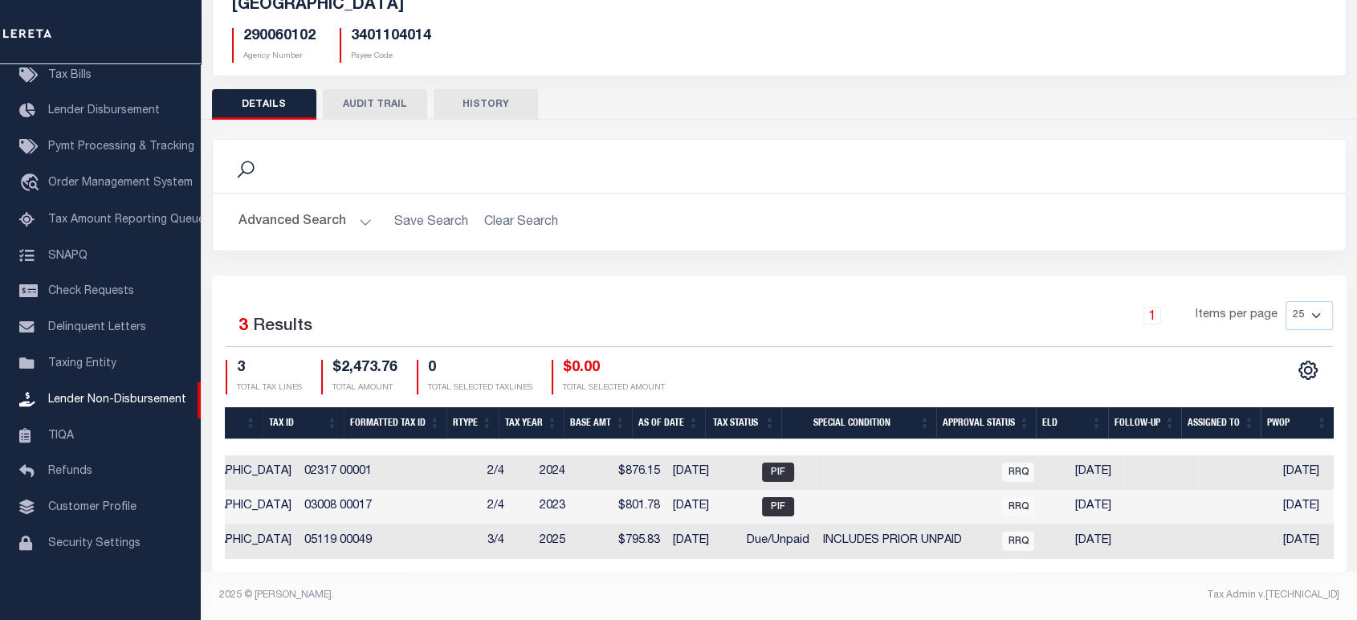
click at [410, 534] on td at bounding box center [429, 541] width 103 height 35
checkbox input "true"
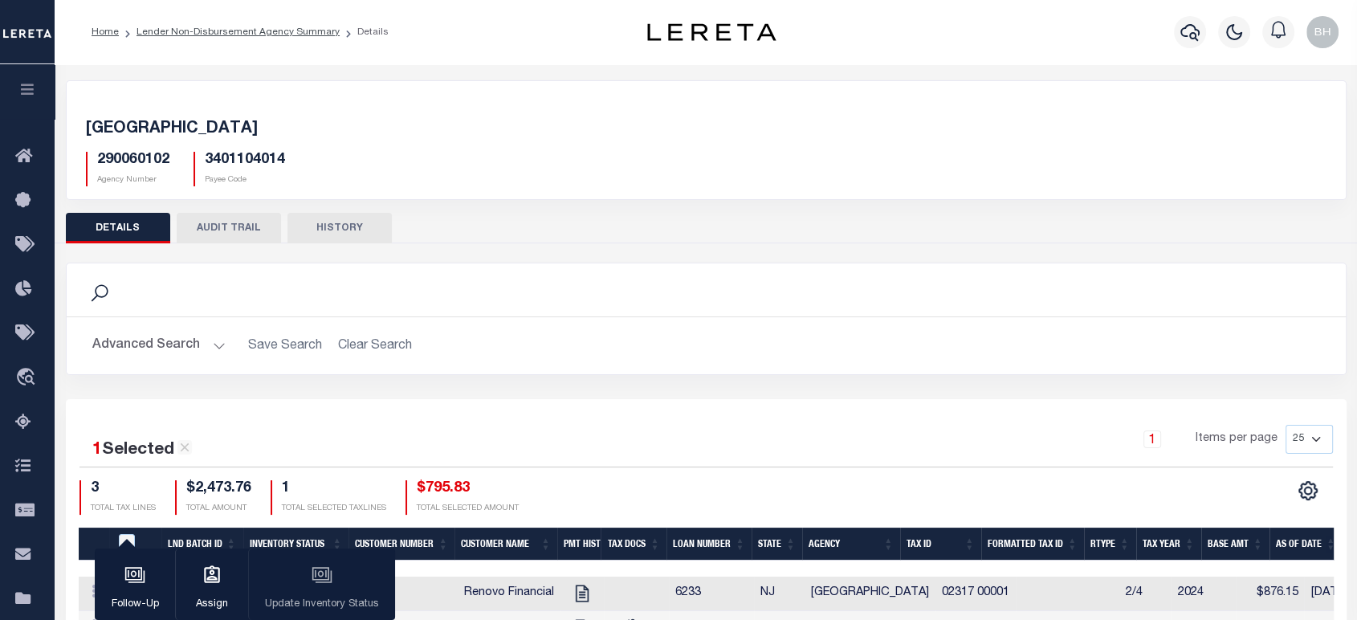
scroll to position [231, 0]
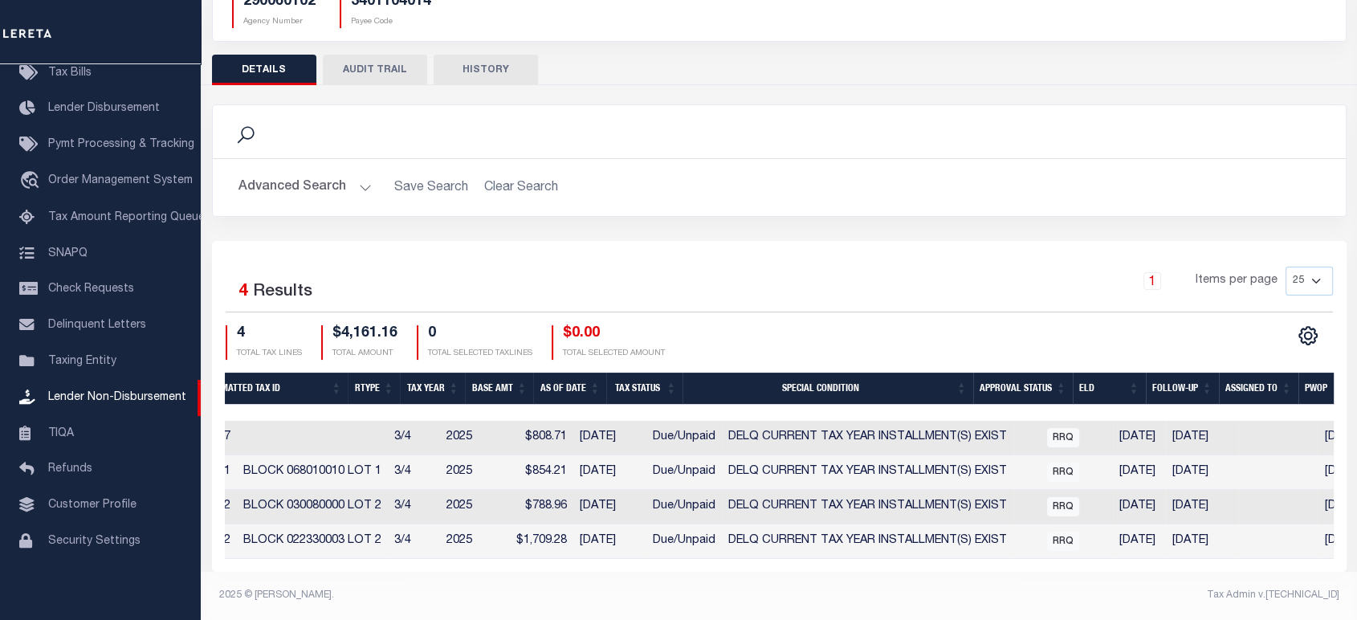
scroll to position [0, 14]
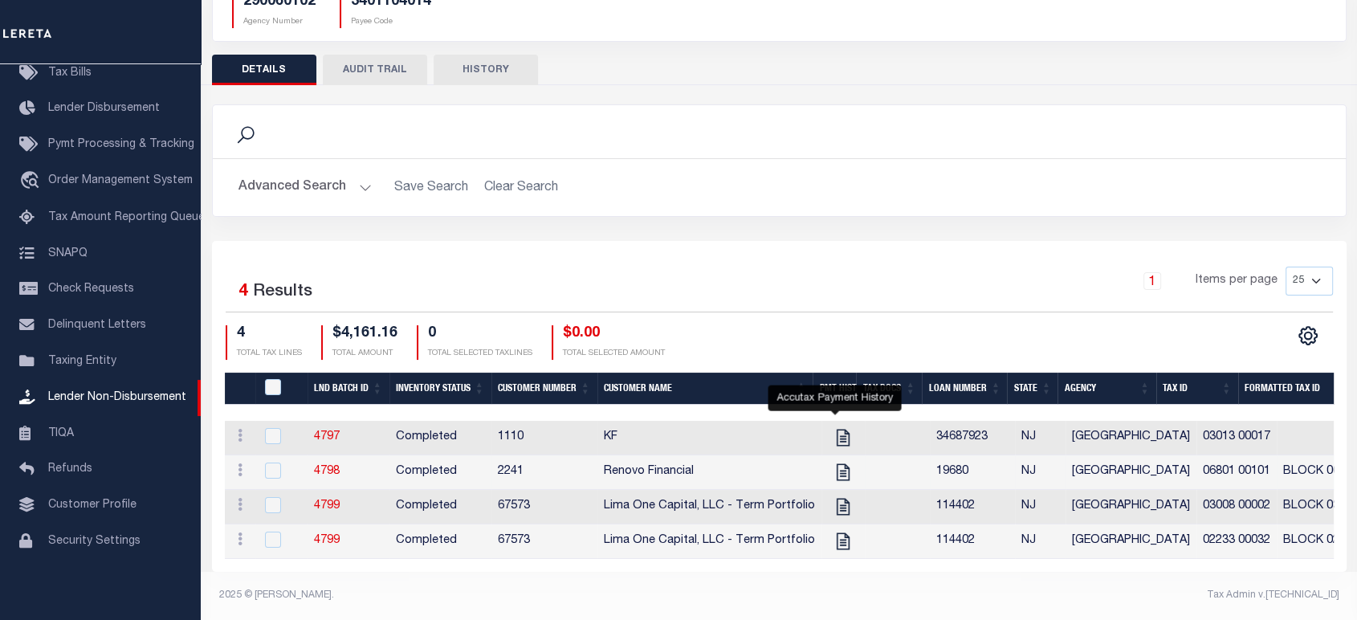
drag, startPoint x: 835, startPoint y: 425, endPoint x: 804, endPoint y: 450, distance: 39.4
click at [835, 427] on icon "" at bounding box center [843, 437] width 21 height 21
checkbox input "true"
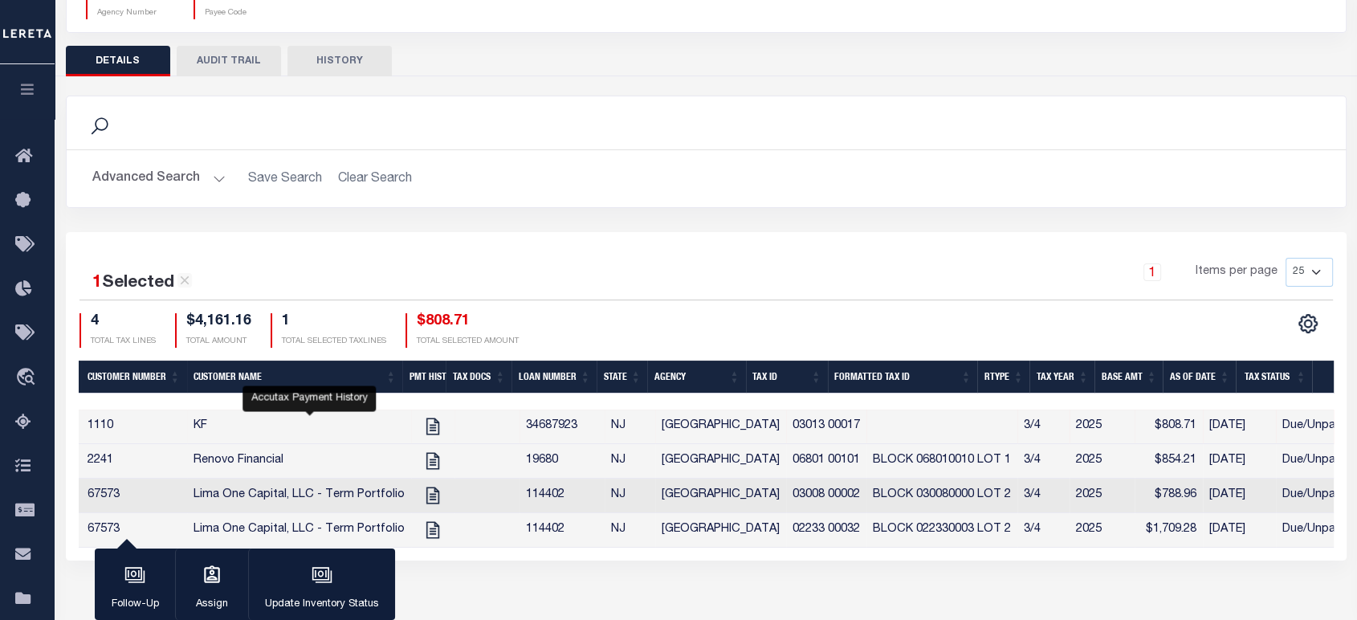
scroll to position [0, 154]
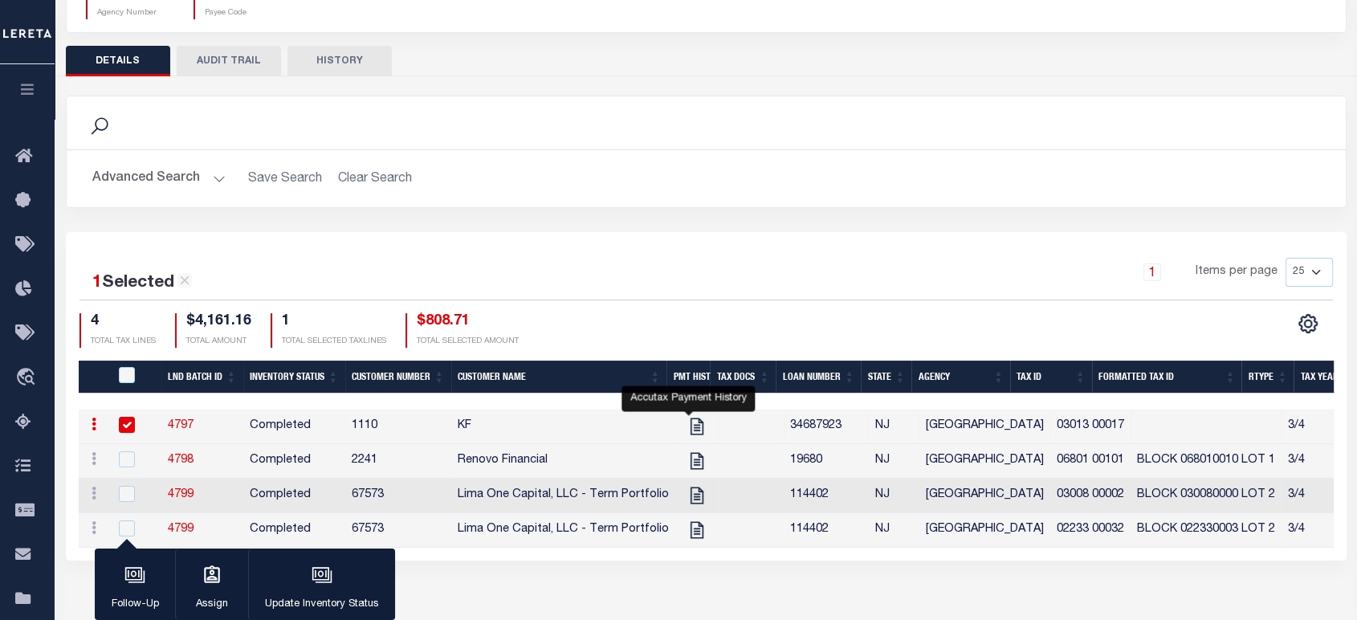
click at [92, 423] on icon at bounding box center [94, 423] width 5 height 13
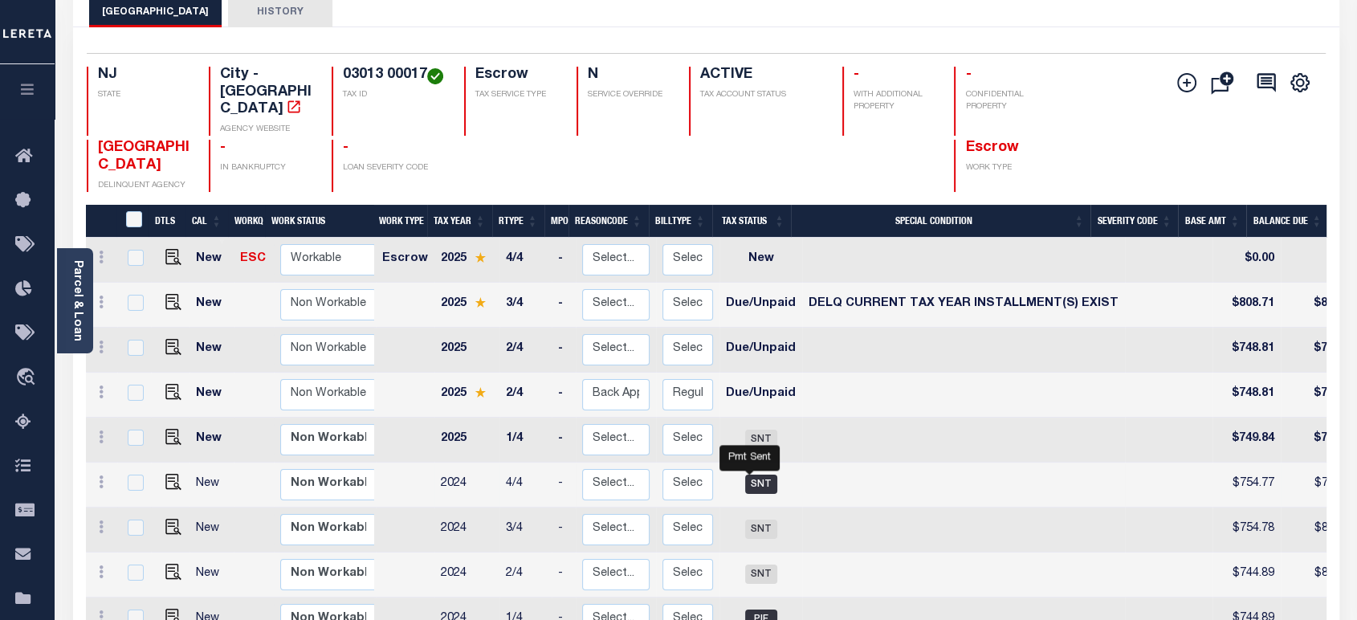
scroll to position [281, 0]
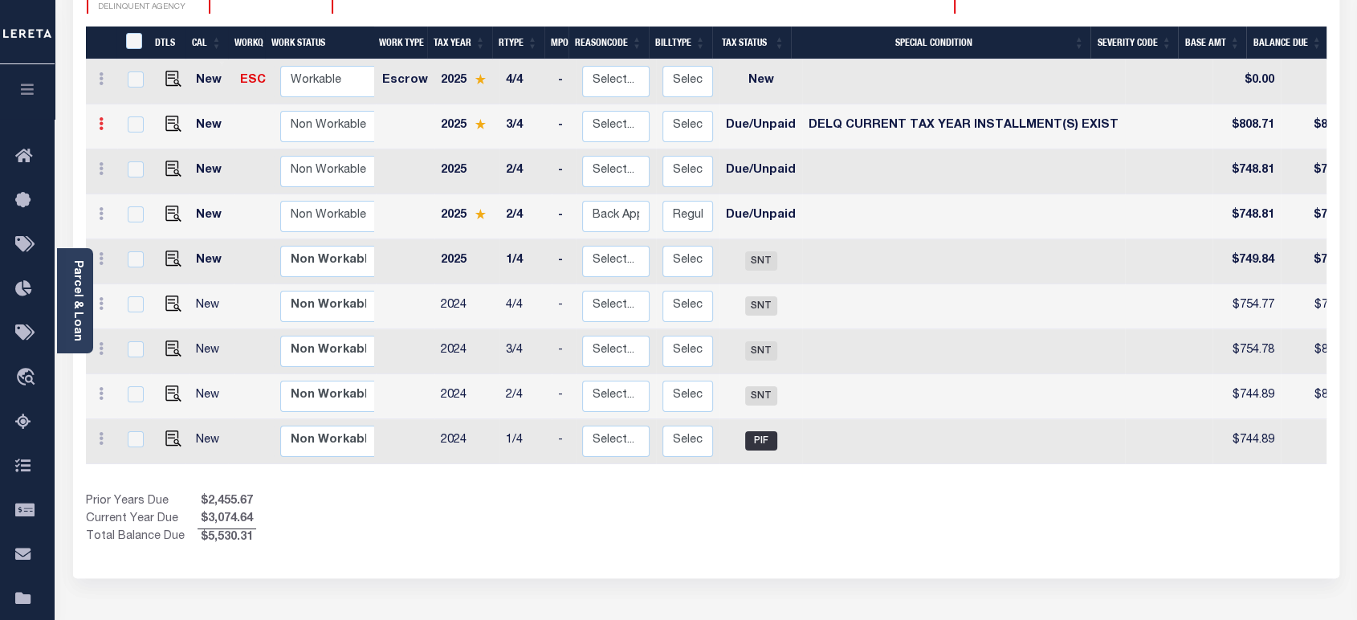
click at [102, 117] on icon at bounding box center [101, 123] width 5 height 13
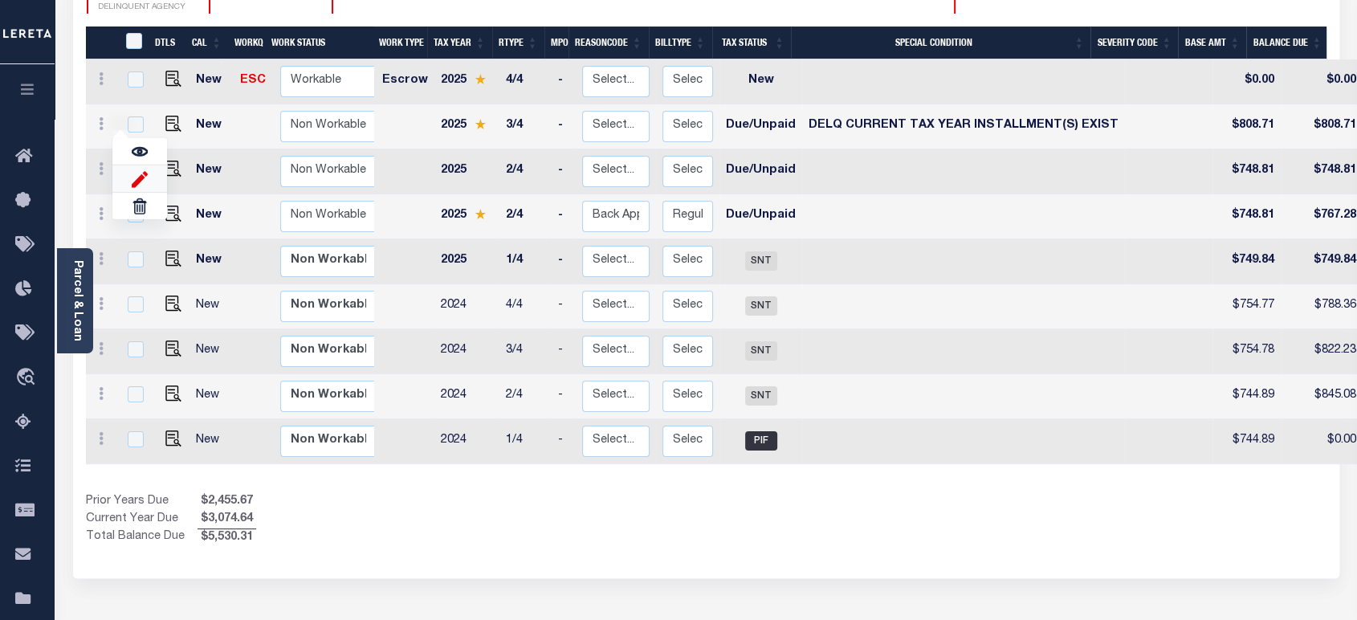
click at [139, 170] on img at bounding box center [140, 178] width 16 height 17
select select "DUE"
select select "17"
type input "$808.71"
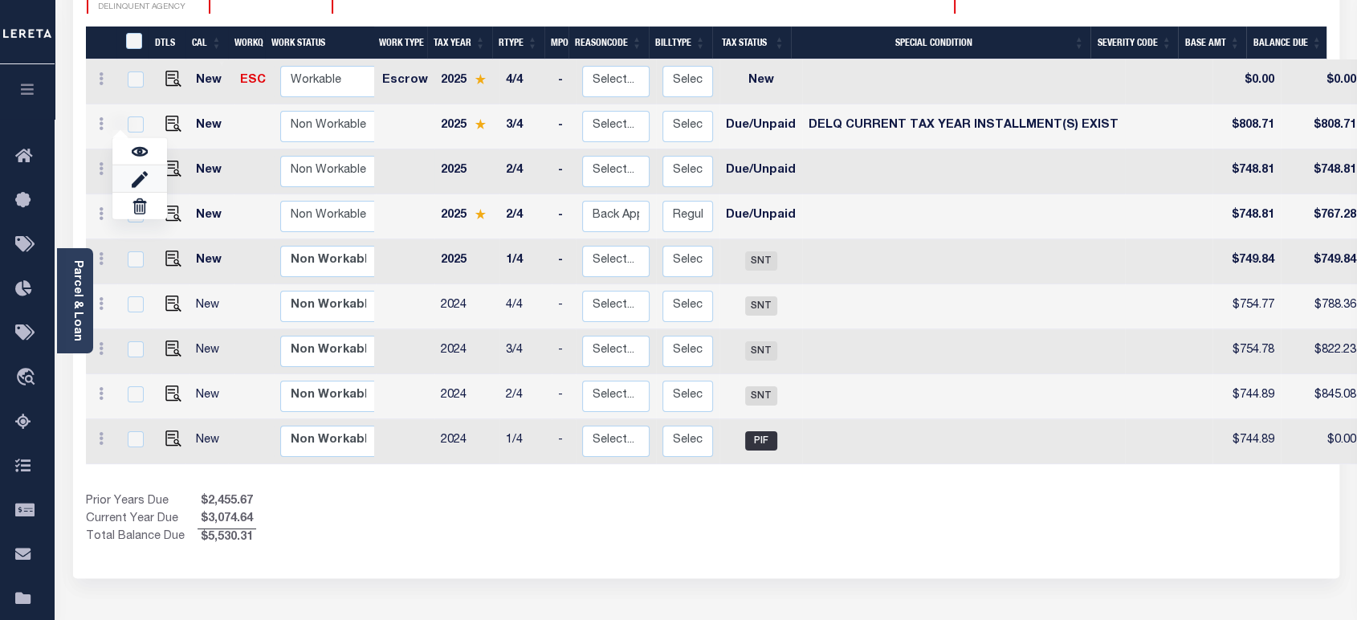
type input "00006776"
type input "[DATE]"
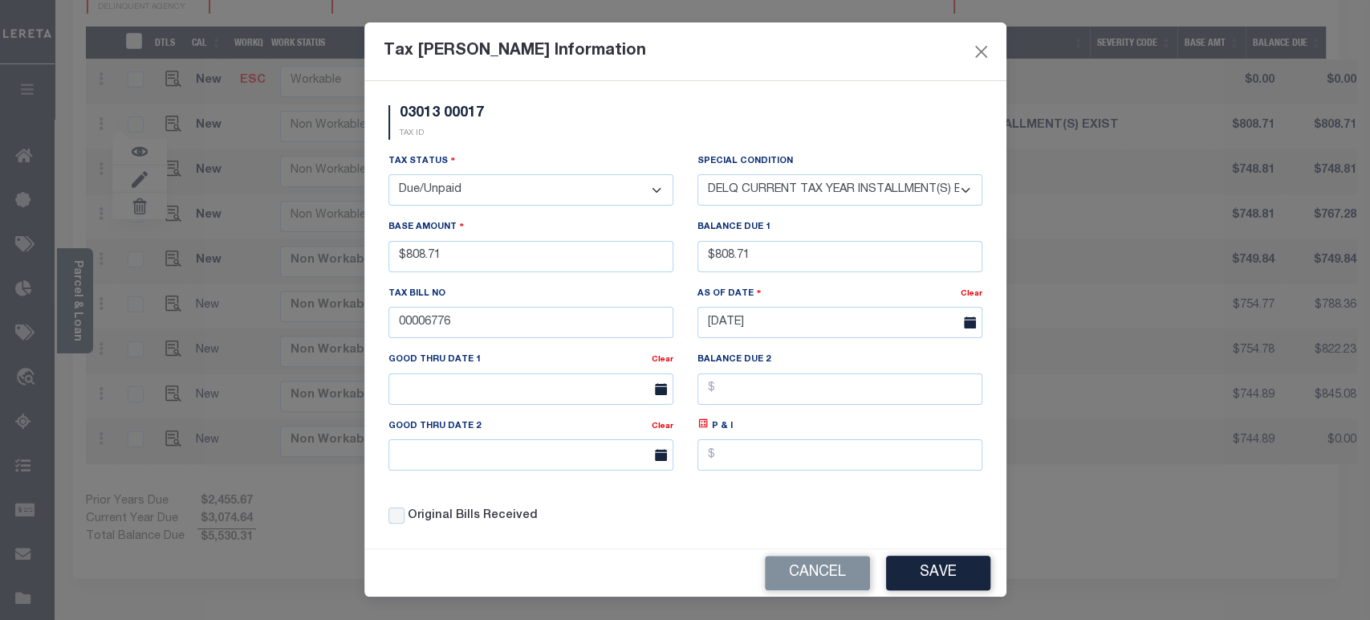
click at [757, 187] on select "-- Select Special Condition -- 3RD PARTY TAX LIEN AGENCY TAX LIEN (A.K.A Inside…" at bounding box center [840, 189] width 285 height 31
drag, startPoint x: 951, startPoint y: 189, endPoint x: 980, endPoint y: 184, distance: 30.1
click at [951, 189] on select "-- Select Special Condition -- 3RD PARTY TAX LIEN AGENCY TAX LIEN (A.K.A Inside…" at bounding box center [840, 189] width 285 height 31
select select "0"
click at [698, 175] on select "-- Select Special Condition -- 3RD PARTY TAX LIEN AGENCY TAX LIEN (A.K.A Inside…" at bounding box center [840, 189] width 285 height 31
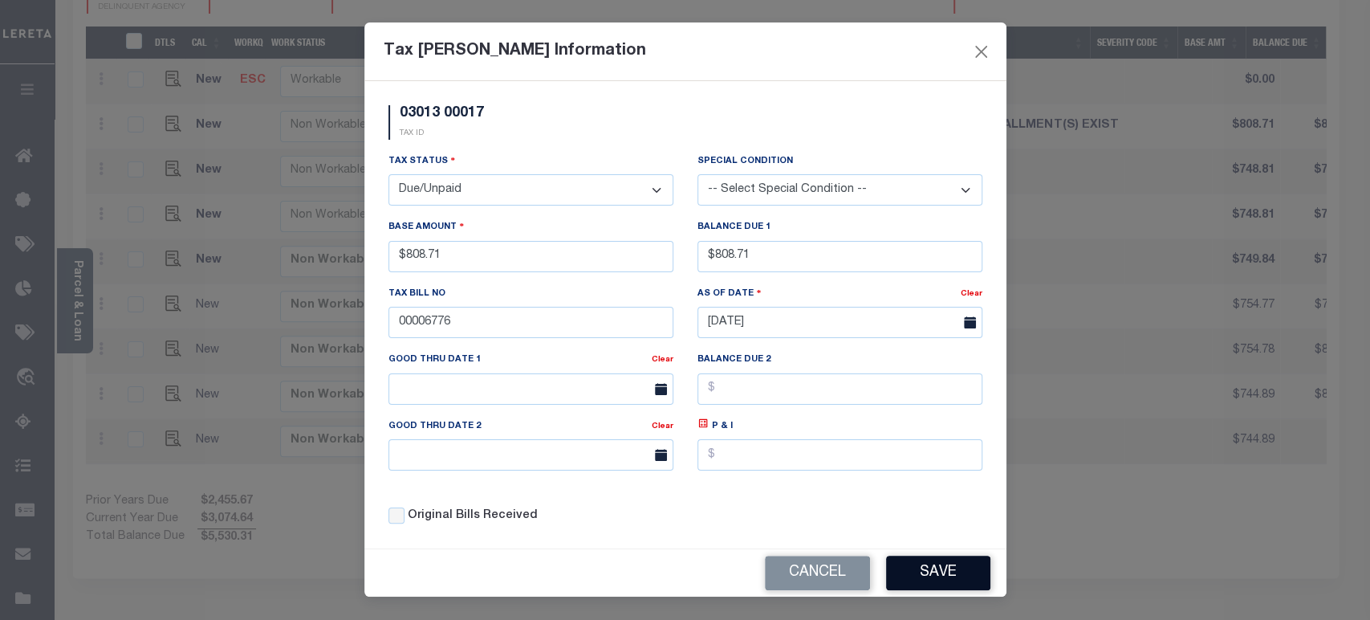
drag, startPoint x: 942, startPoint y: 576, endPoint x: 976, endPoint y: 513, distance: 71.8
click at [942, 576] on button "Save" at bounding box center [938, 573] width 104 height 35
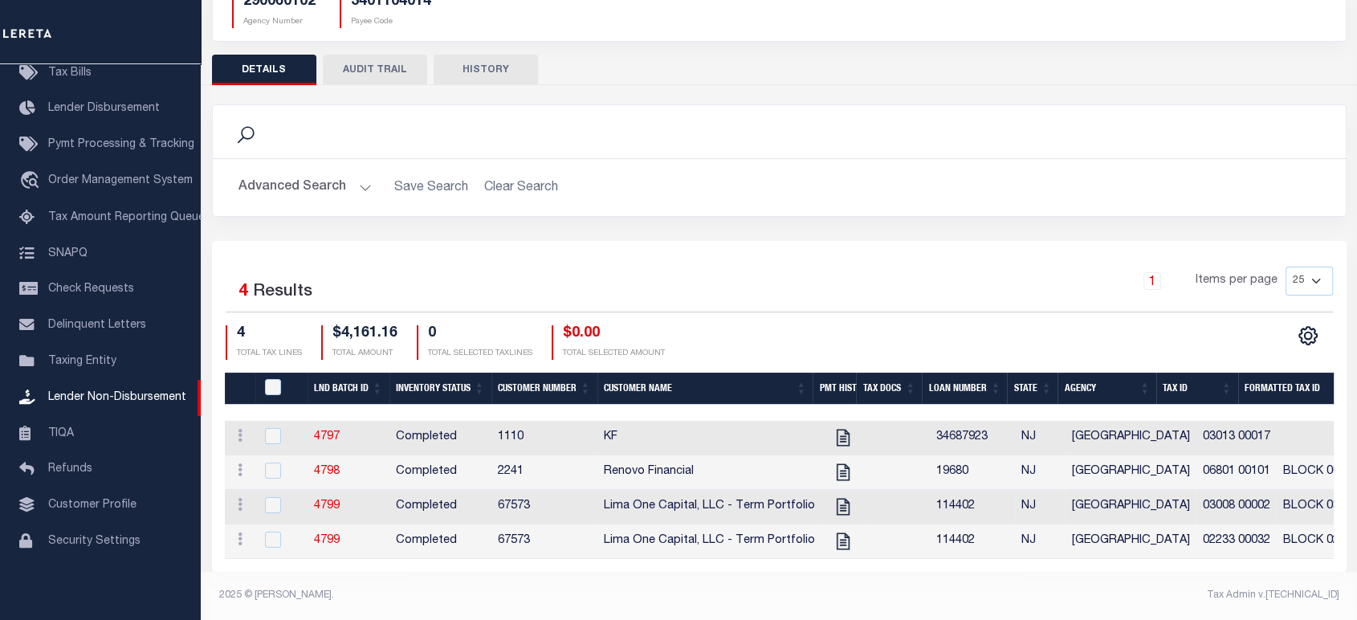
click at [673, 422] on td "KF" at bounding box center [709, 438] width 224 height 35
checkbox input "true"
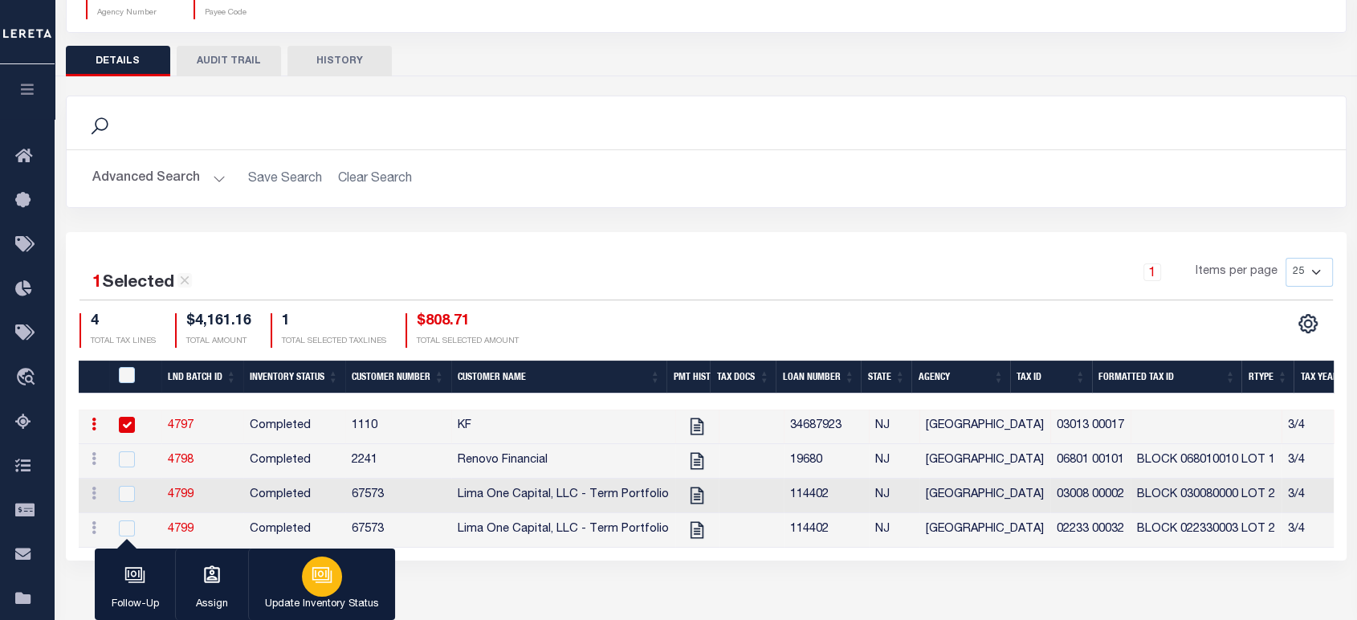
click at [325, 576] on icon "button" at bounding box center [321, 573] width 12 height 7
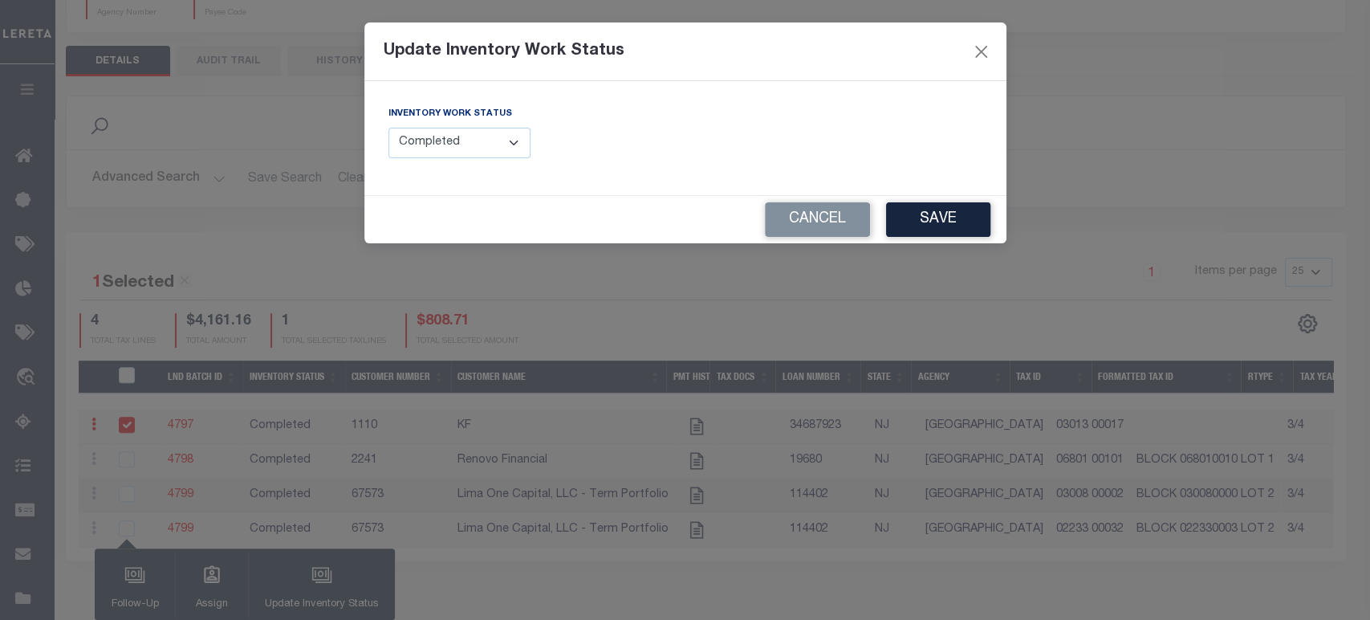
click at [456, 136] on select "--Select-- Open Completed Reported" at bounding box center [460, 143] width 143 height 31
select select "Reported"
click at [389, 128] on select "--Select-- Open Completed Reported" at bounding box center [460, 143] width 143 height 31
click at [618, 132] on div "Inventory Work Status --Select-- Open Completed Reported" at bounding box center [531, 131] width 285 height 53
click at [810, 216] on button "Cancel" at bounding box center [817, 219] width 105 height 35
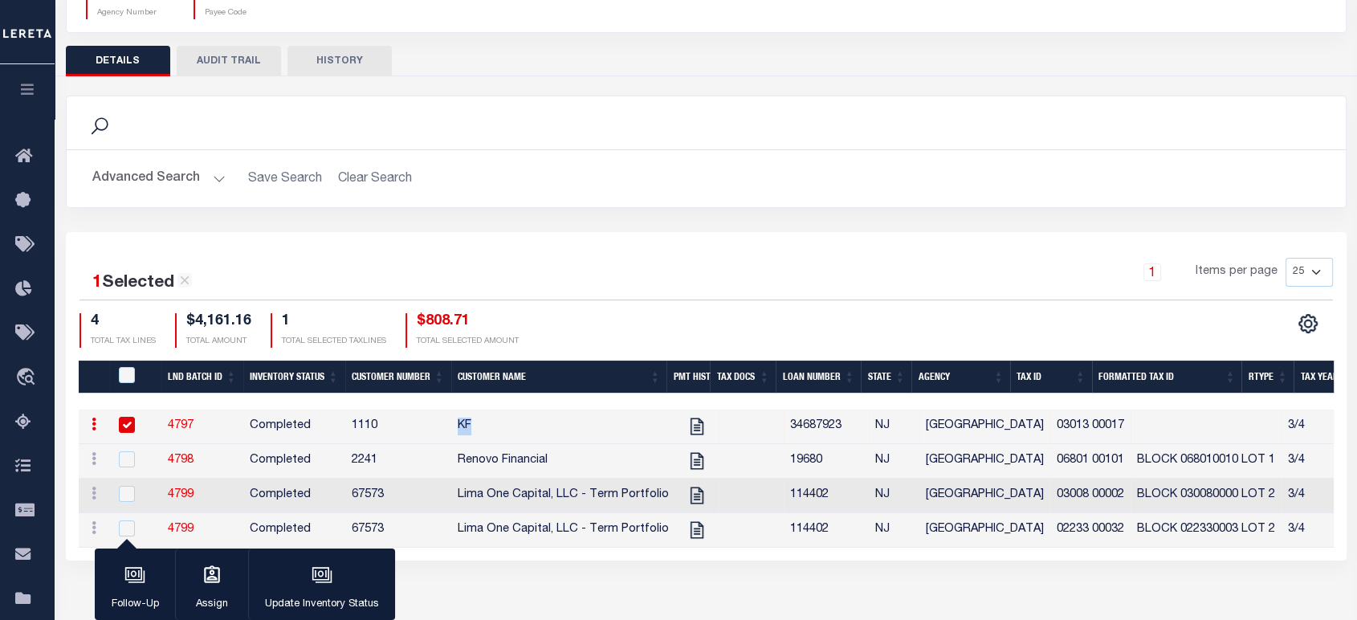
drag, startPoint x: 454, startPoint y: 426, endPoint x: 477, endPoint y: 423, distance: 23.5
click at [477, 423] on td "KF" at bounding box center [563, 426] width 224 height 35
checkbox input "false"
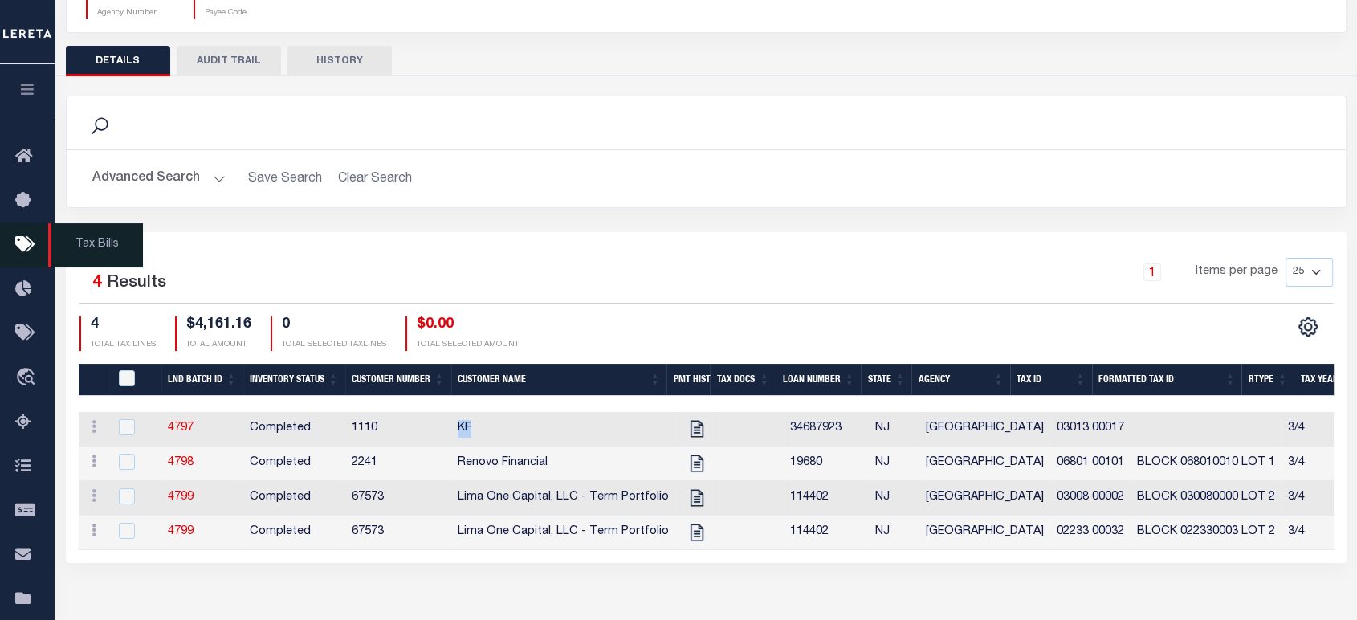
drag, startPoint x: 33, startPoint y: 86, endPoint x: 61, endPoint y: 83, distance: 28.3
click at [33, 85] on icon "button" at bounding box center [27, 89] width 18 height 14
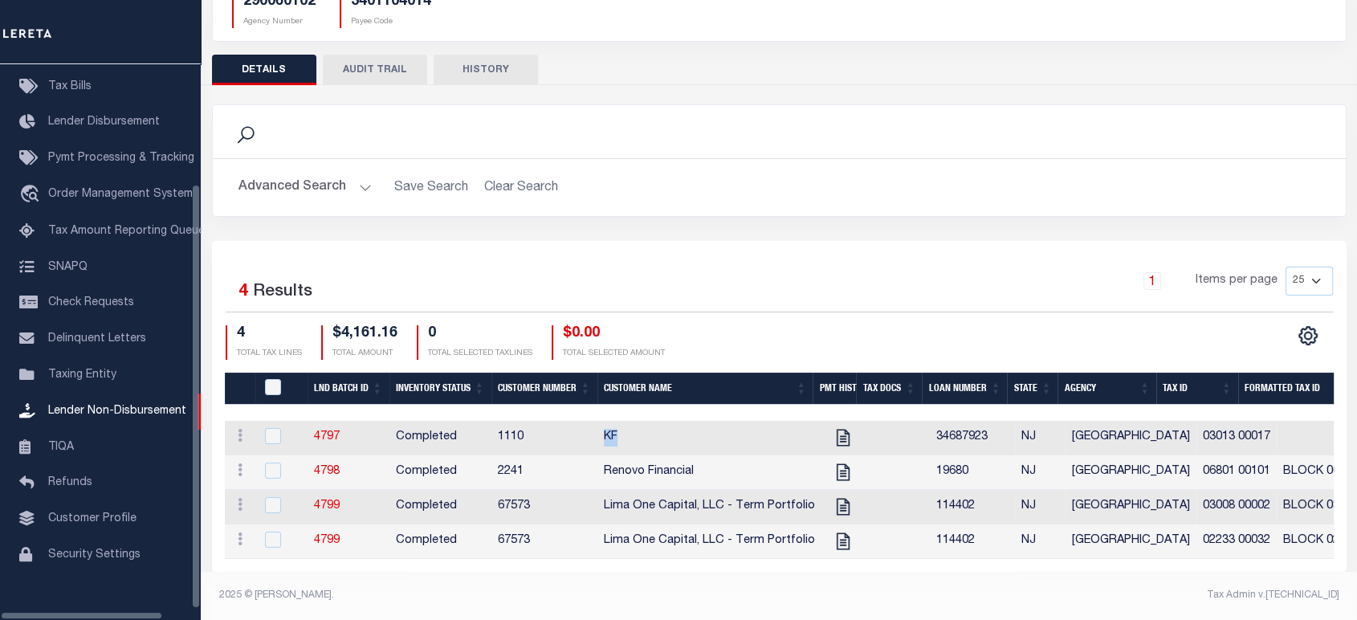
scroll to position [149, 0]
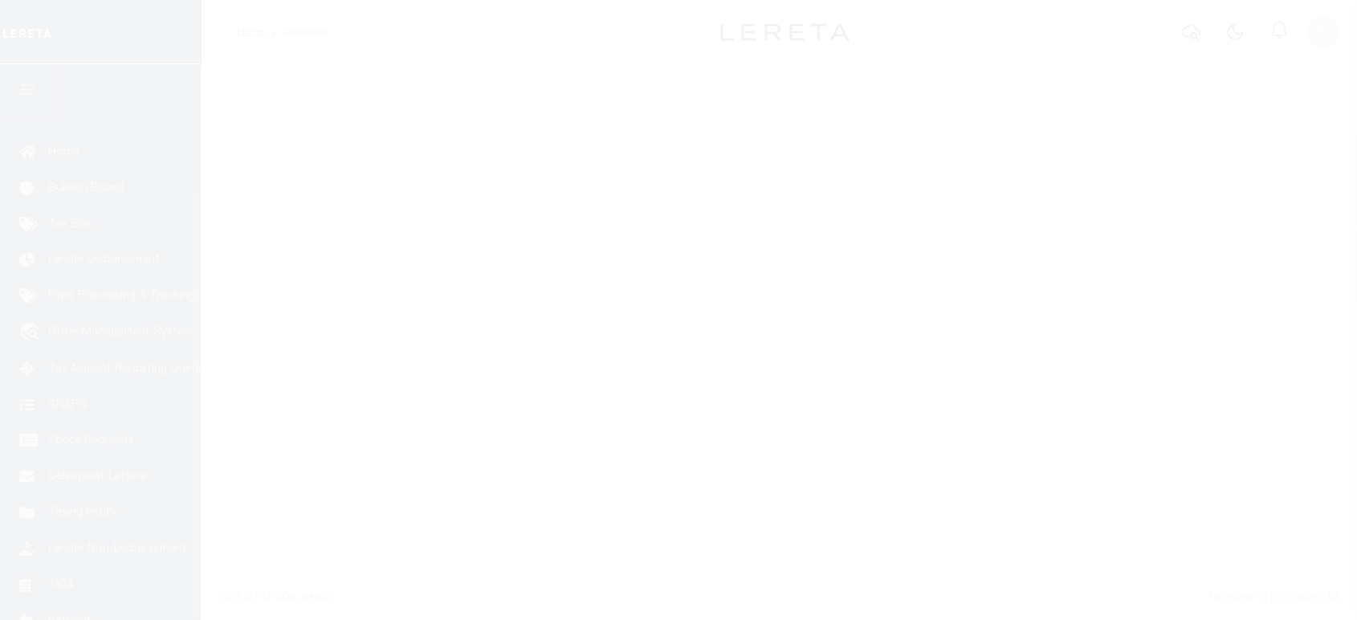
scroll to position [163, 0]
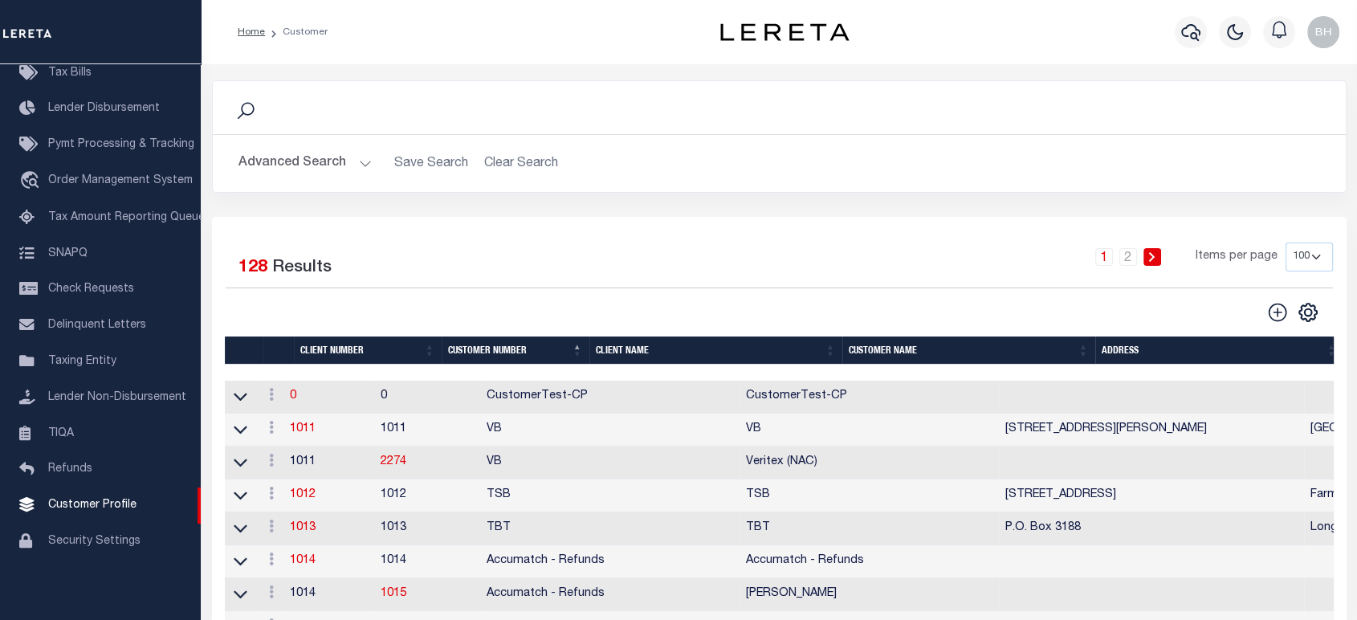
click at [334, 171] on button "Advanced Search" at bounding box center [304, 163] width 133 height 31
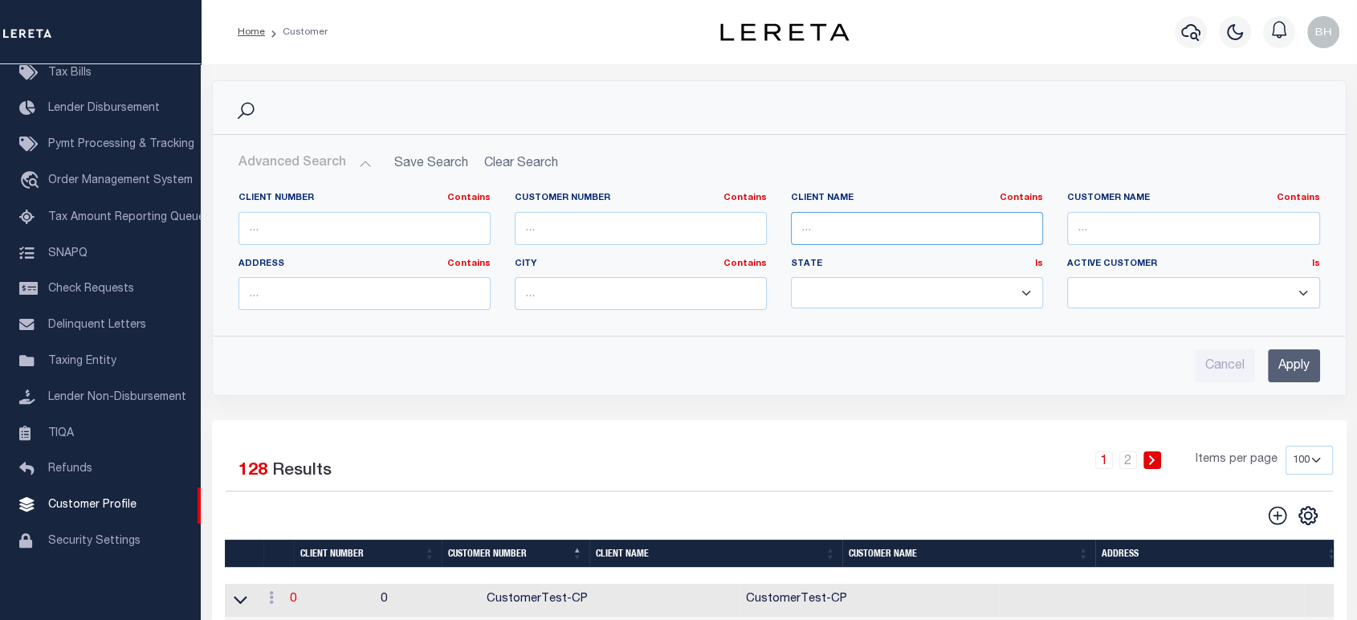
drag, startPoint x: 849, startPoint y: 226, endPoint x: 848, endPoint y: 234, distance: 8.1
click at [849, 226] on input "text" at bounding box center [917, 228] width 252 height 33
type input "KF"
drag, startPoint x: 1294, startPoint y: 371, endPoint x: 1184, endPoint y: 344, distance: 113.3
click at [1295, 371] on input "Apply" at bounding box center [1294, 365] width 52 height 33
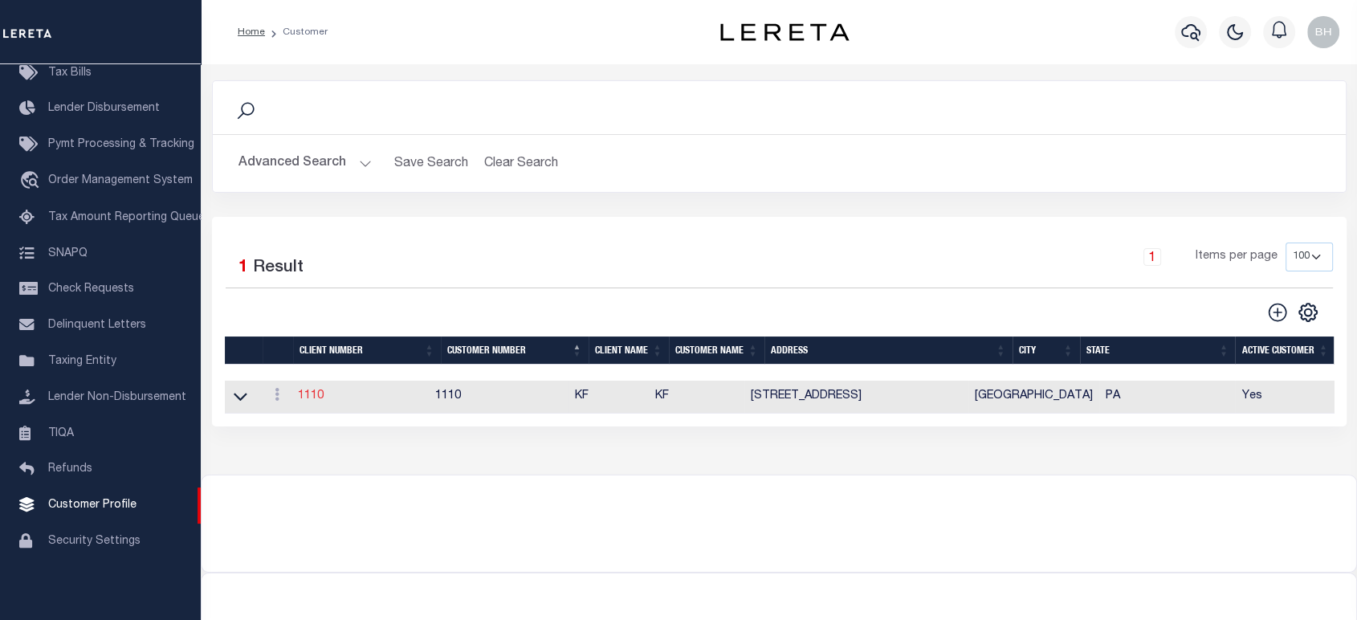
click at [307, 397] on link "1110" at bounding box center [311, 395] width 26 height 11
select select
type input "KF"
type input "1110"
type input "KF"
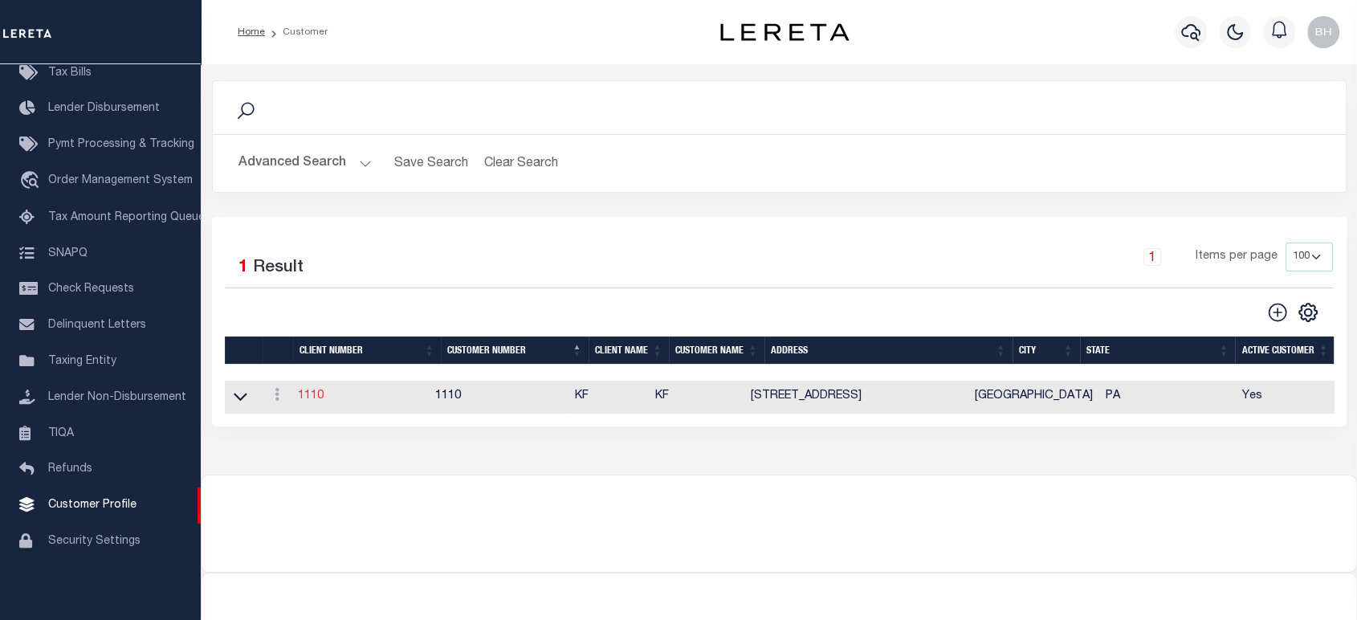
type input "[PERSON_NAME]"
select select "Commercial"
type input "[PERSON_NAME]"
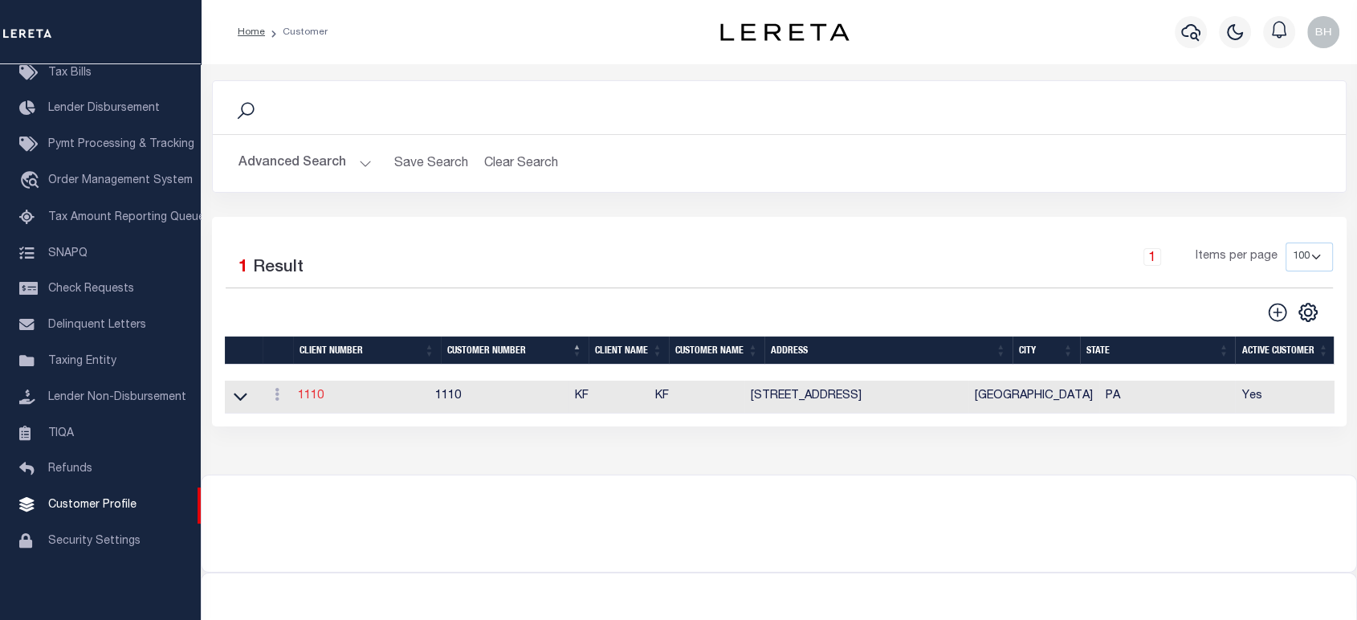
checkbox input "true"
select select
type textarea "$0.50 per loan per month tracking fee $2.50 per loan tracking on TKO"
type input "197"
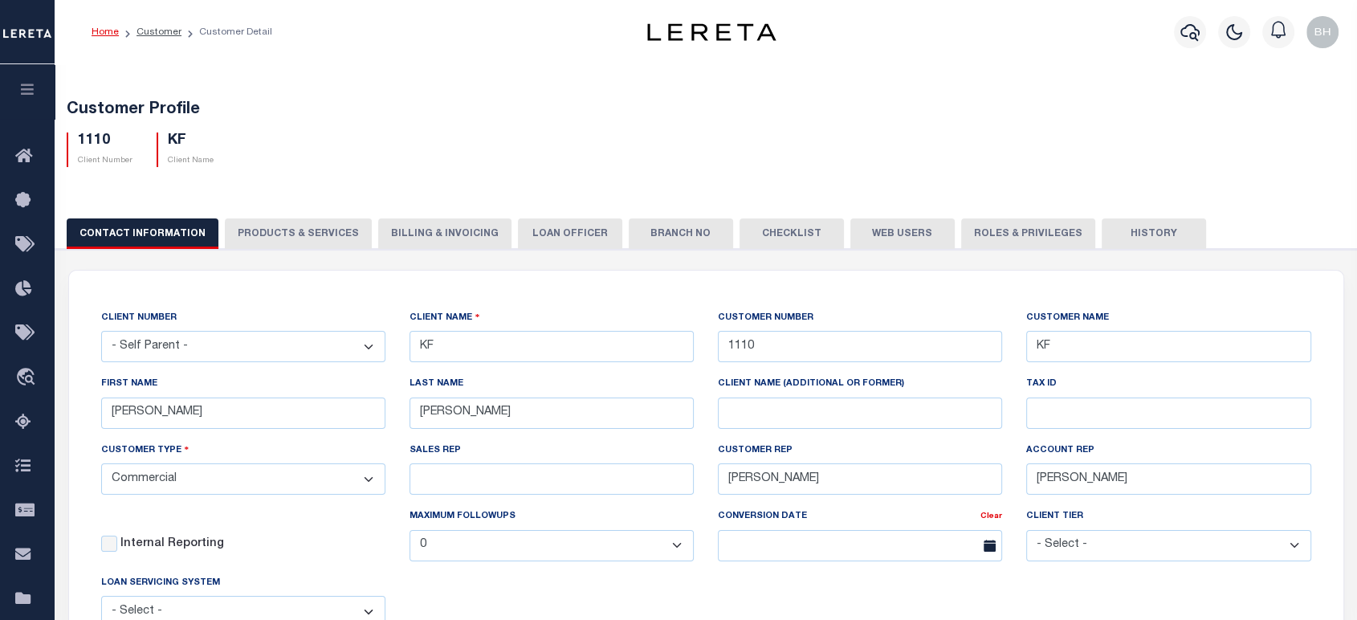
click at [287, 230] on button "PRODUCTS & SERVICES" at bounding box center [298, 233] width 147 height 31
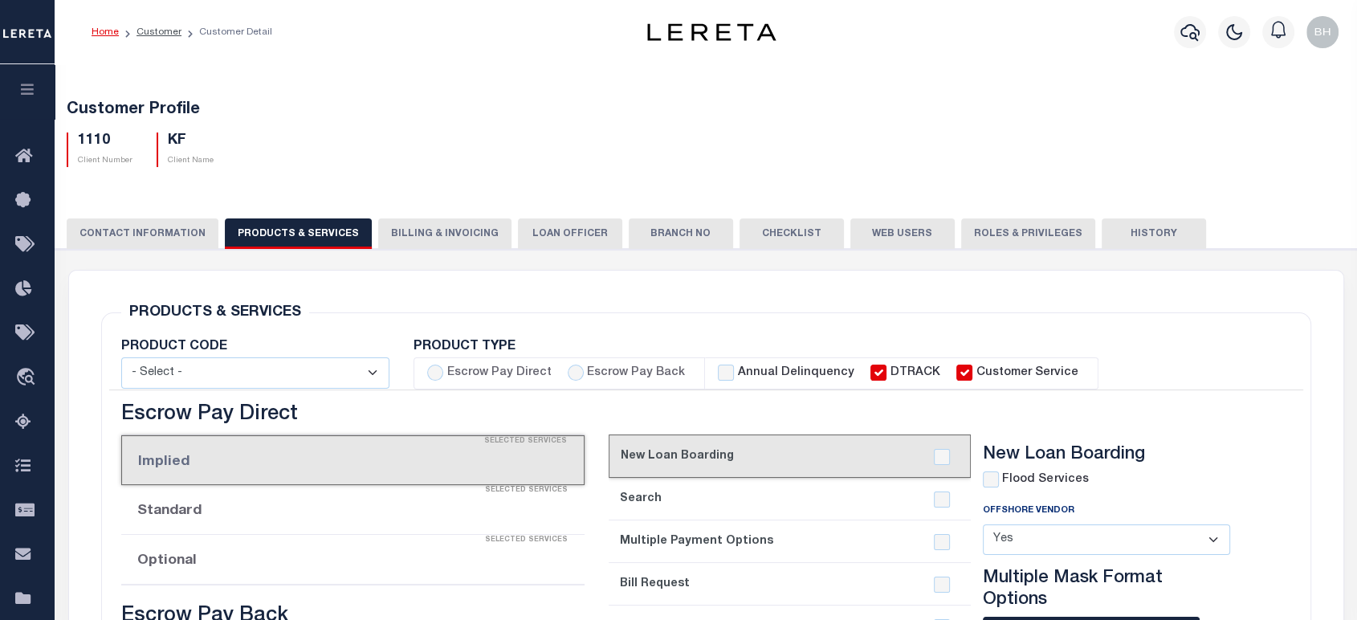
select select "STX"
radio input "true"
checkbox input "true"
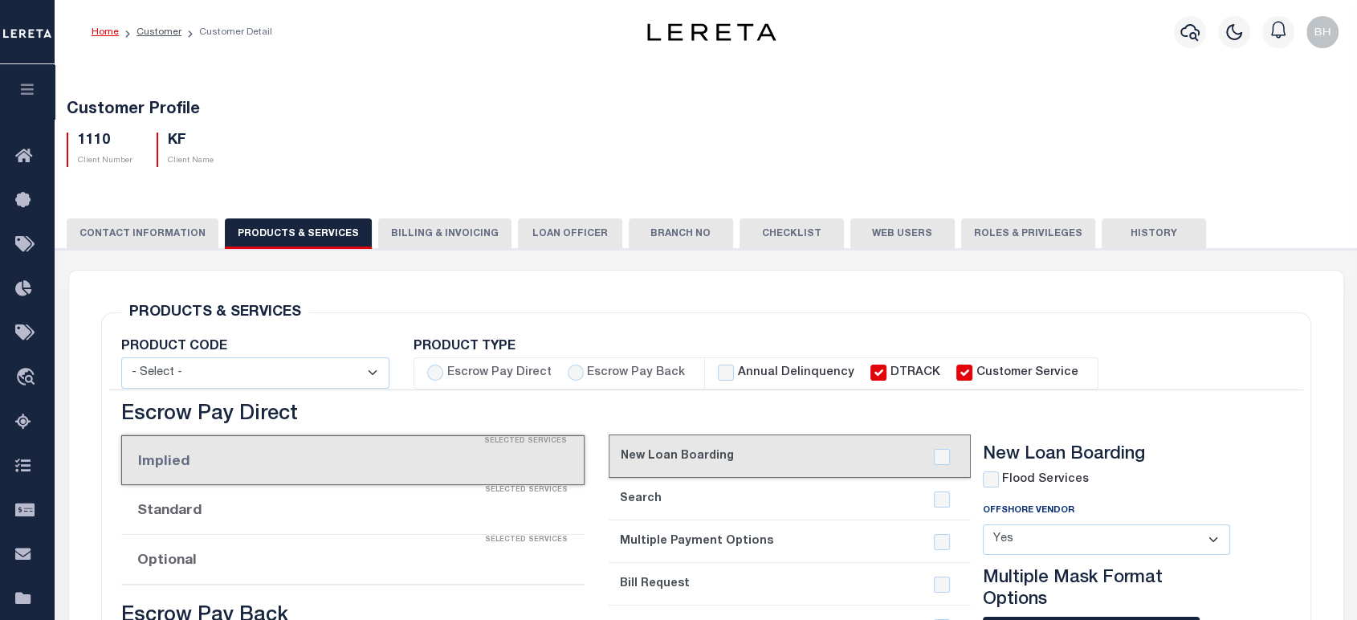
checkbox input "true"
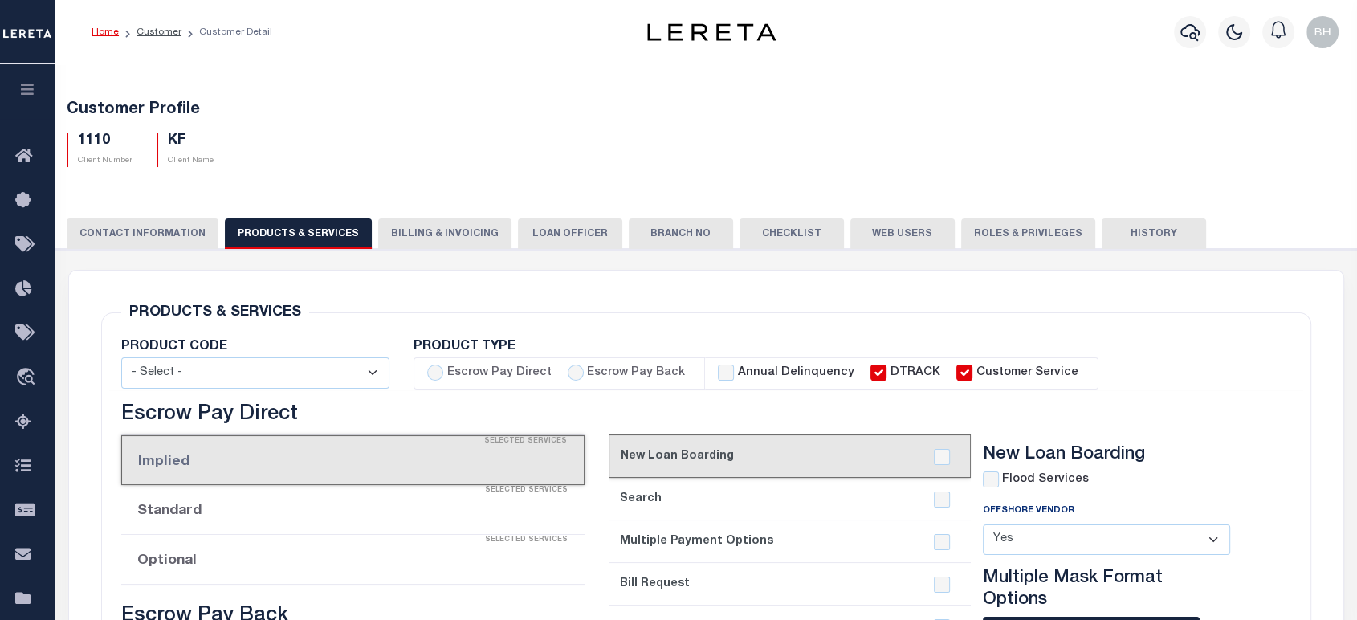
checkbox input "true"
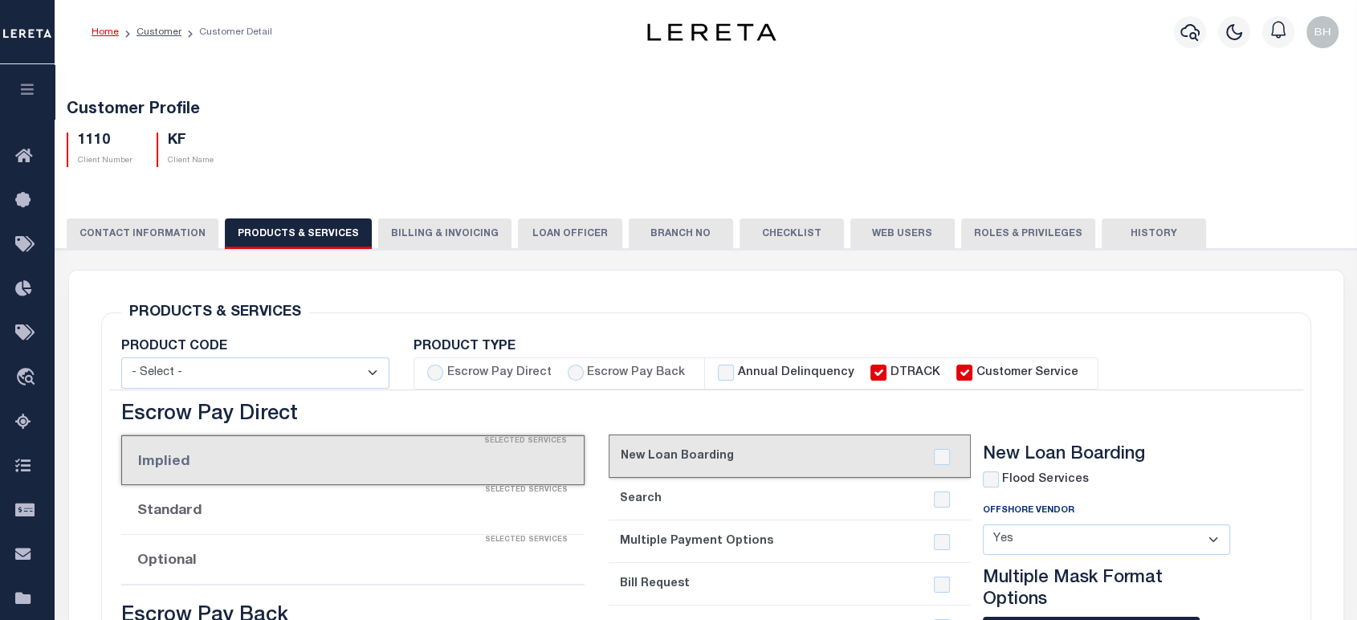
checkbox input "true"
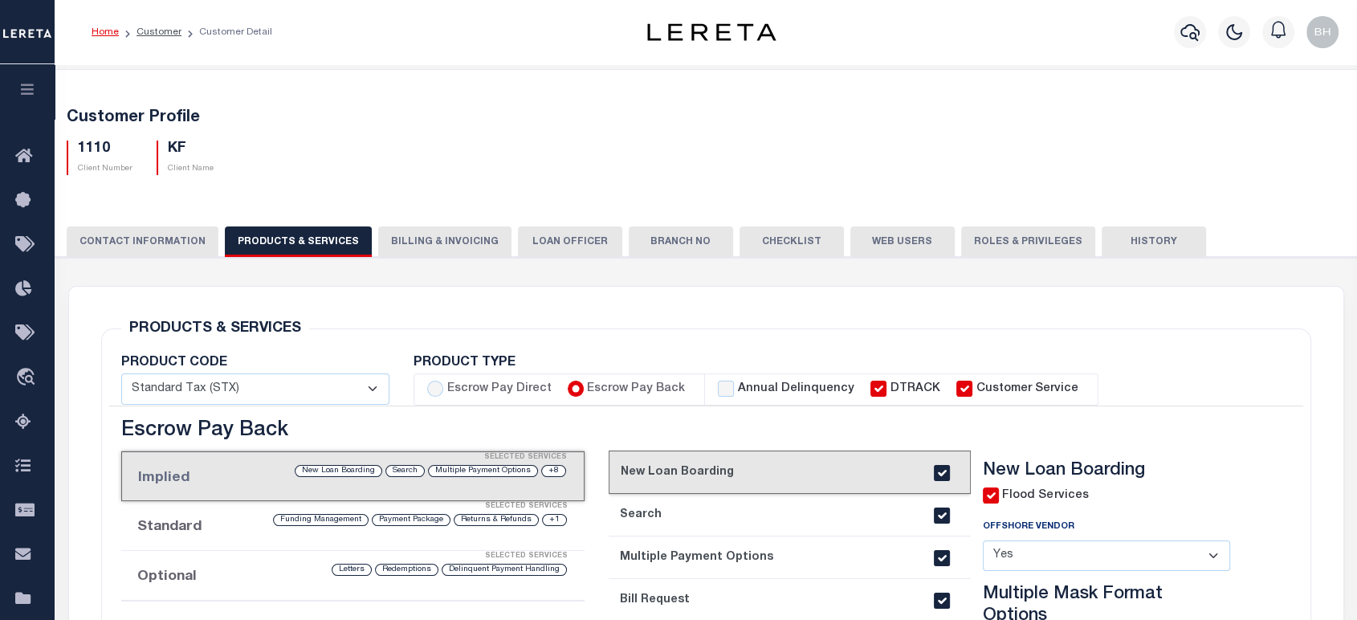
scroll to position [267, 0]
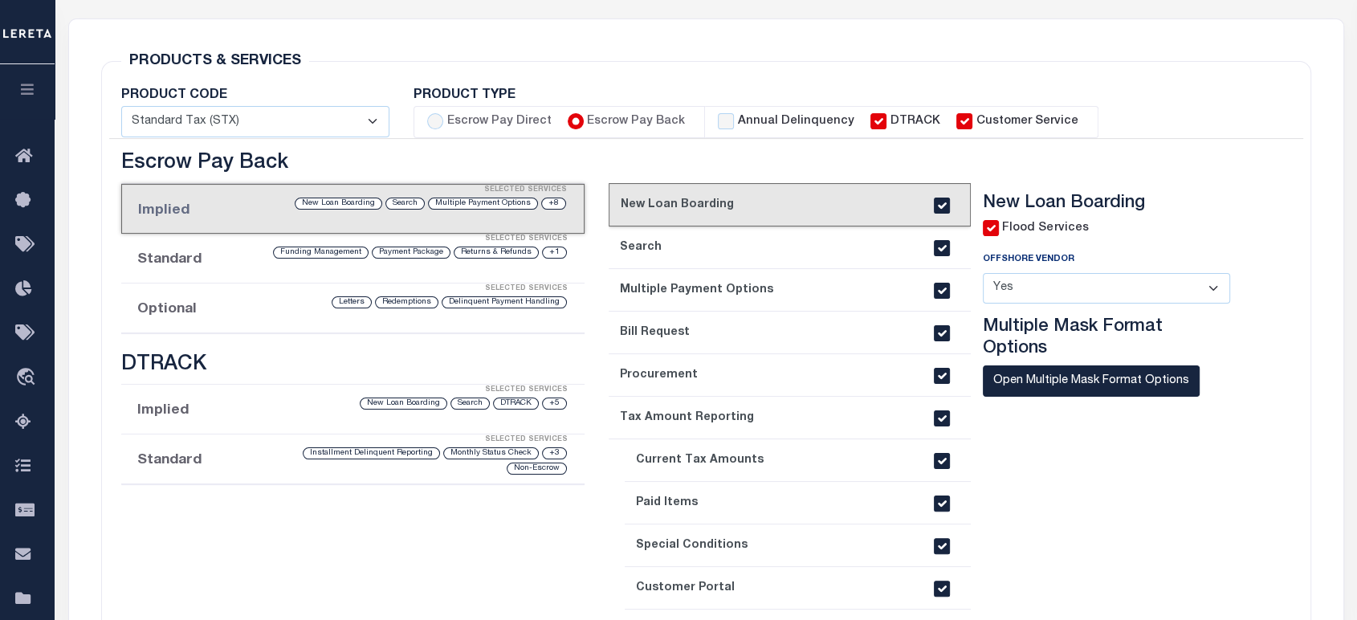
click at [196, 299] on div "Selected Services" at bounding box center [368, 289] width 463 height 32
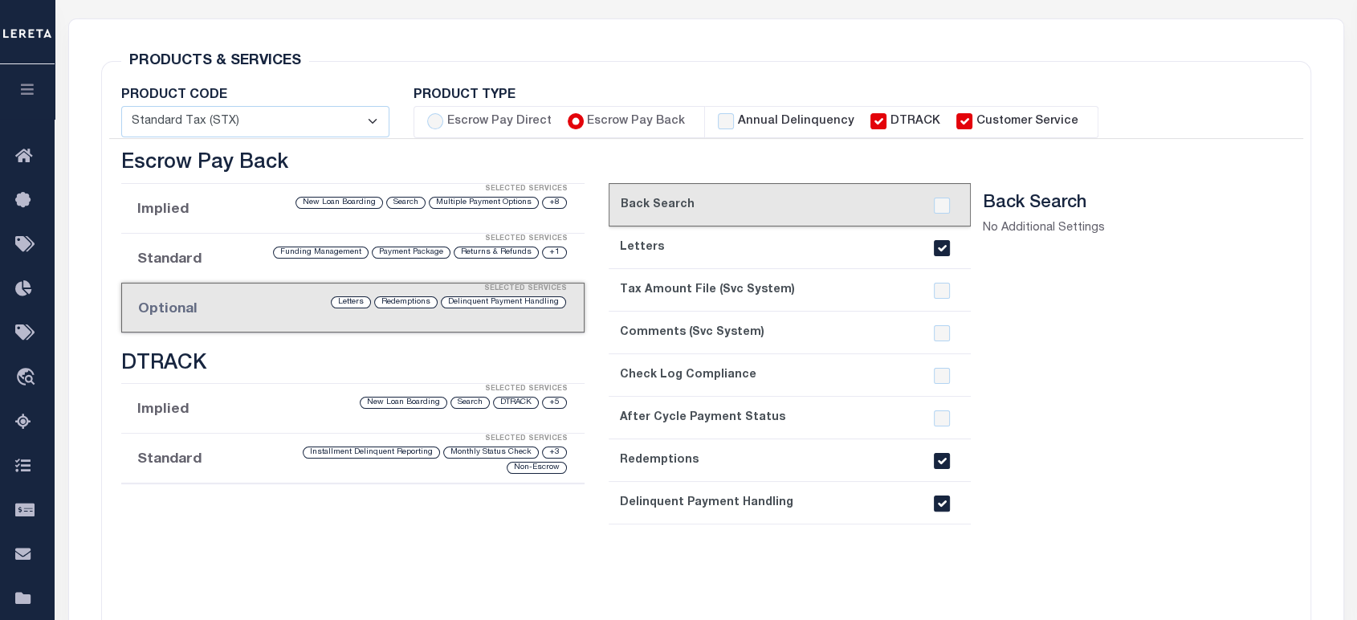
click at [266, 307] on li "Optional Selected Services Delinquent Payment Handling Redemptions Letters" at bounding box center [352, 308] width 463 height 50
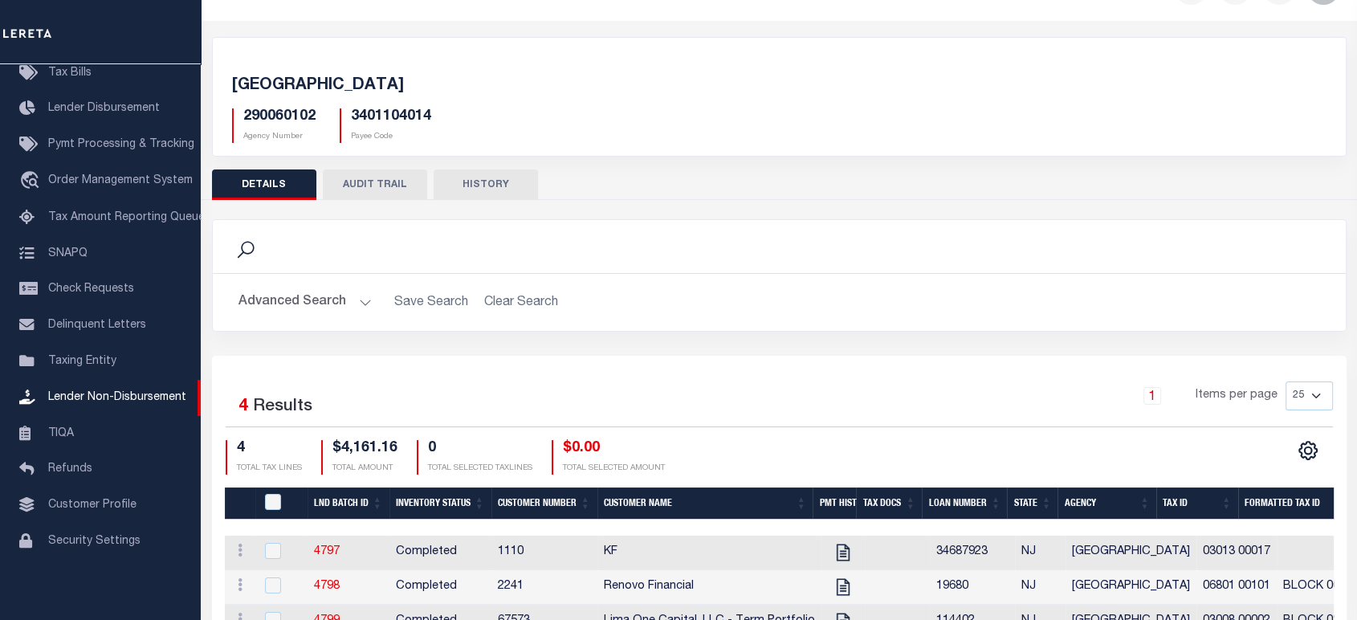
scroll to position [170, 0]
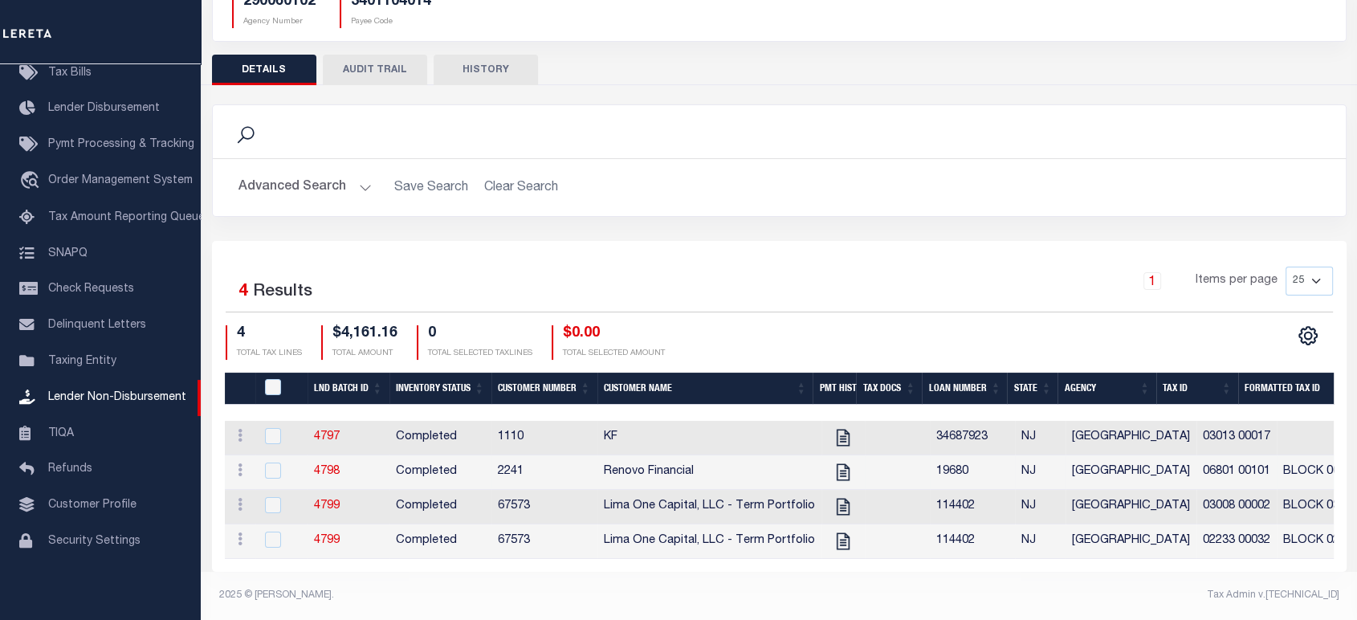
drag, startPoint x: 675, startPoint y: 428, endPoint x: 665, endPoint y: 446, distance: 21.2
click at [675, 428] on td "KF" at bounding box center [709, 438] width 224 height 35
checkbox input "true"
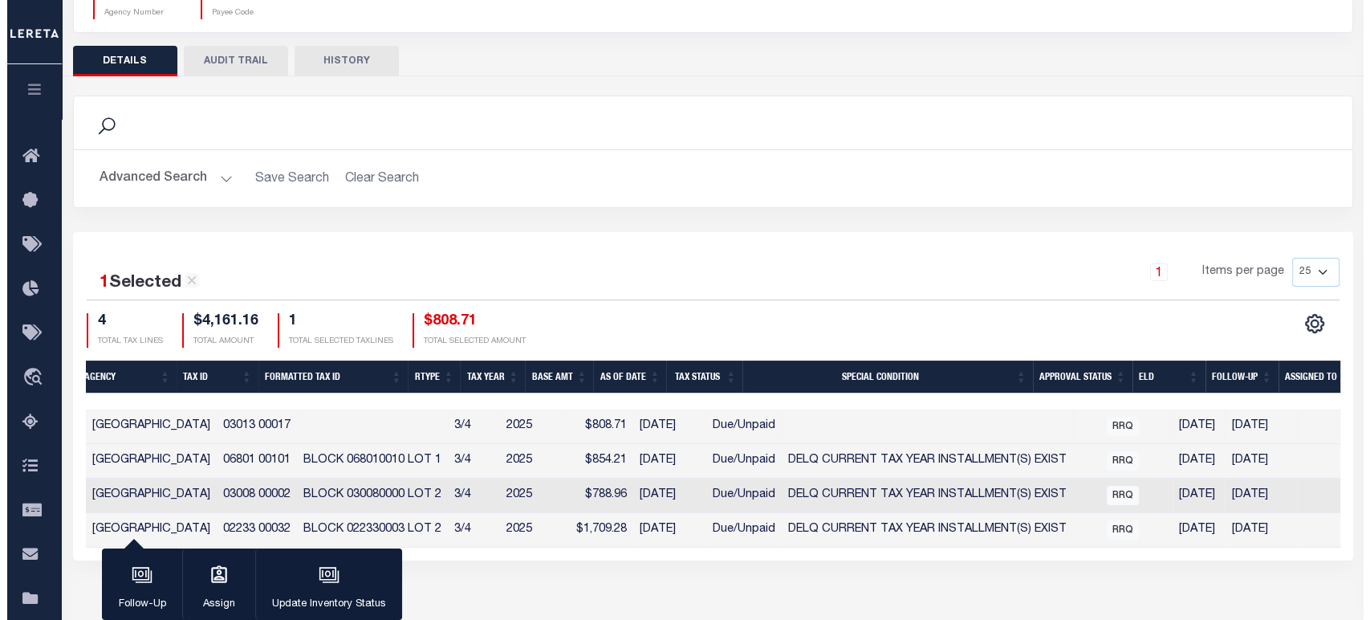
scroll to position [0, 931]
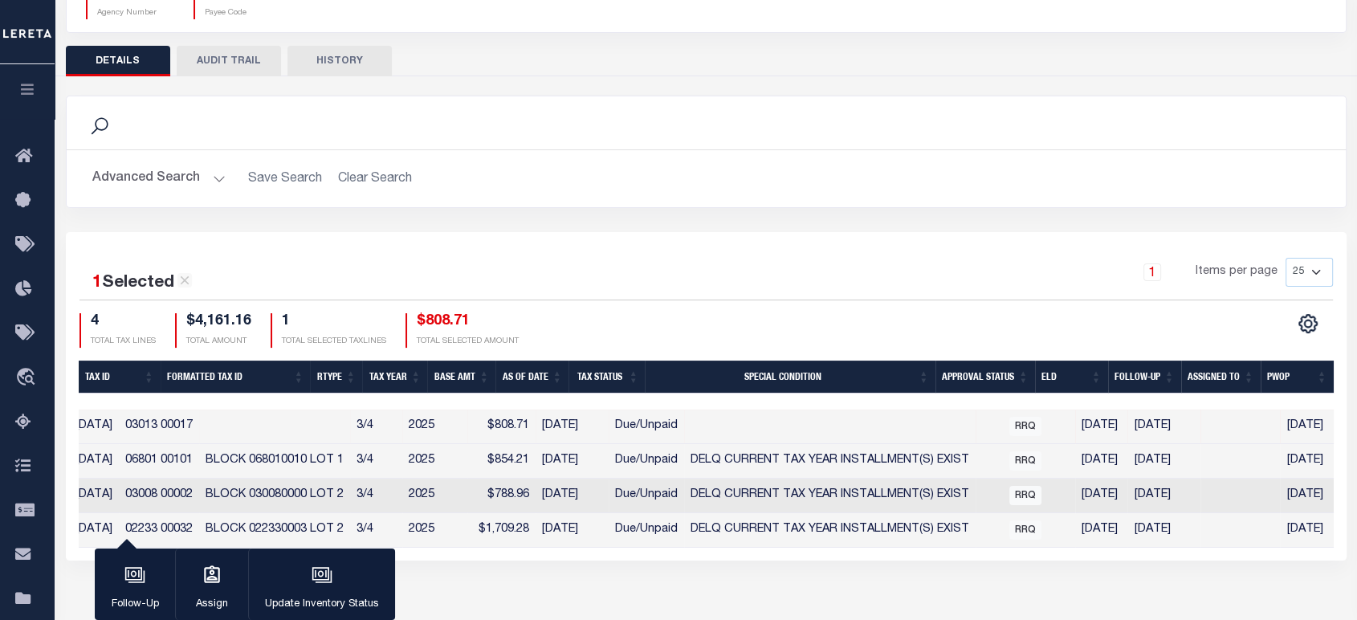
click at [299, 583] on button "Update Inventory Status" at bounding box center [321, 584] width 147 height 72
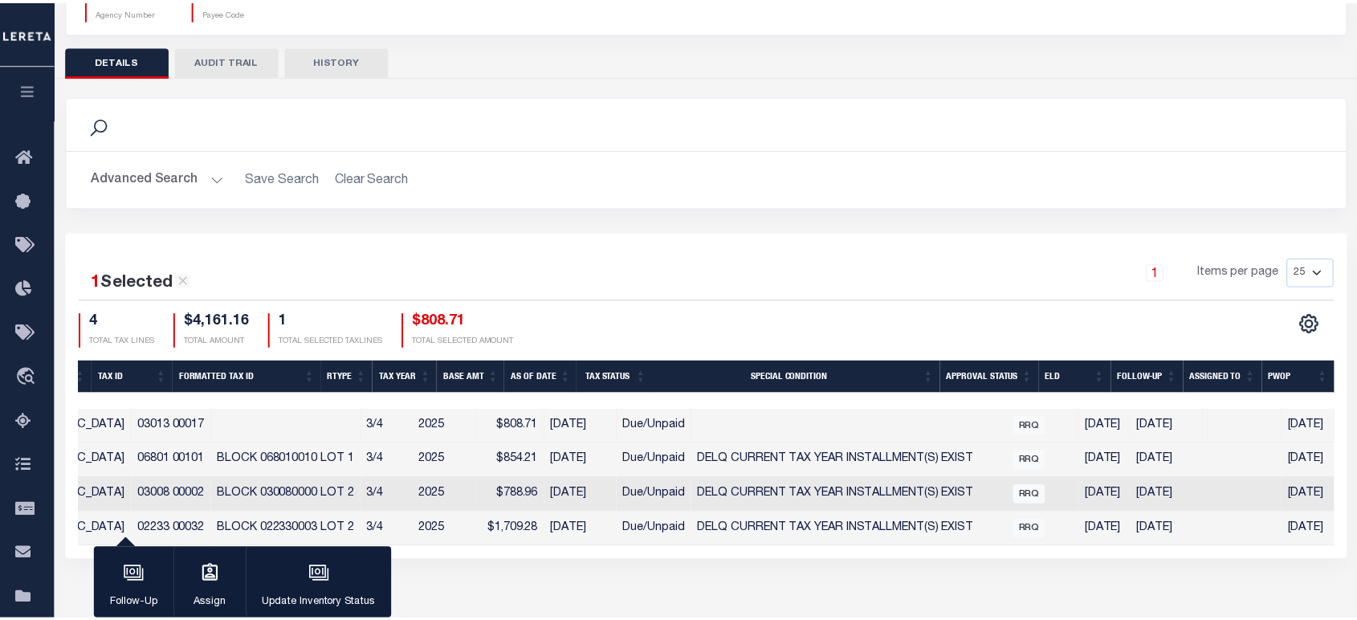
scroll to position [0, 918]
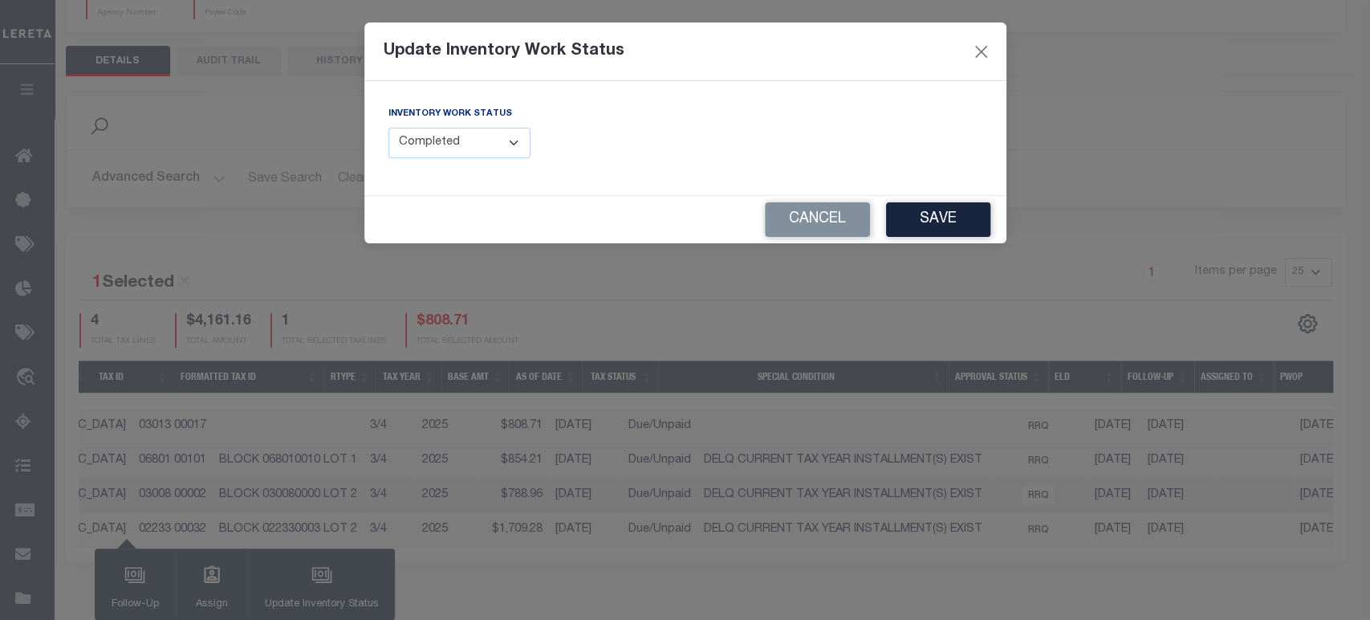
click at [481, 142] on select "--Select-- Open Completed Reported" at bounding box center [460, 143] width 143 height 31
click at [389, 128] on select "--Select-- Open Completed Reported" at bounding box center [460, 143] width 143 height 31
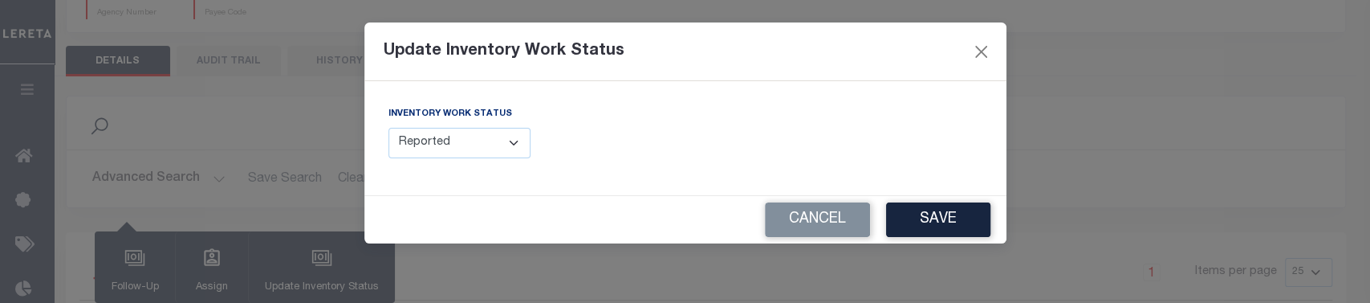
click at [487, 149] on select "--Select-- Open Completed Reported" at bounding box center [460, 143] width 143 height 31
click at [389, 128] on select "--Select-- Open Completed Reported" at bounding box center [460, 143] width 143 height 31
drag, startPoint x: 782, startPoint y: 227, endPoint x: 695, endPoint y: 216, distance: 87.4
click at [781, 226] on button "Cancel" at bounding box center [817, 219] width 105 height 35
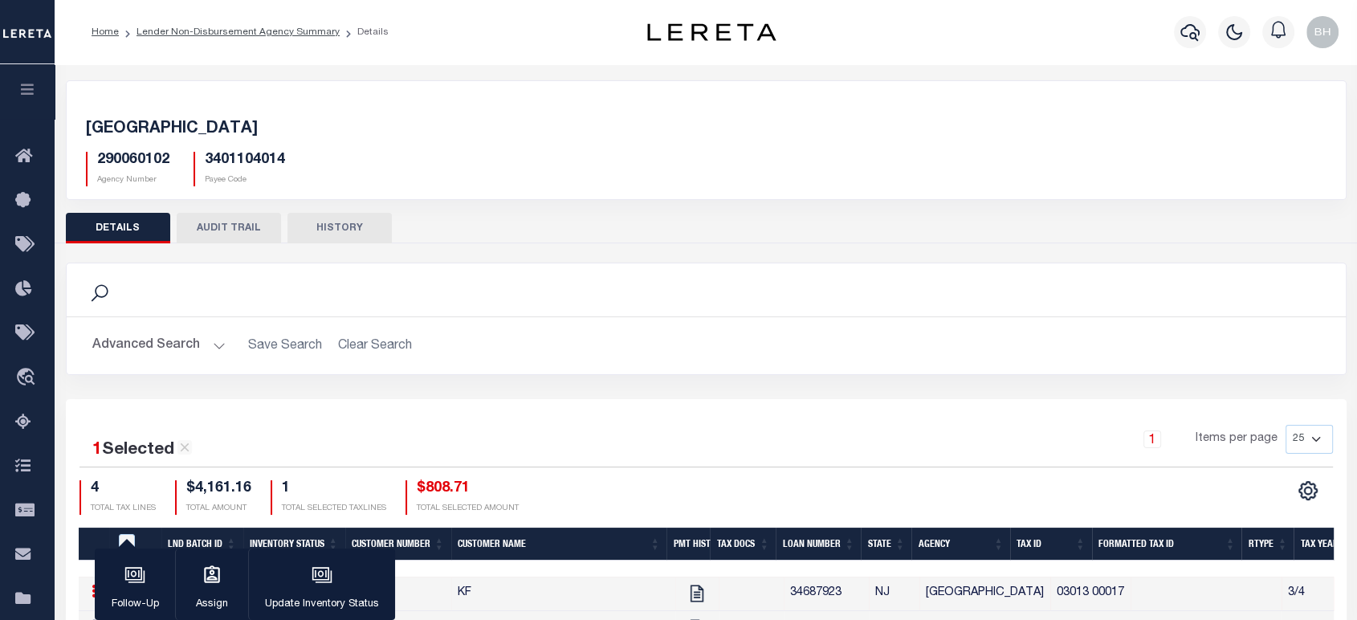
scroll to position [178, 0]
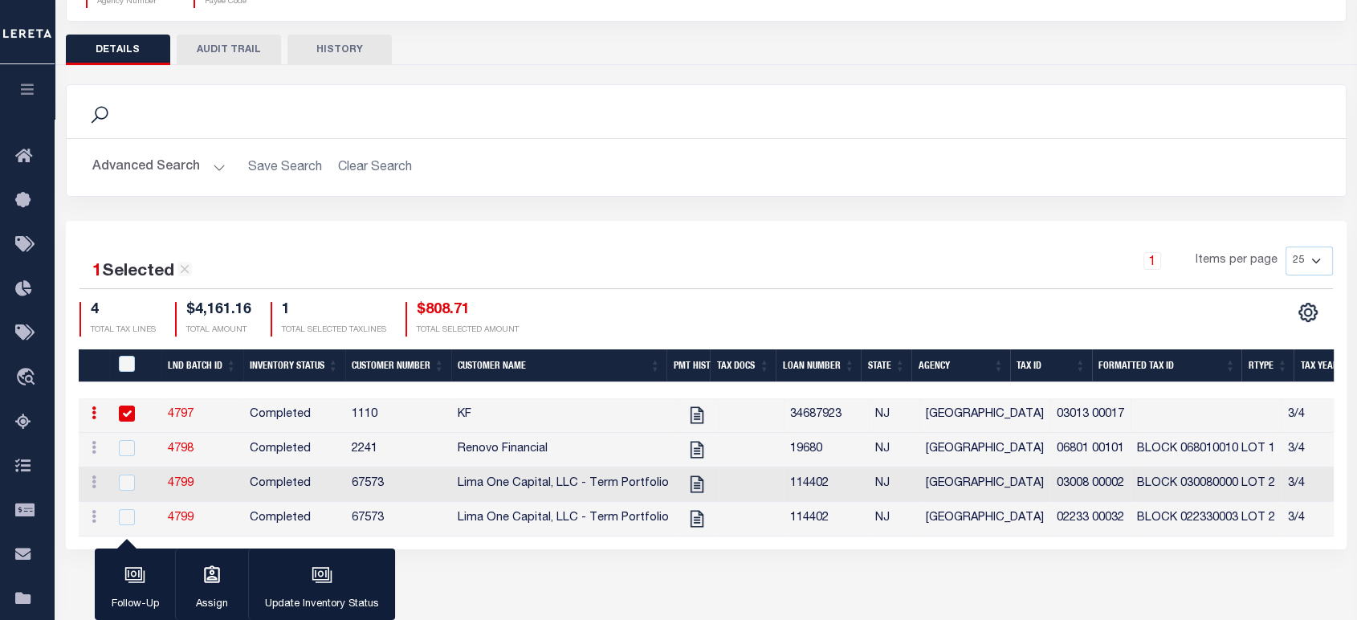
drag, startPoint x: 331, startPoint y: 605, endPoint x: 299, endPoint y: 613, distance: 32.3
click at [331, 605] on p "Update Inventory Status" at bounding box center [322, 604] width 114 height 16
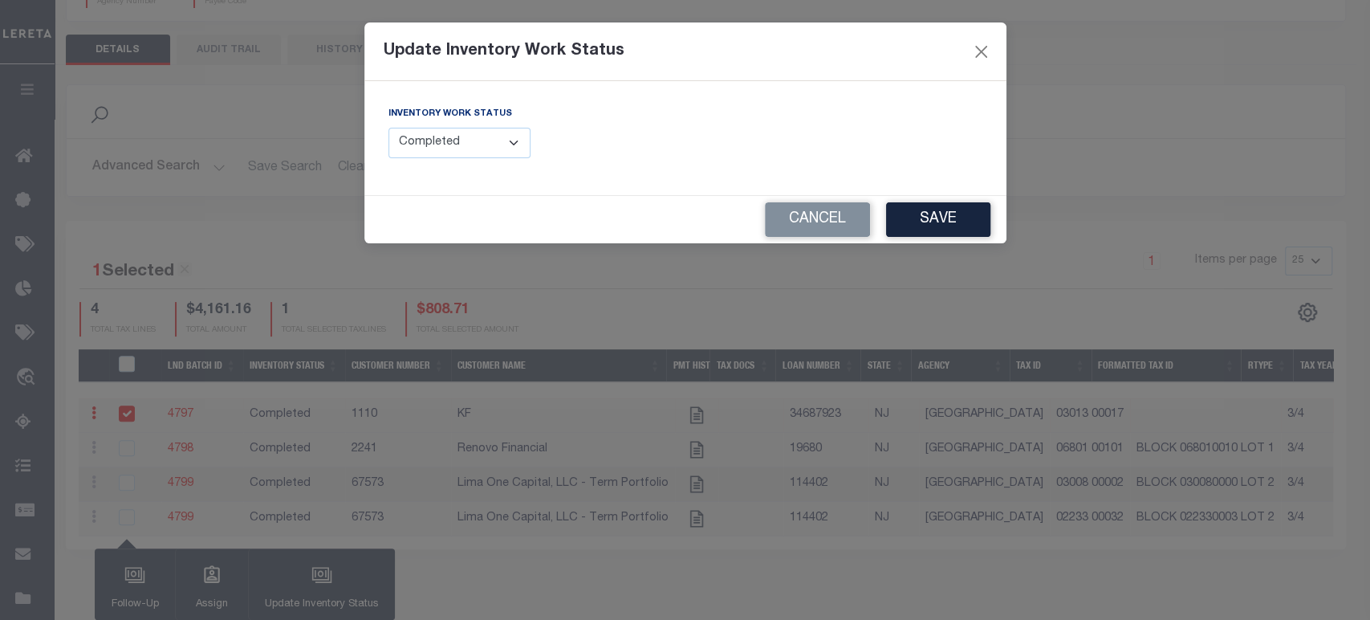
click at [417, 137] on select "--Select-- Open Completed Reported" at bounding box center [460, 143] width 143 height 31
select select "Reported"
click at [389, 128] on select "--Select-- Open Completed Reported" at bounding box center [460, 143] width 143 height 31
drag, startPoint x: 784, startPoint y: 222, endPoint x: 711, endPoint y: 215, distance: 73.4
click at [784, 222] on button "Cancel" at bounding box center [817, 219] width 105 height 35
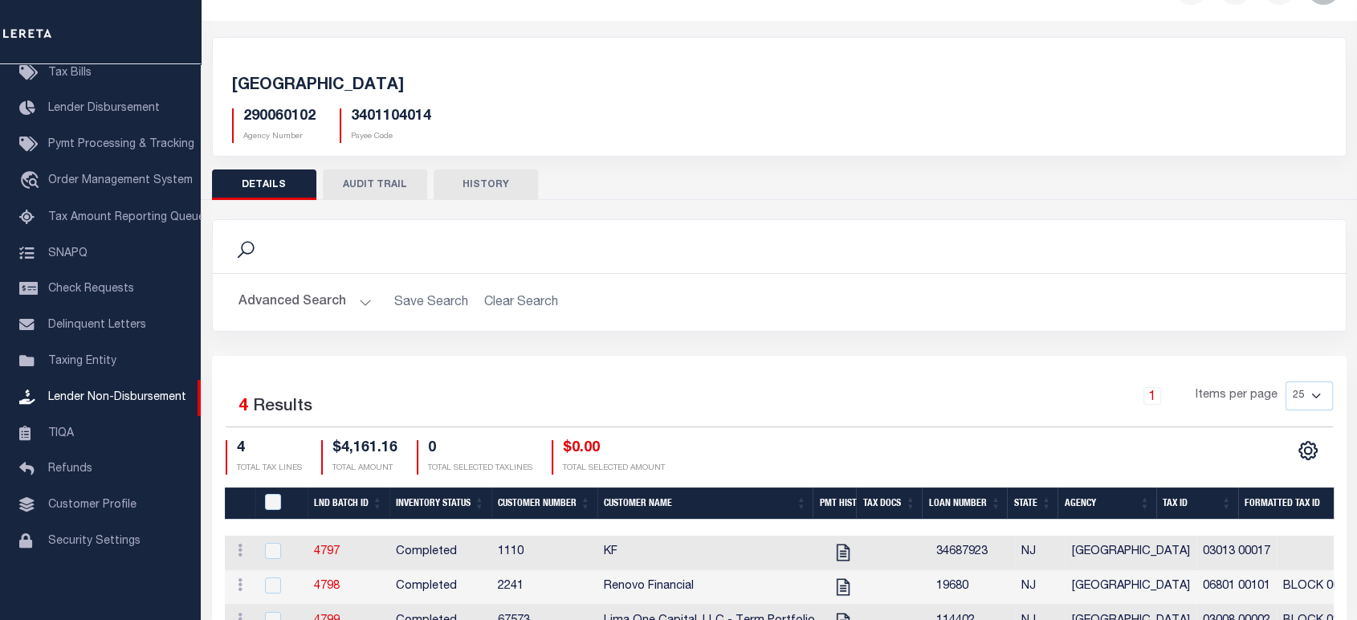
scroll to position [170, 0]
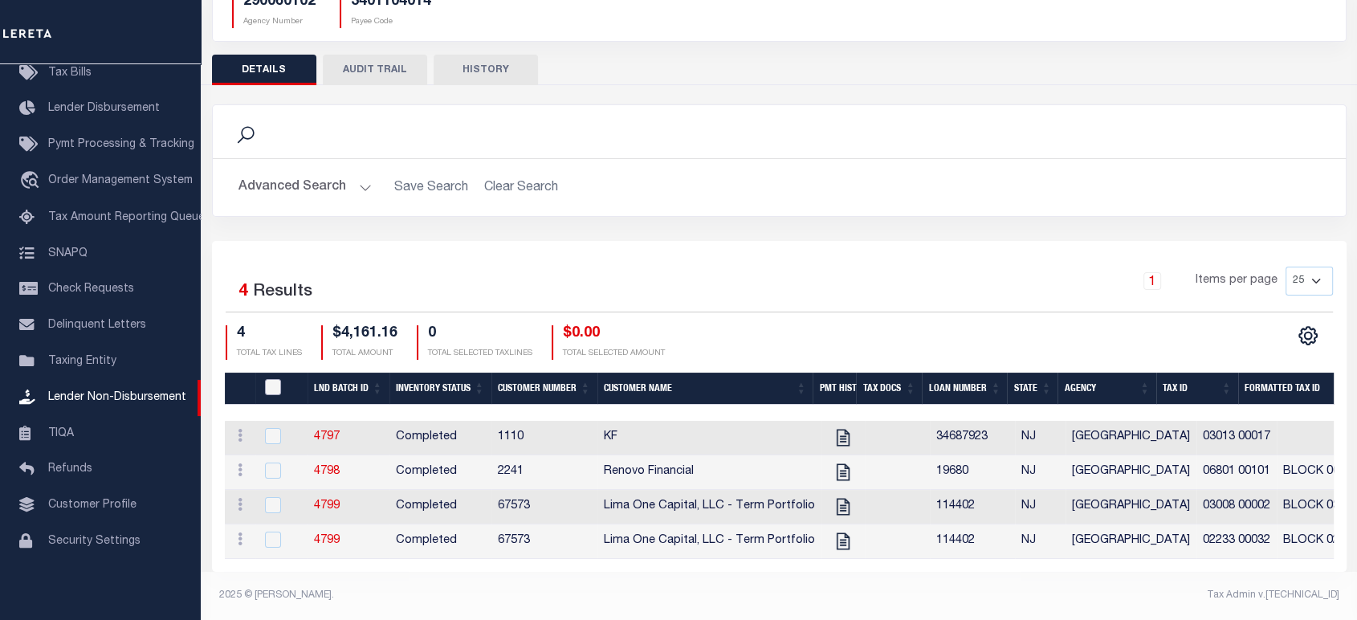
click at [270, 379] on input "QID" at bounding box center [273, 387] width 16 height 16
checkbox input "true"
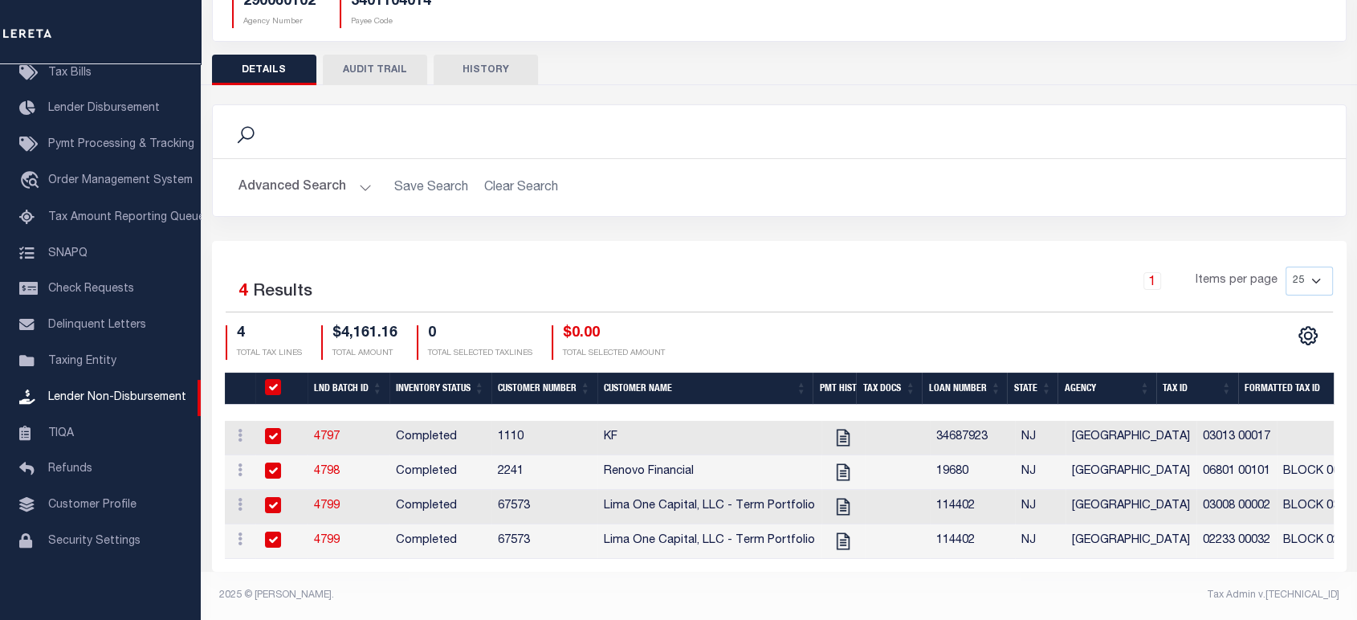
checkbox input "true"
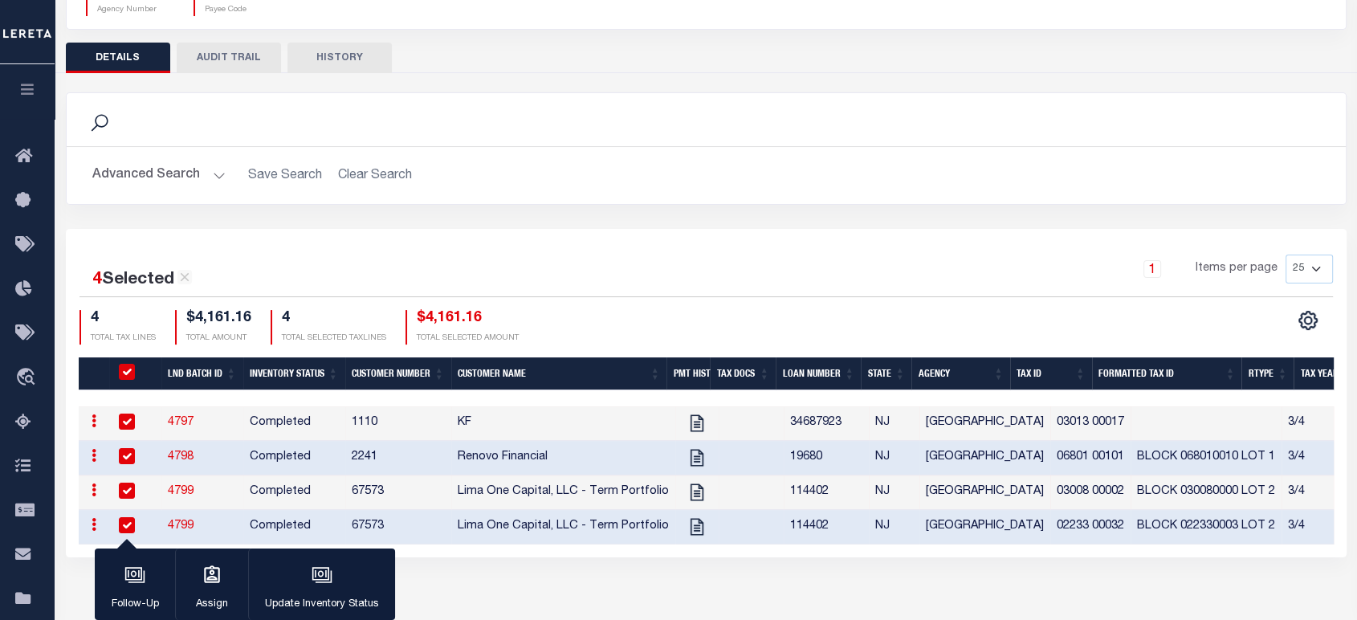
scroll to position [167, 0]
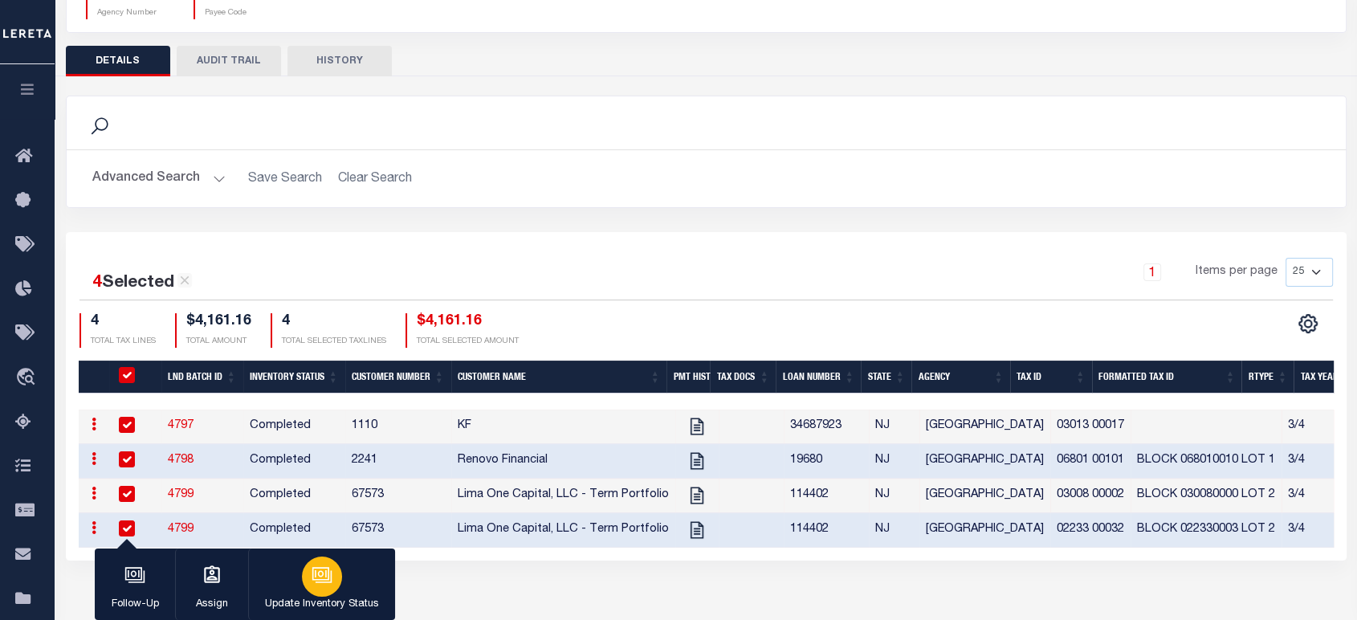
click at [327, 582] on icon "button" at bounding box center [323, 576] width 16 height 12
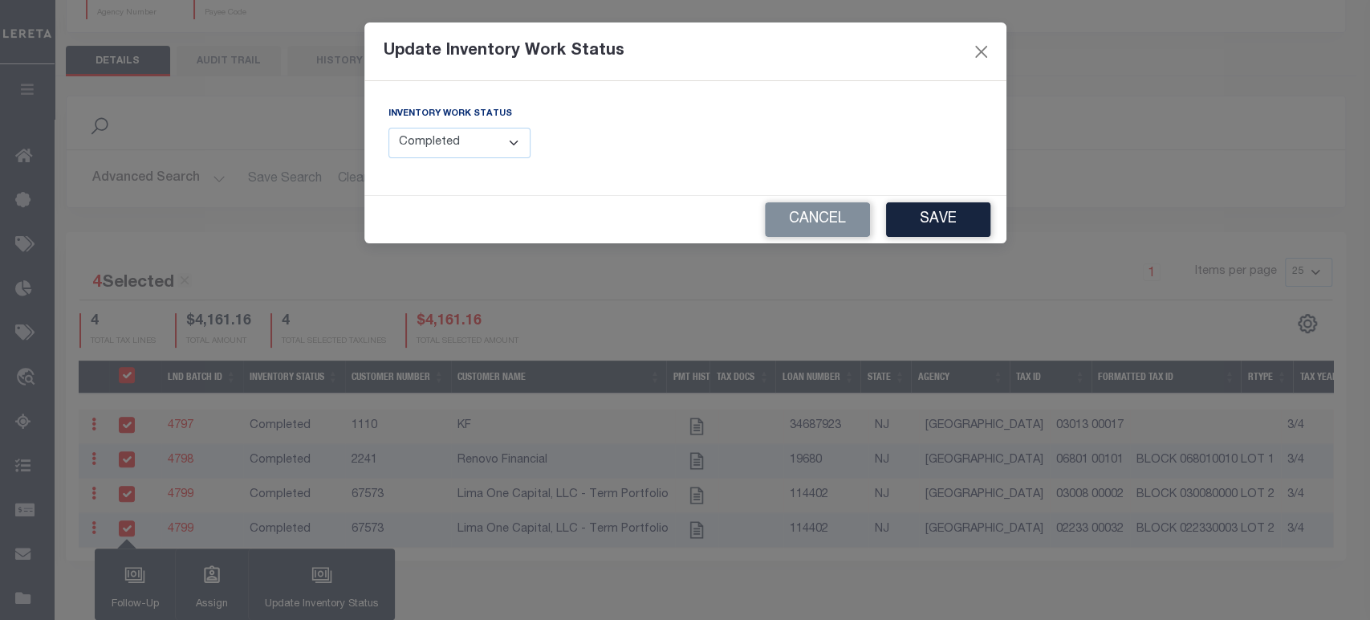
click at [444, 142] on select "--Select-- Open Completed Reported" at bounding box center [460, 143] width 143 height 31
select select "Reported"
click at [389, 128] on select "--Select-- Open Completed Reported" at bounding box center [460, 143] width 143 height 31
click at [416, 153] on select "--Select-- Open Completed Reported" at bounding box center [460, 143] width 143 height 31
click at [786, 222] on button "Cancel" at bounding box center [817, 219] width 105 height 35
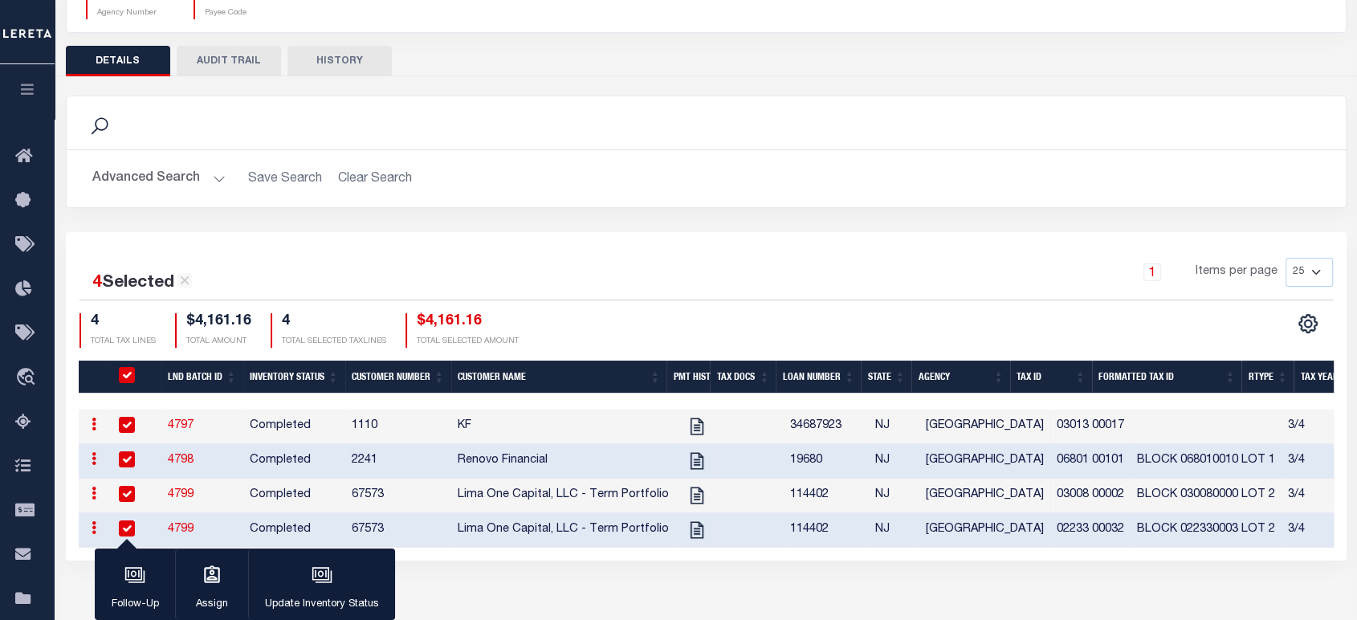
click at [128, 369] on input "QID" at bounding box center [127, 375] width 16 height 16
checkbox input "false"
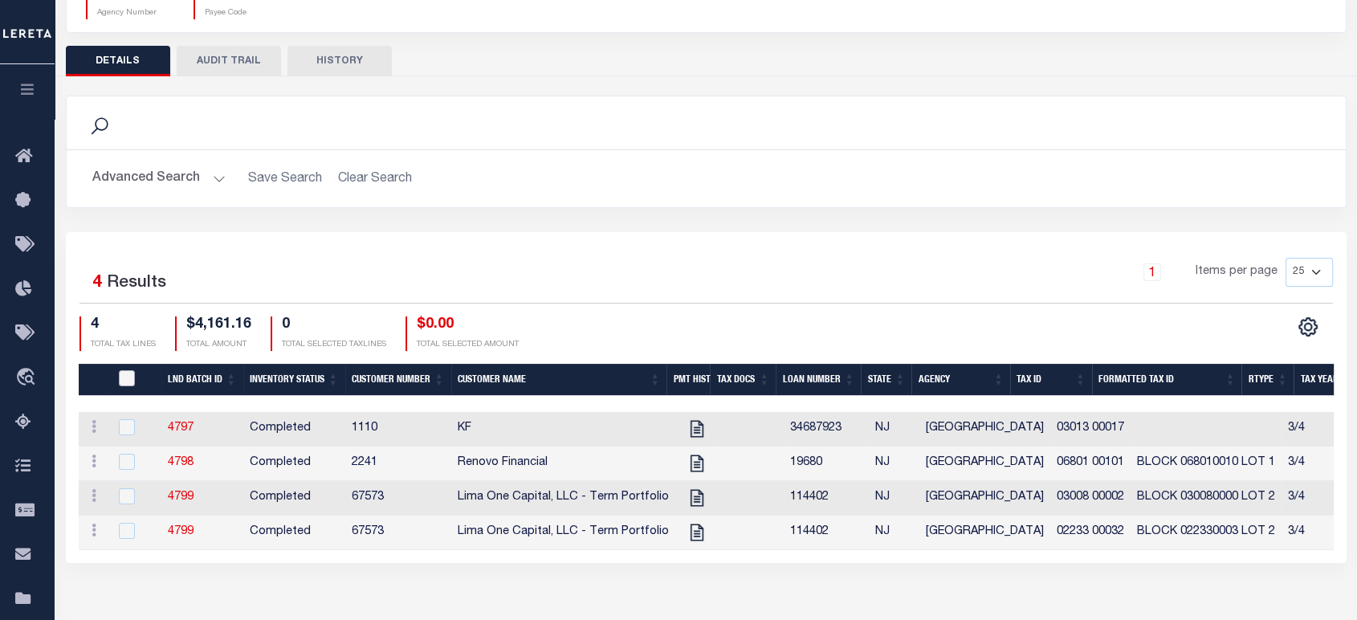
checkbox input "false"
click at [539, 428] on td "KF" at bounding box center [563, 429] width 224 height 35
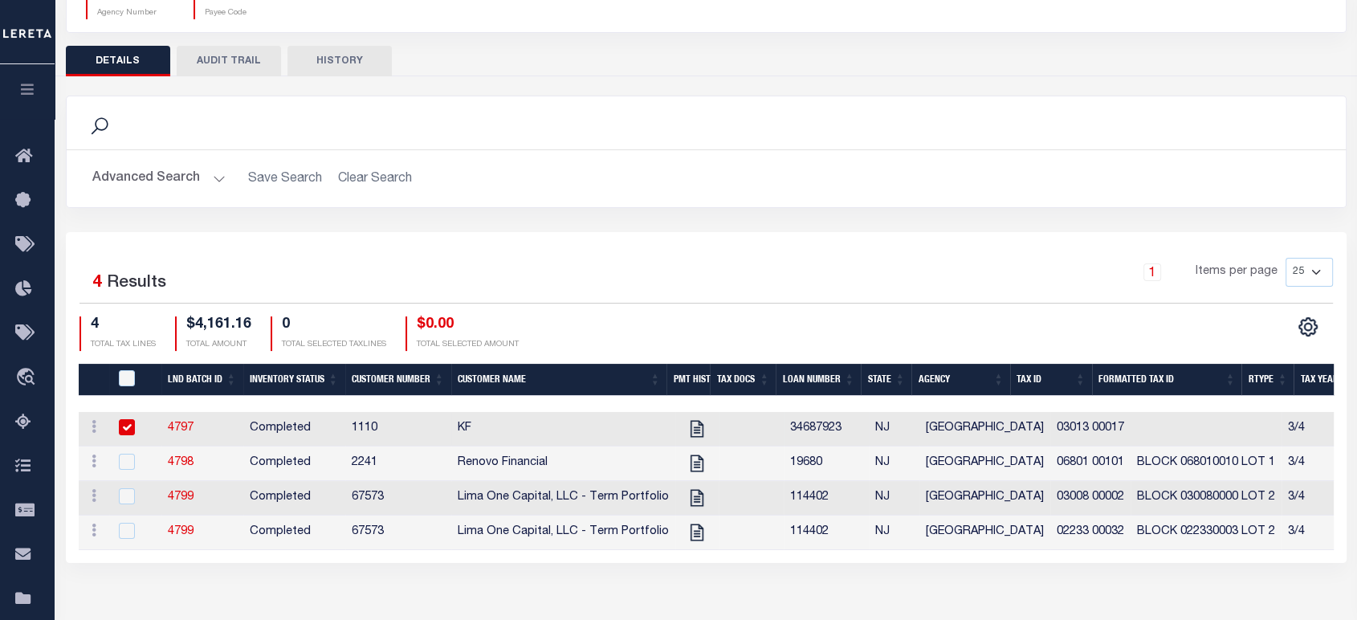
checkbox input "true"
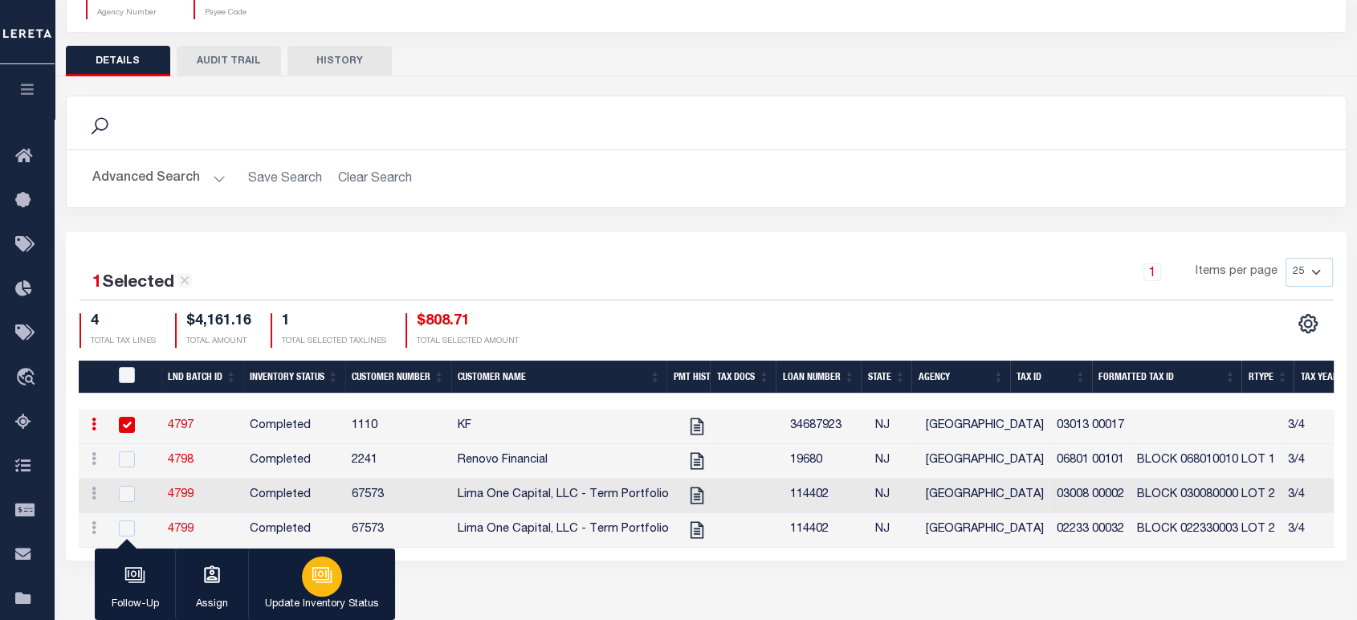
click at [329, 576] on icon "button" at bounding box center [321, 574] width 21 height 21
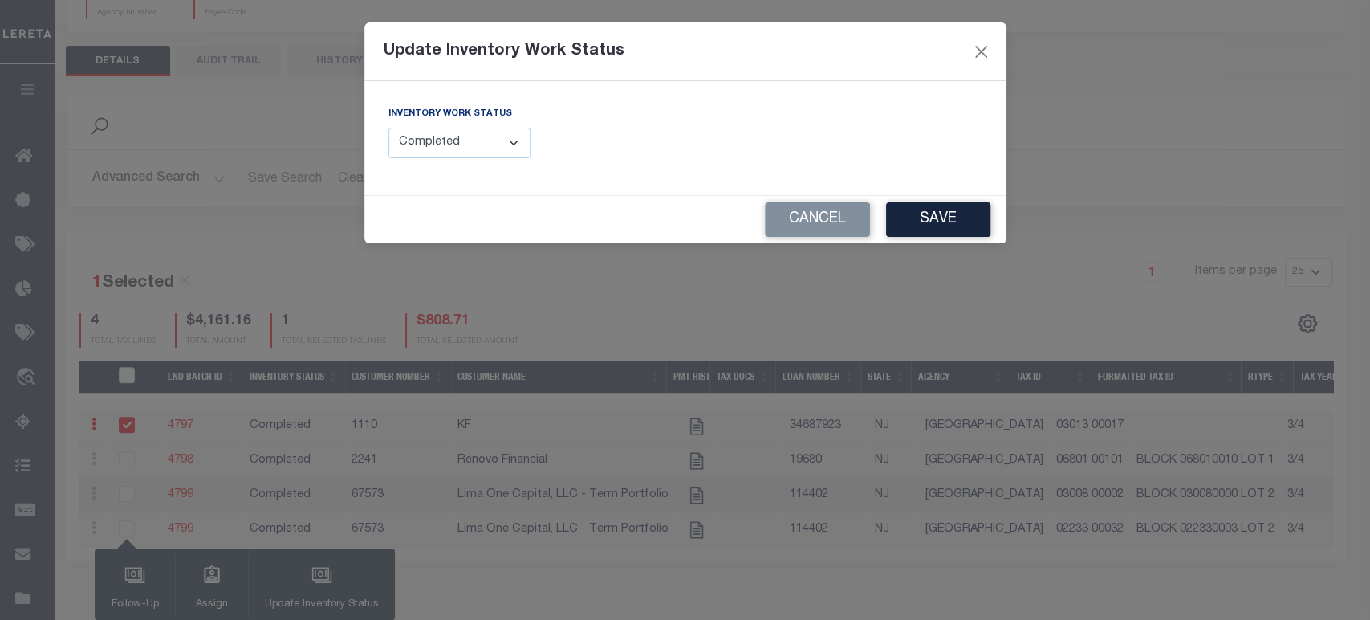
click at [458, 157] on select "--Select-- Open Completed Reported" at bounding box center [460, 143] width 143 height 31
select select "Reported"
click at [389, 128] on select "--Select-- Open Completed Reported" at bounding box center [460, 143] width 143 height 31
click at [825, 226] on button "Cancel" at bounding box center [817, 219] width 105 height 35
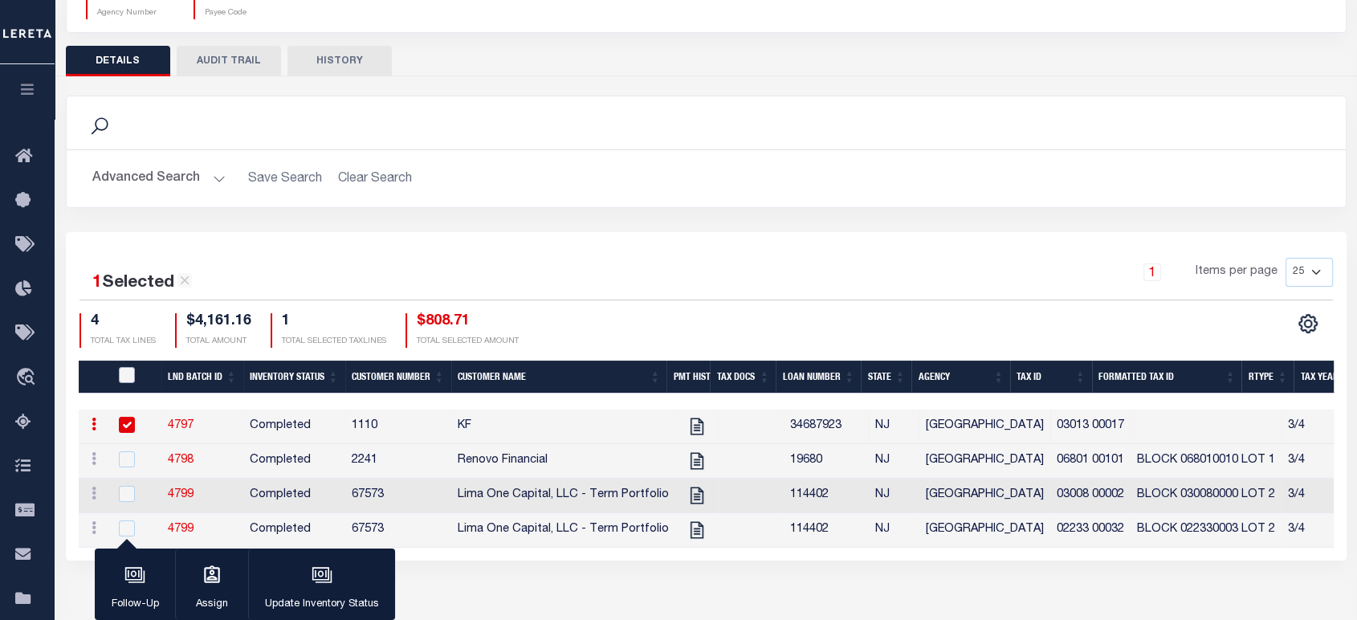
click at [128, 375] on input "QID" at bounding box center [127, 375] width 16 height 16
checkbox input "true"
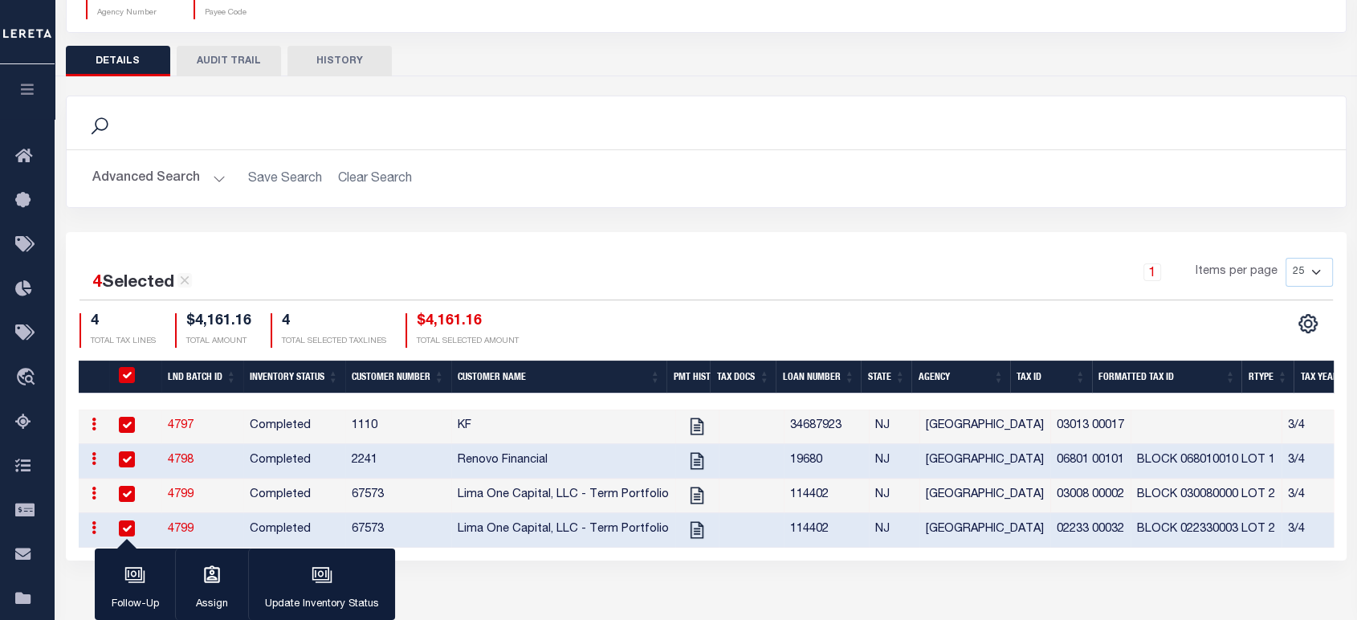
click at [148, 426] on div at bounding box center [135, 426] width 39 height 18
checkbox input "false"
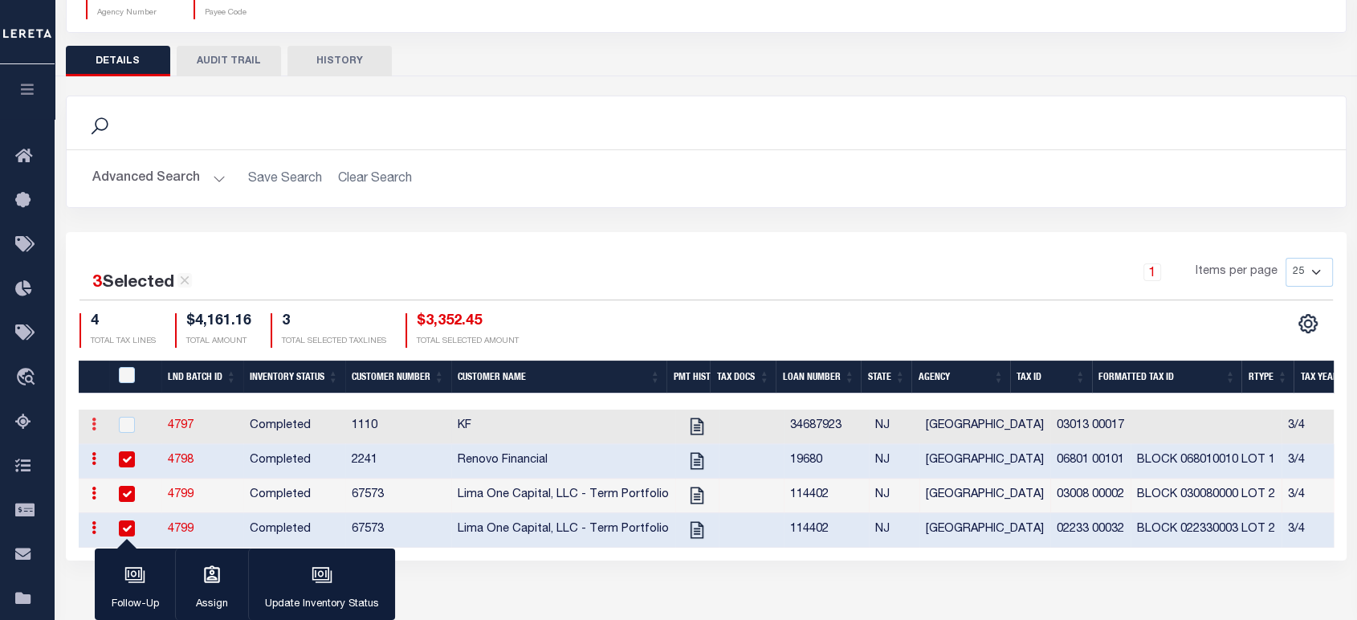
click at [92, 423] on icon at bounding box center [94, 423] width 5 height 13
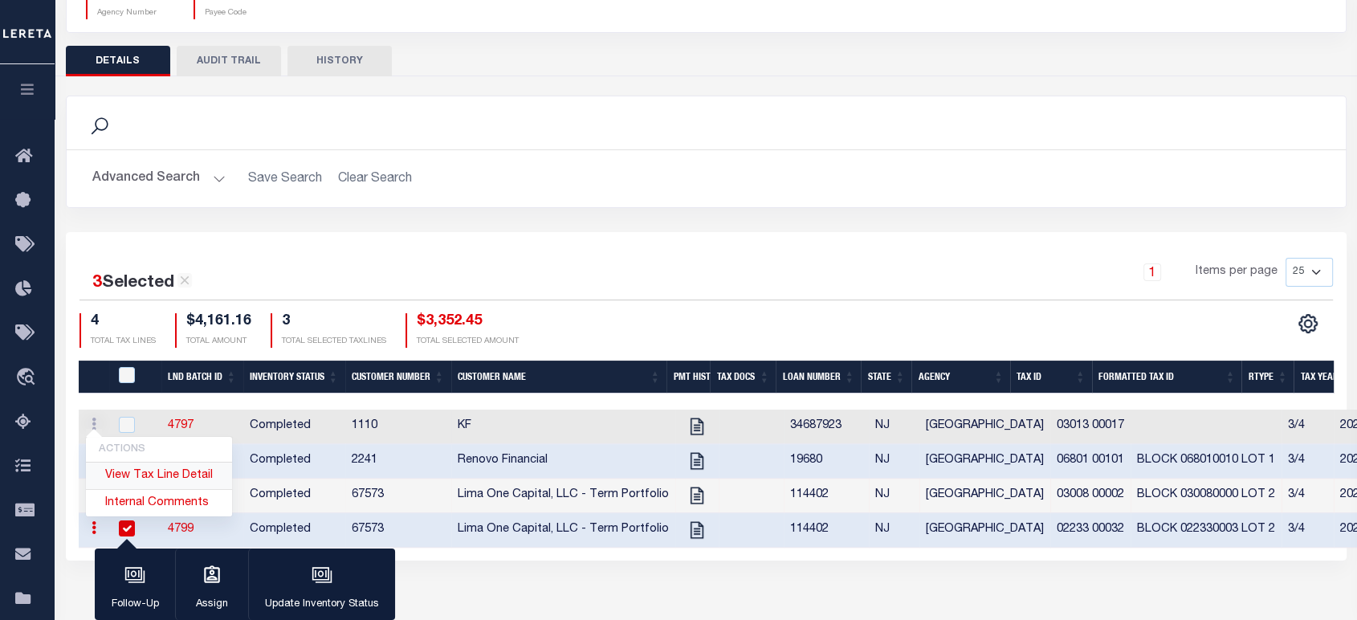
click at [173, 475] on link "View Tax Line Detail" at bounding box center [159, 475] width 146 height 26
checkbox input "true"
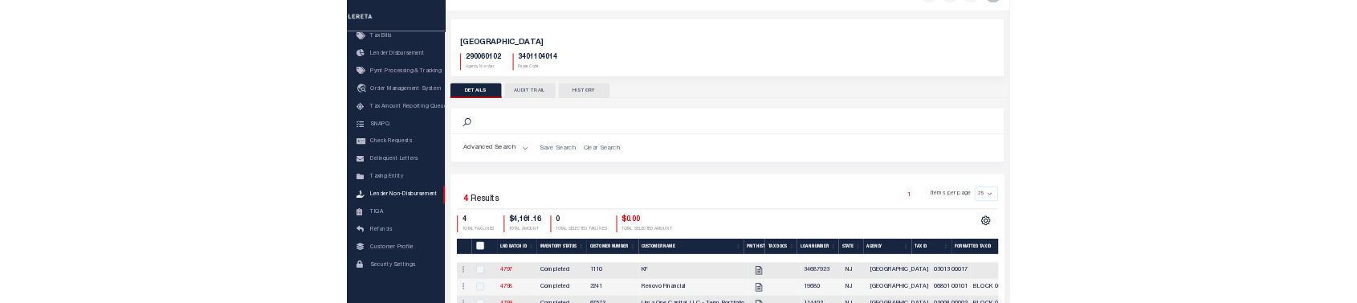
scroll to position [170, 0]
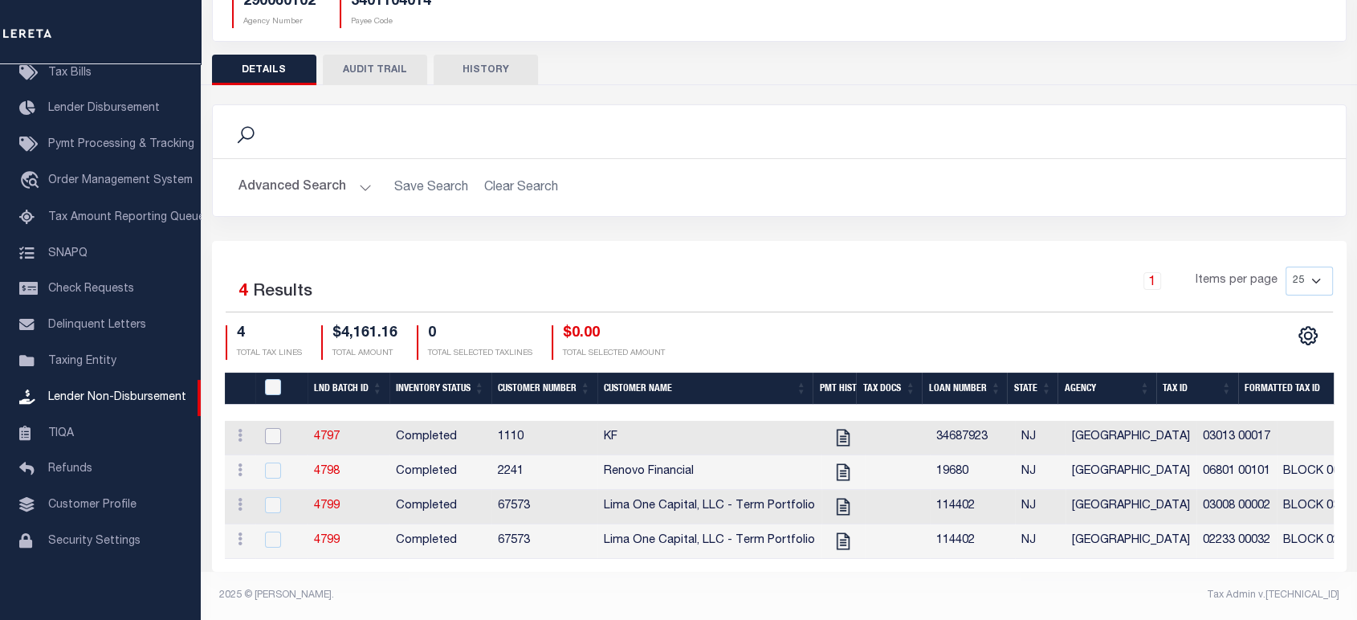
drag, startPoint x: 369, startPoint y: 427, endPoint x: 273, endPoint y: 428, distance: 96.3
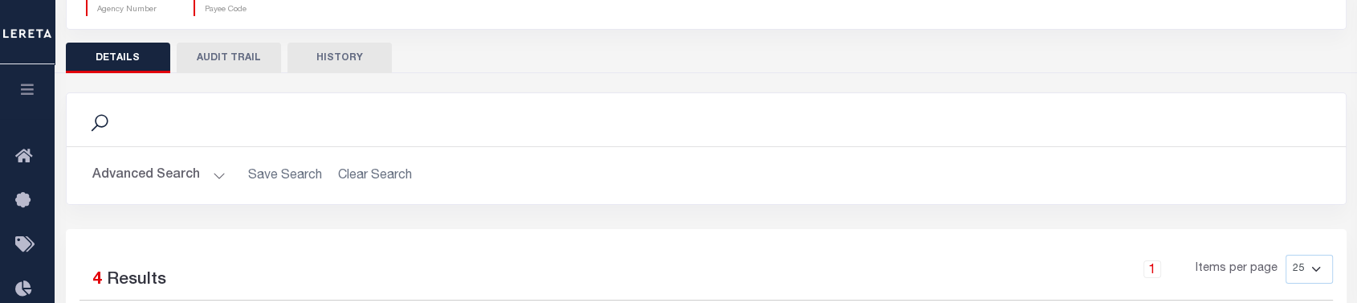
scroll to position [438, 0]
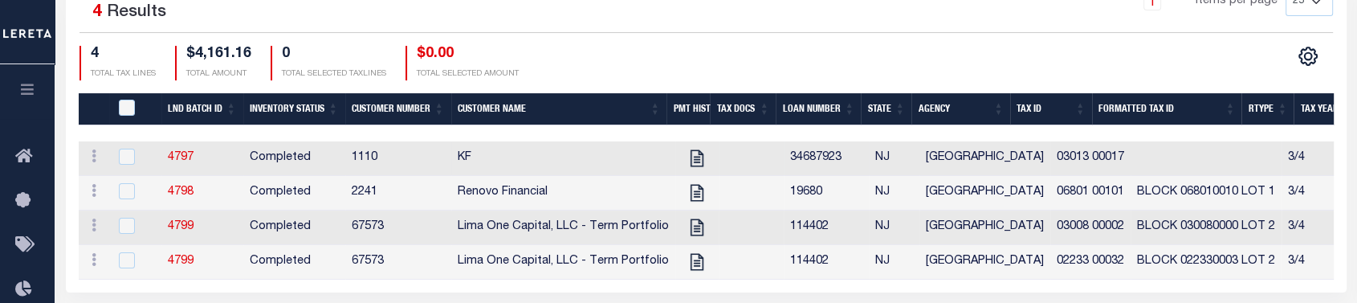
click at [147, 160] on div at bounding box center [135, 158] width 39 height 18
checkbox input "true"
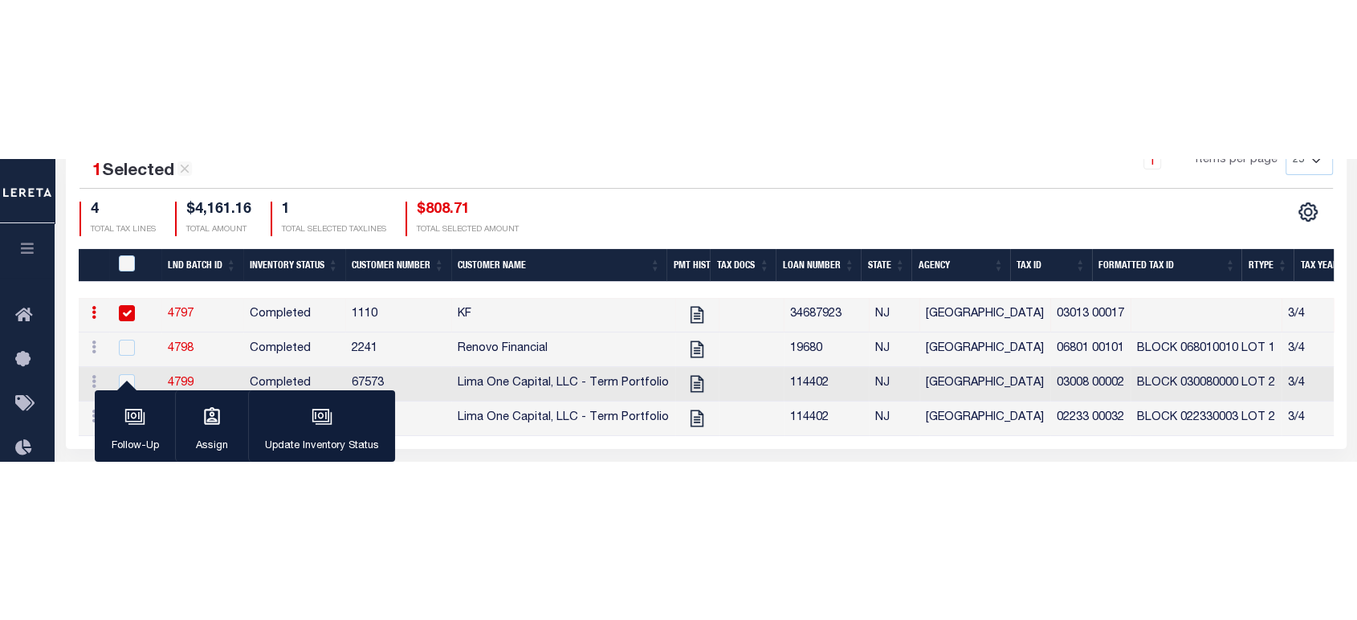
scroll to position [231, 0]
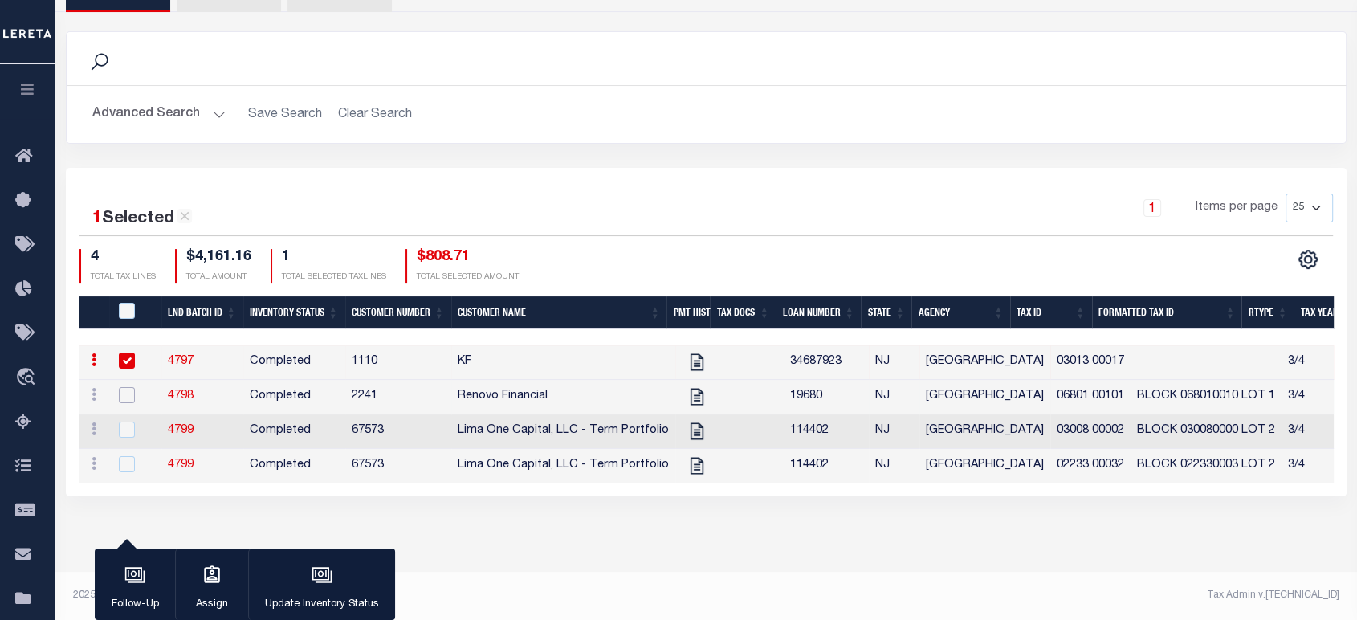
click at [124, 388] on input "checkbox" at bounding box center [127, 395] width 16 height 16
checkbox input "true"
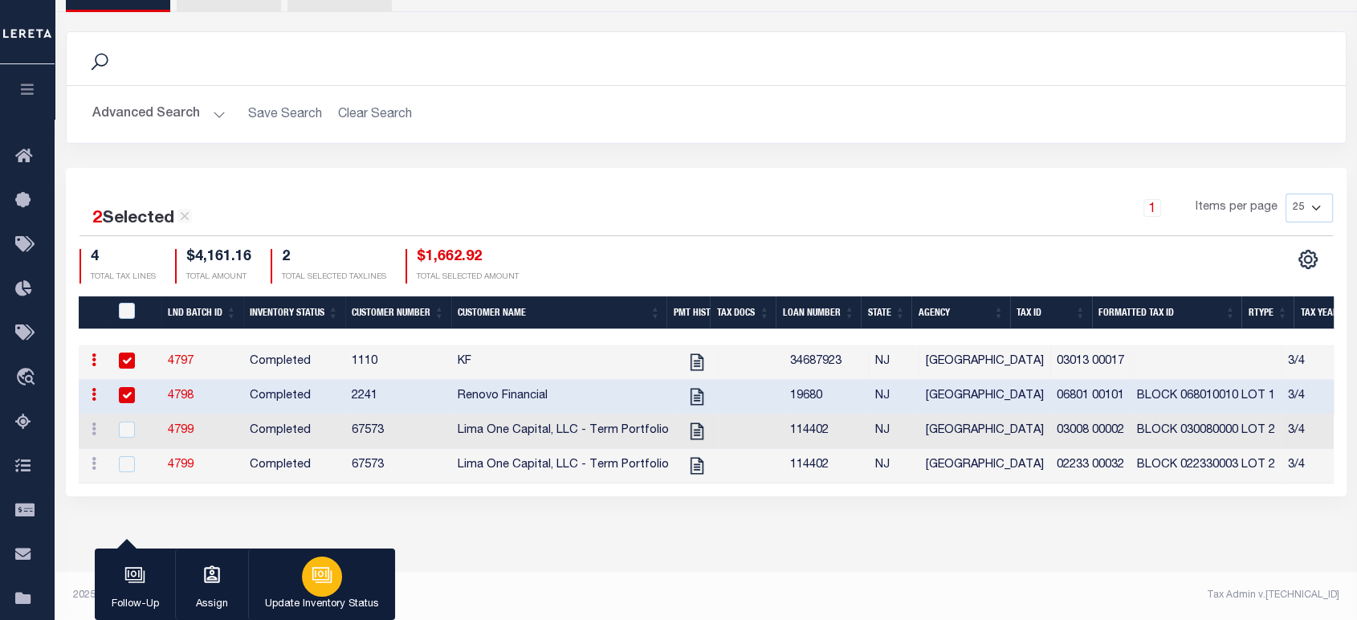
click at [339, 582] on div "button" at bounding box center [322, 576] width 40 height 40
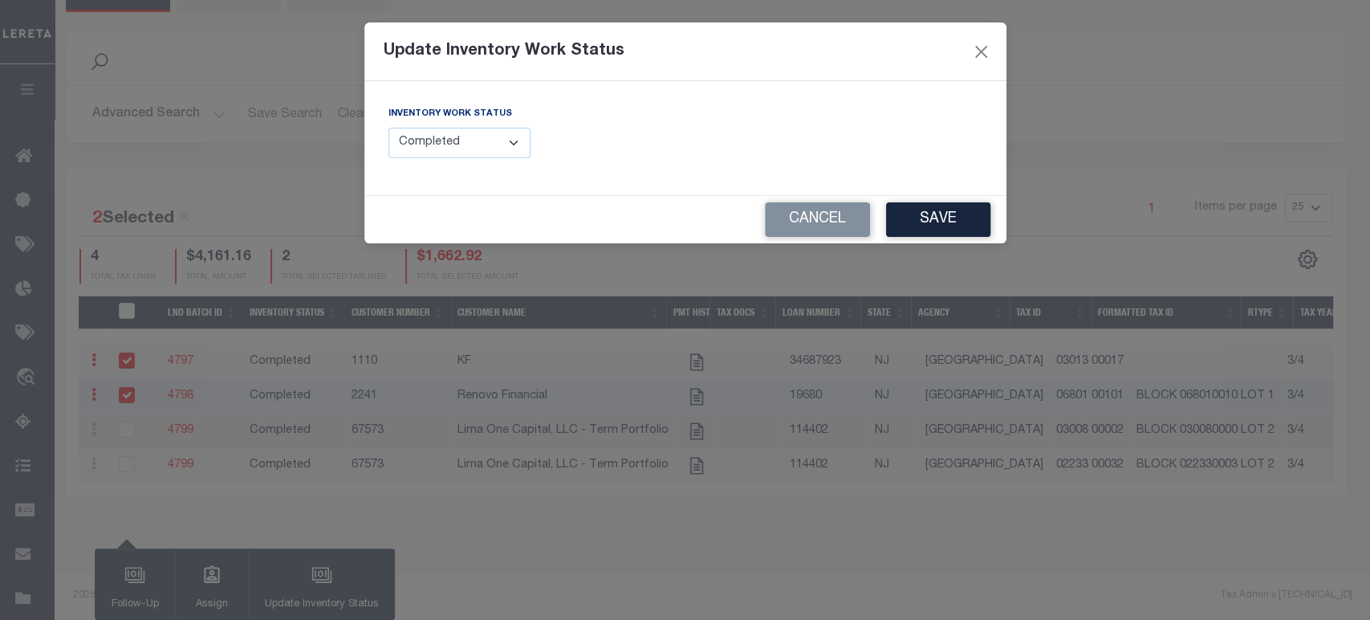
drag, startPoint x: 462, startPoint y: 132, endPoint x: 465, endPoint y: 141, distance: 9.9
click at [462, 132] on select "--Select-- Open Completed Reported" at bounding box center [460, 143] width 143 height 31
select select "Reported"
click at [389, 128] on select "--Select-- Open Completed Reported" at bounding box center [460, 143] width 143 height 31
click at [868, 142] on input "text" at bounding box center [840, 143] width 285 height 31
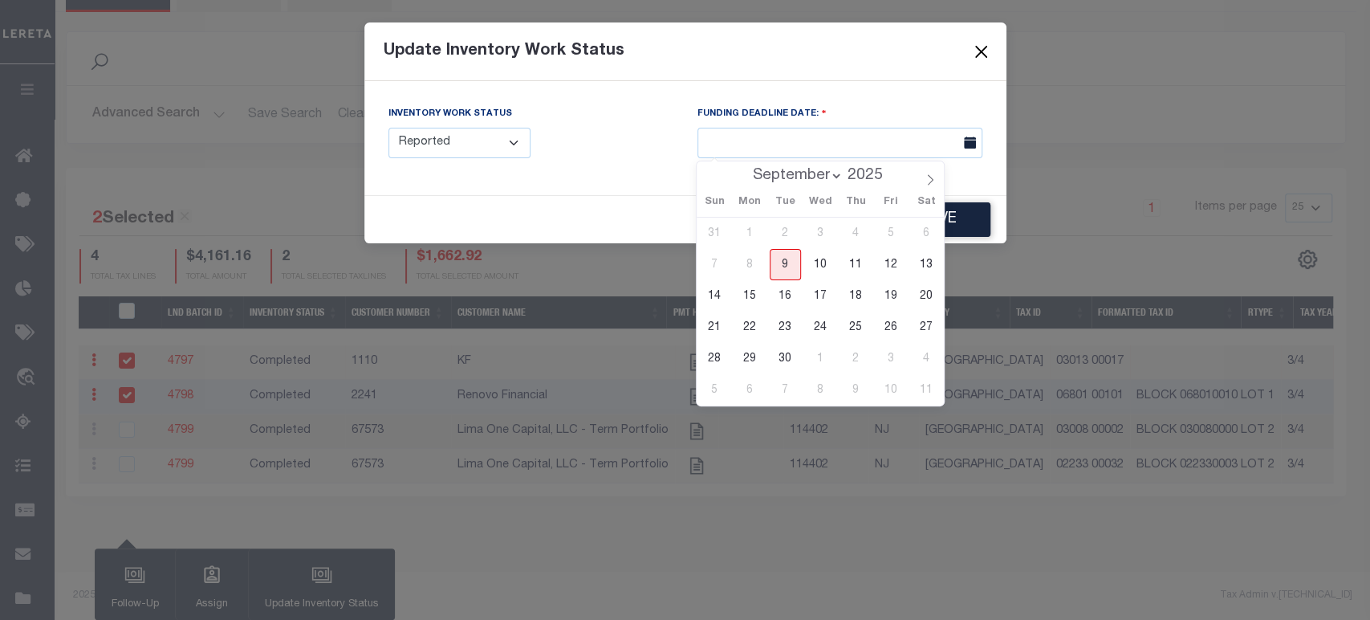
drag, startPoint x: 716, startPoint y: 394, endPoint x: 730, endPoint y: 399, distance: 14.5
click at [718, 393] on span "5" at bounding box center [714, 389] width 31 height 31
type input "[DATE]"
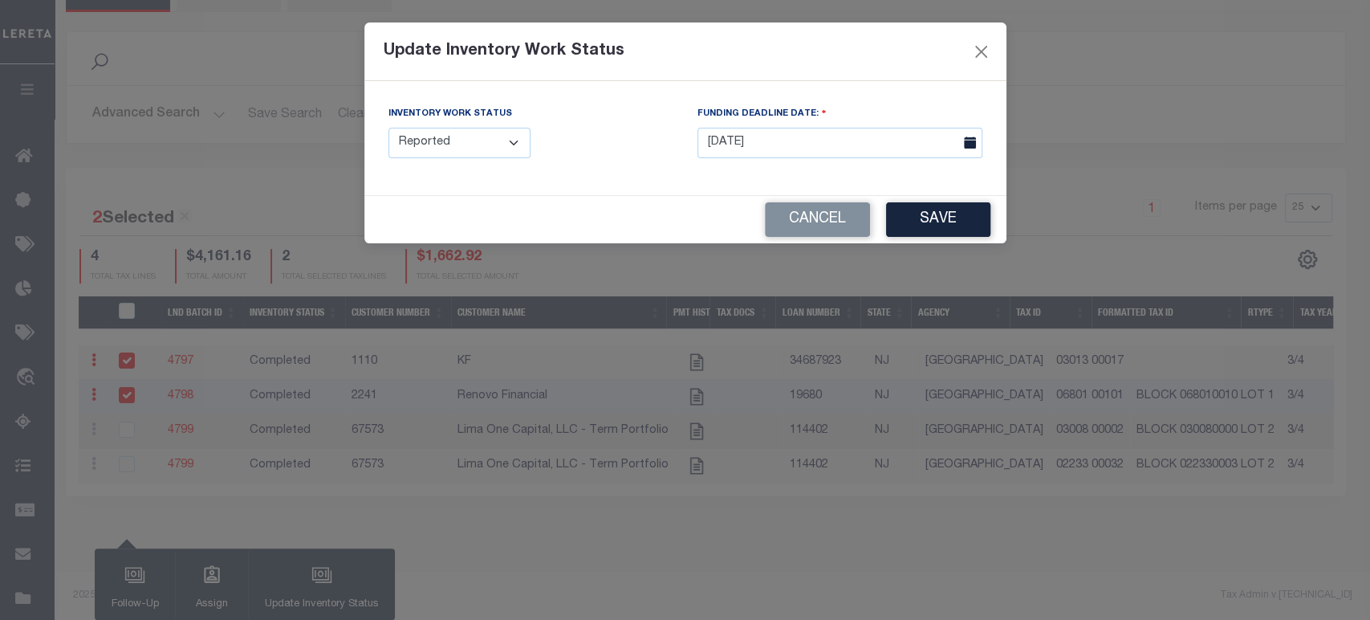
drag, startPoint x: 919, startPoint y: 223, endPoint x: 716, endPoint y: 246, distance: 204.4
click at [777, 63] on form "Update Inventory Work Status Inventory Work Status --Select-- Open Completed Re…" at bounding box center [685, 132] width 642 height 221
click at [950, 217] on button "Save" at bounding box center [938, 219] width 104 height 35
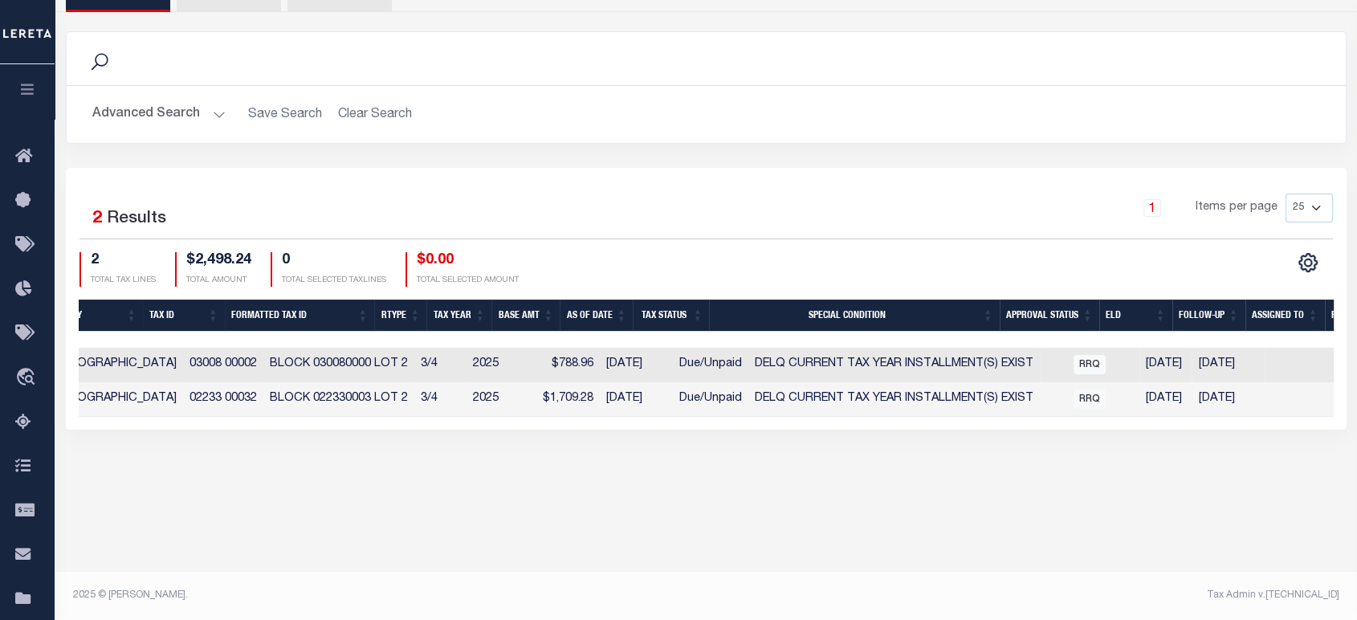
scroll to position [0, 931]
